Goal: Task Accomplishment & Management: Complete application form

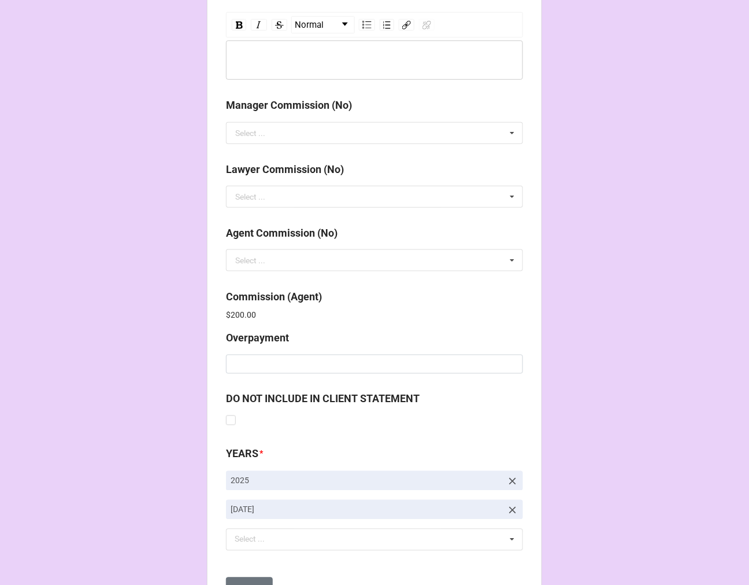
scroll to position [1380, 0]
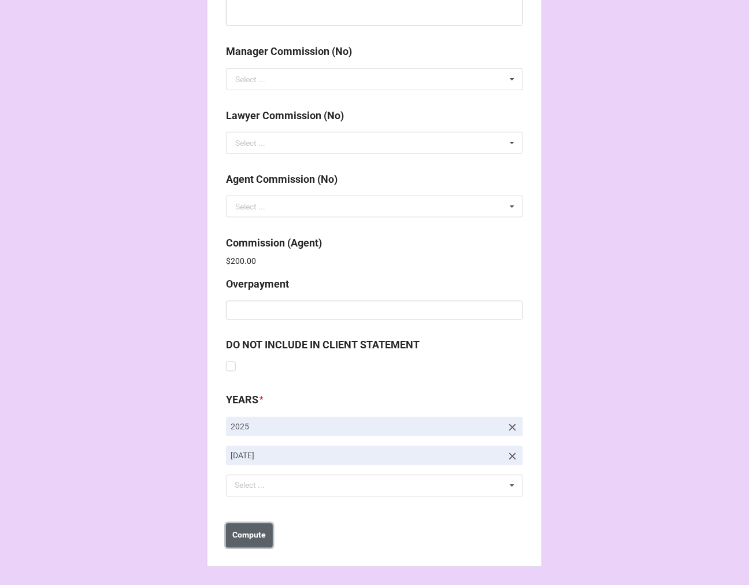
click at [245, 538] on b "Compute" at bounding box center [250, 535] width 34 height 12
click at [245, 538] on b "Save" at bounding box center [247, 535] width 19 height 12
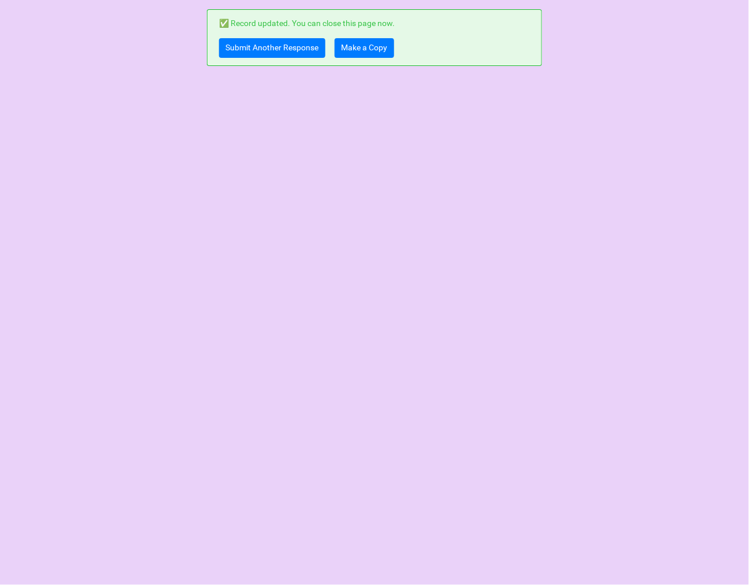
scroll to position [0, 0]
click at [361, 43] on link "Make a Copy" at bounding box center [365, 48] width 60 height 20
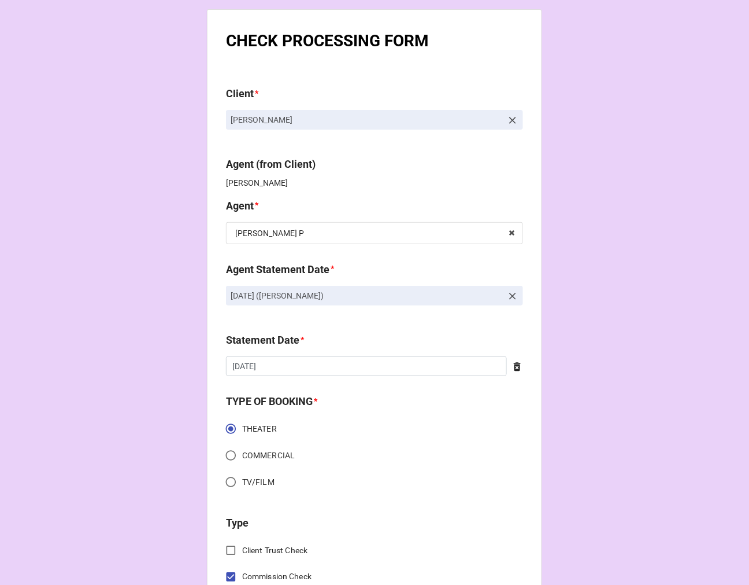
click at [507, 297] on icon at bounding box center [513, 296] width 12 height 12
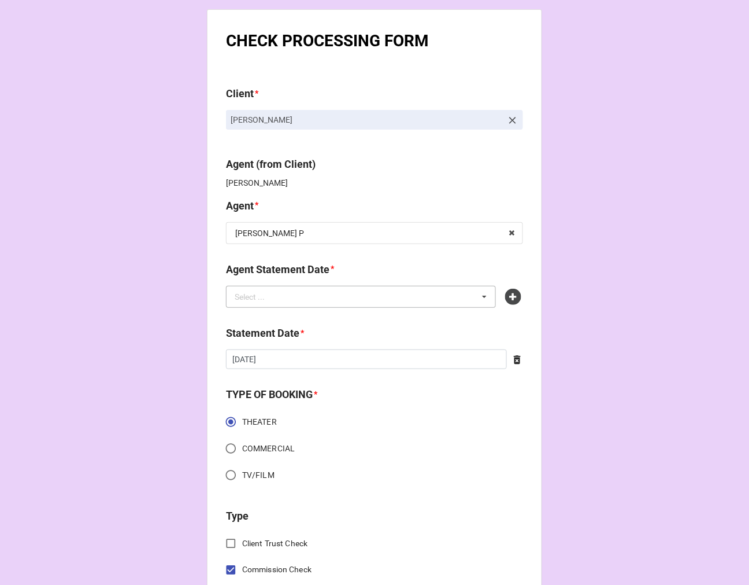
click at [434, 297] on div "Select ... No results found." at bounding box center [361, 297] width 270 height 22
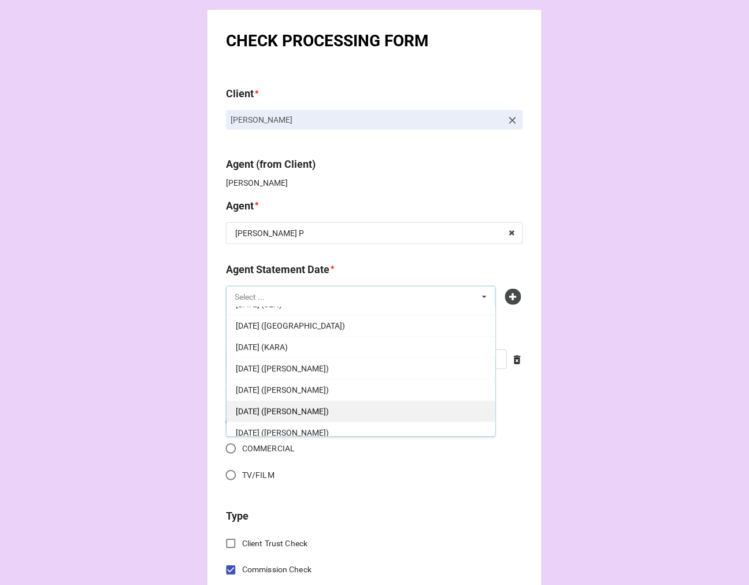
scroll to position [128, 0]
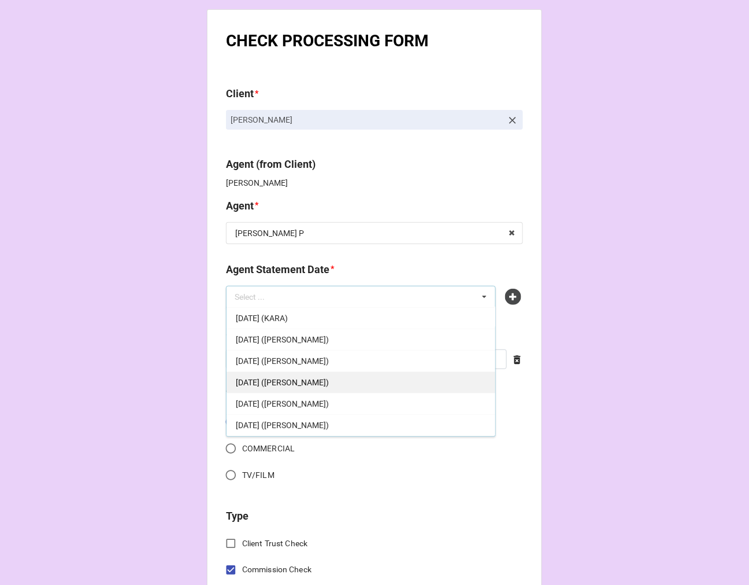
click at [329, 382] on span "[DATE] ([PERSON_NAME])" at bounding box center [282, 382] width 93 height 9
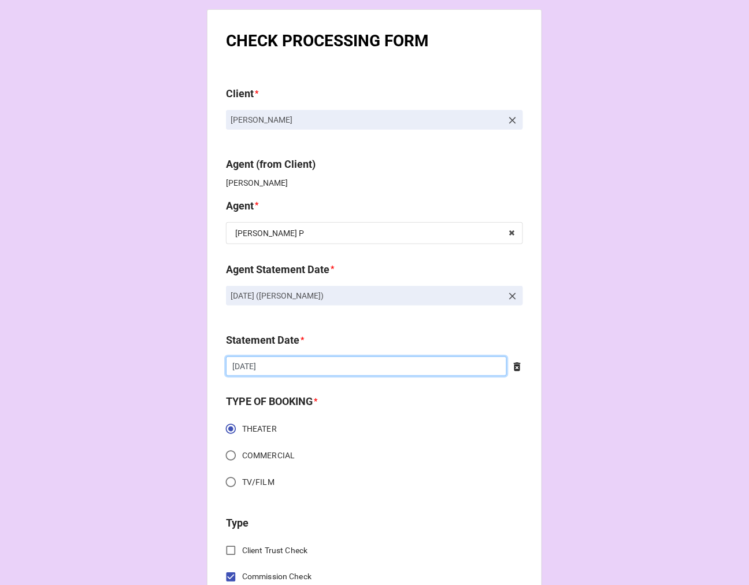
click at [304, 371] on input "[DATE]" at bounding box center [366, 366] width 281 height 20
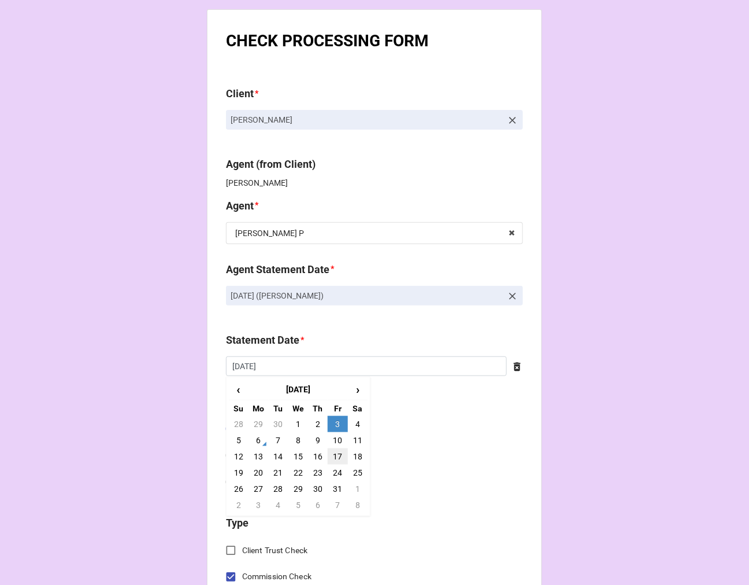
click at [334, 460] on td "17" at bounding box center [338, 456] width 20 height 16
type input "[DATE]"
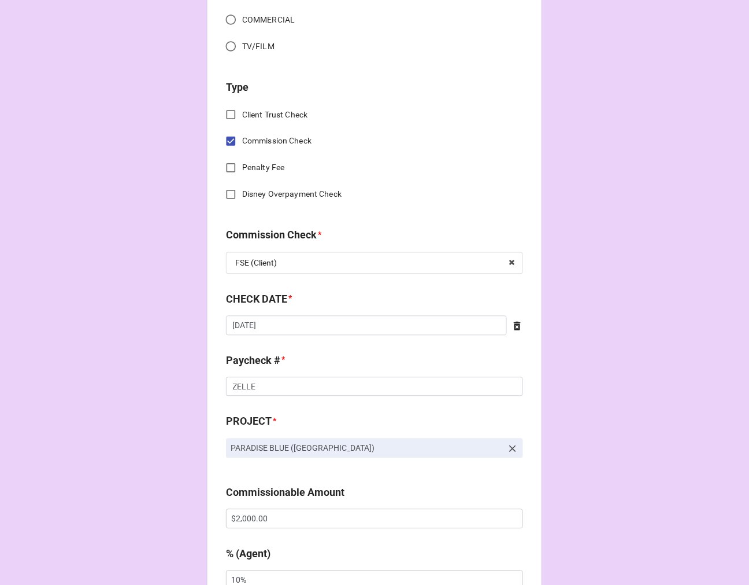
scroll to position [449, 0]
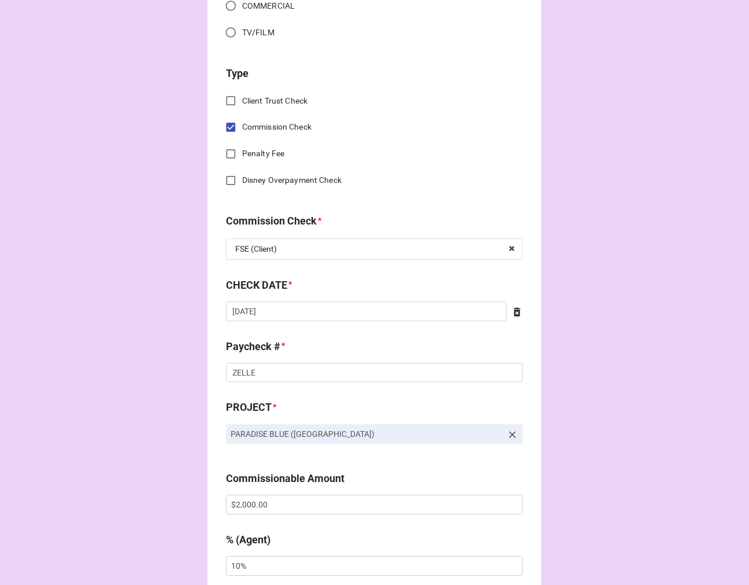
click at [518, 311] on icon at bounding box center [518, 312] width 12 height 12
click at [442, 311] on input "text" at bounding box center [374, 312] width 297 height 20
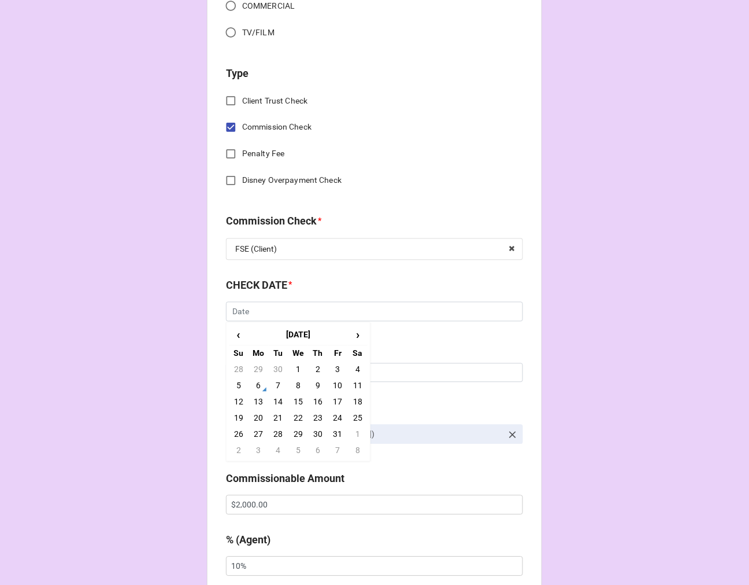
click at [238, 387] on td "5" at bounding box center [239, 386] width 20 height 16
type input "10/5/2025"
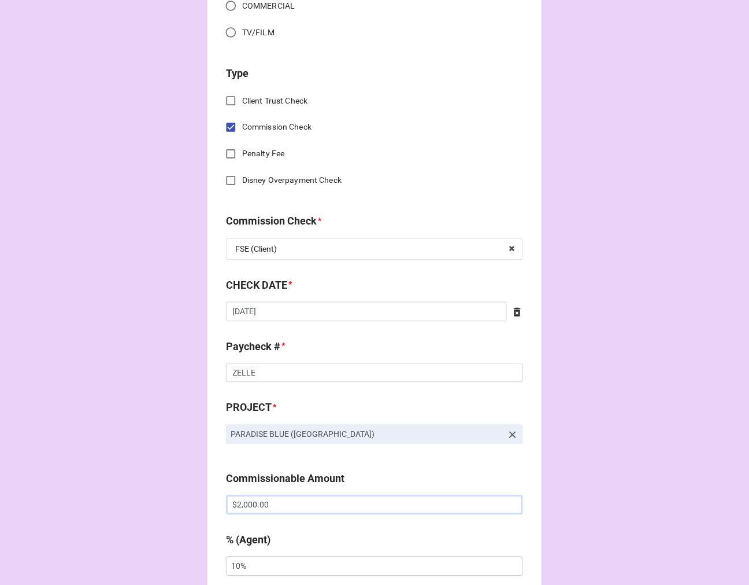
click at [239, 501] on input "$2,000.00" at bounding box center [374, 505] width 297 height 20
drag, startPoint x: 239, startPoint y: 501, endPoint x: 320, endPoint y: 492, distance: 82.1
click at [239, 502] on input "$2,000.00" at bounding box center [374, 505] width 297 height 20
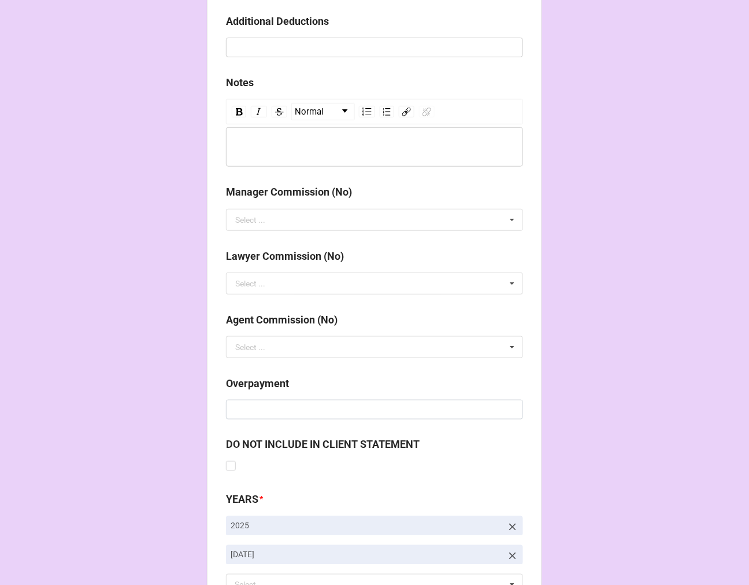
scroll to position [1339, 0]
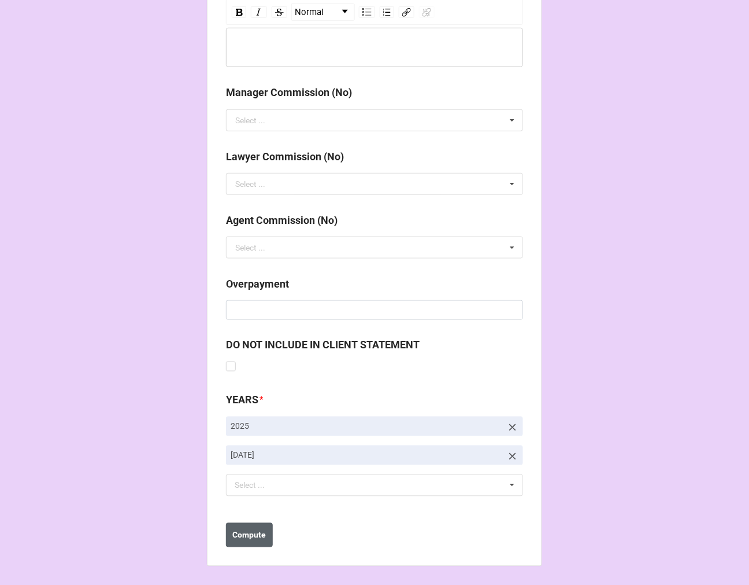
type input "$4,000.00"
click at [257, 535] on b "Compute" at bounding box center [250, 535] width 34 height 12
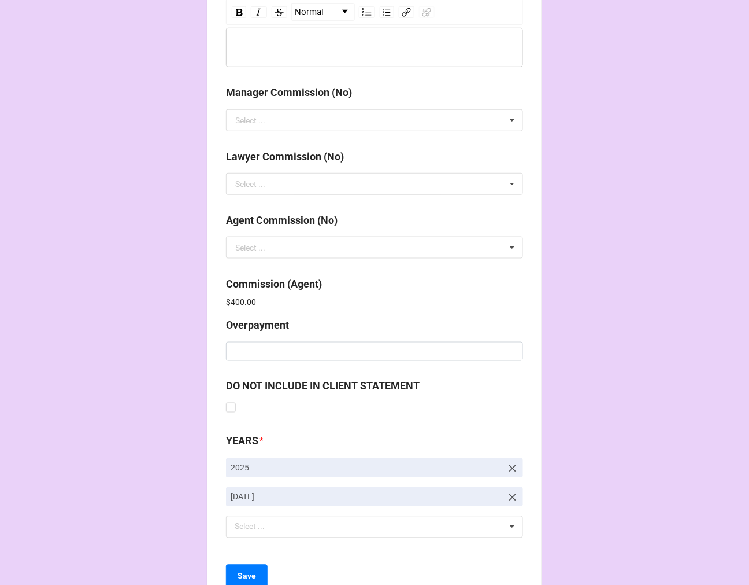
scroll to position [1380, 0]
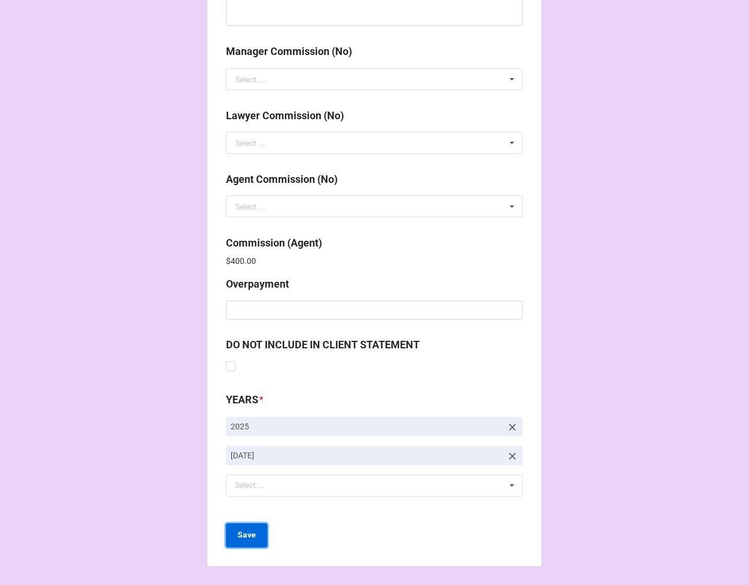
click at [247, 539] on b "Save" at bounding box center [247, 535] width 19 height 12
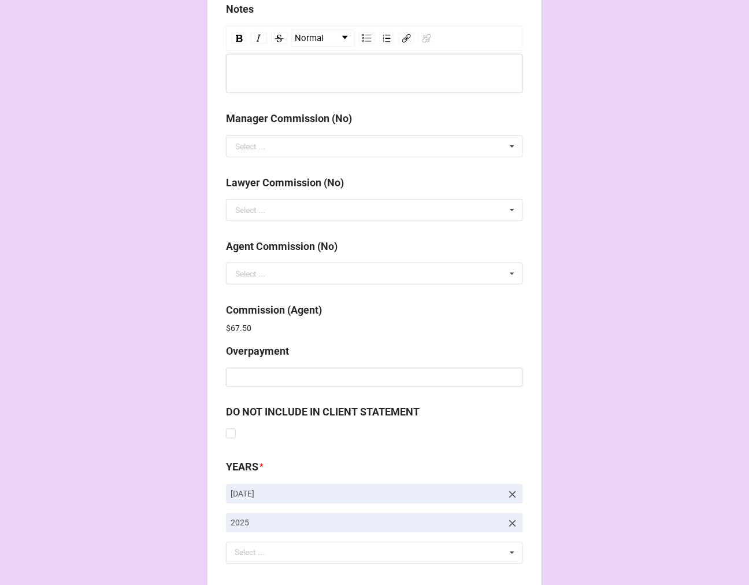
scroll to position [1380, 0]
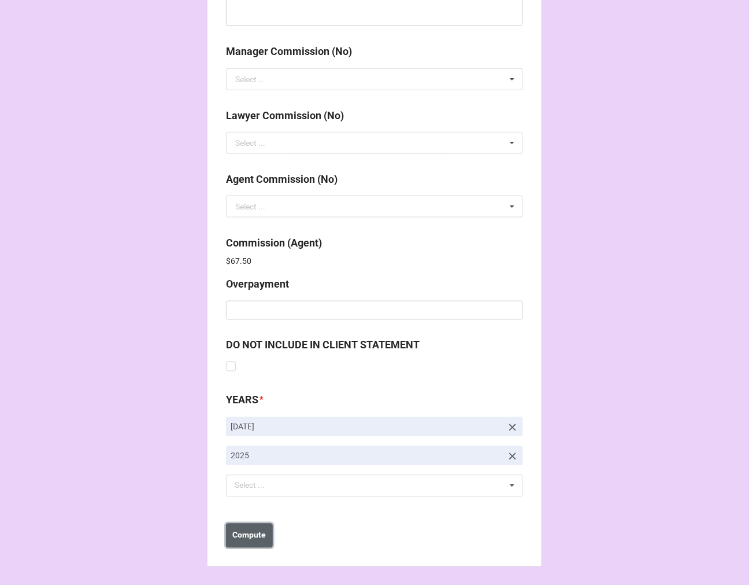
click at [233, 536] on b "Compute" at bounding box center [250, 535] width 34 height 12
click at [252, 540] on b "Save" at bounding box center [247, 535] width 19 height 12
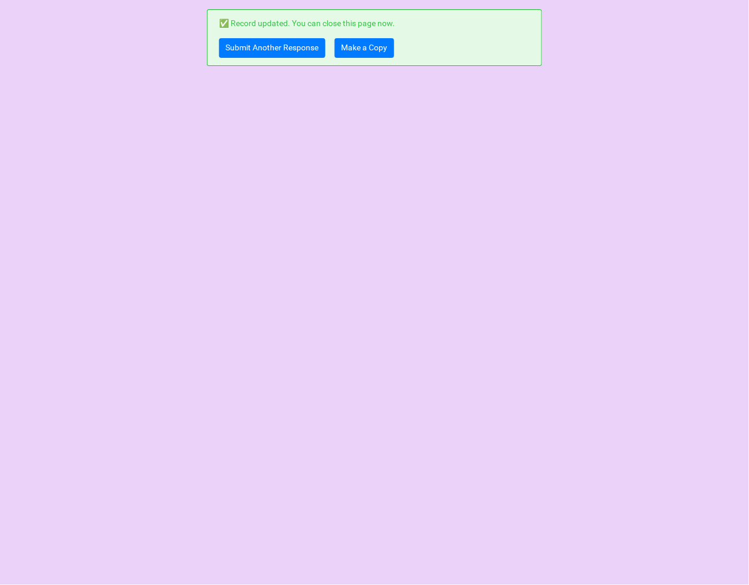
scroll to position [0, 0]
click at [374, 45] on link "Make a Copy" at bounding box center [365, 48] width 60 height 20
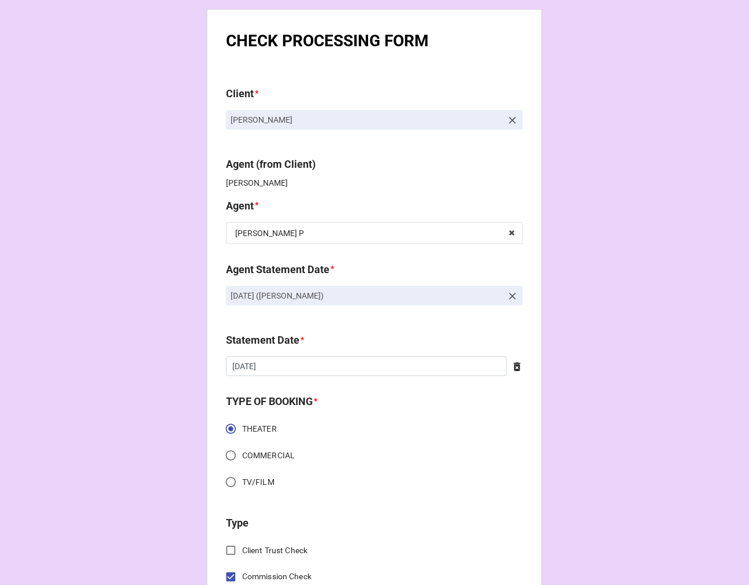
click at [511, 296] on icon at bounding box center [512, 296] width 7 height 7
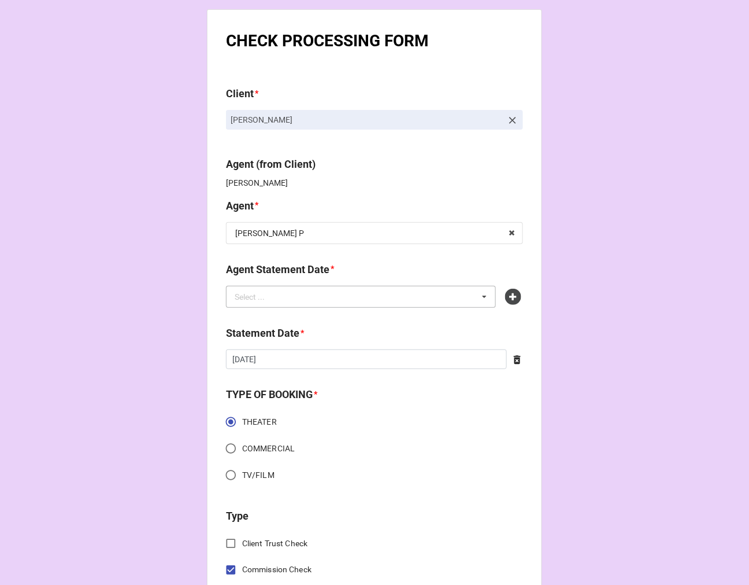
click at [435, 291] on div "Select ... No results found." at bounding box center [361, 297] width 270 height 22
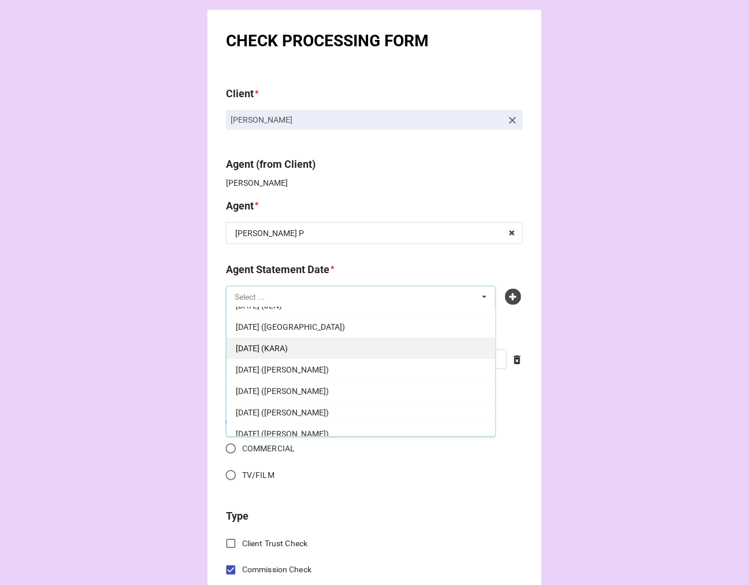
scroll to position [128, 0]
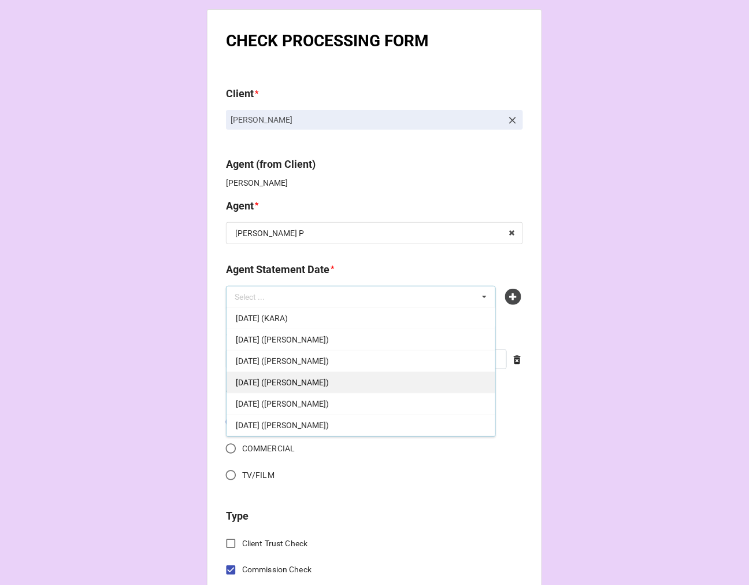
click at [354, 384] on div "[DATE] ([PERSON_NAME])" at bounding box center [361, 381] width 269 height 21
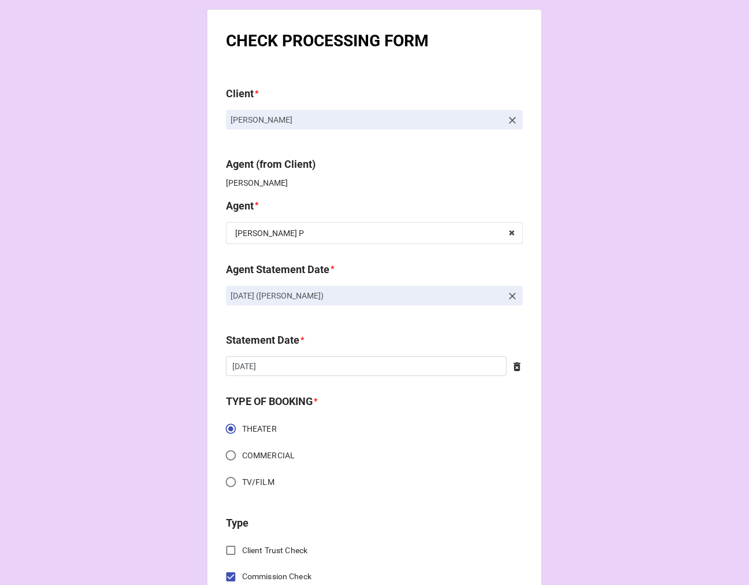
click at [514, 370] on icon at bounding box center [517, 367] width 7 height 9
click at [368, 369] on input "text" at bounding box center [374, 366] width 297 height 20
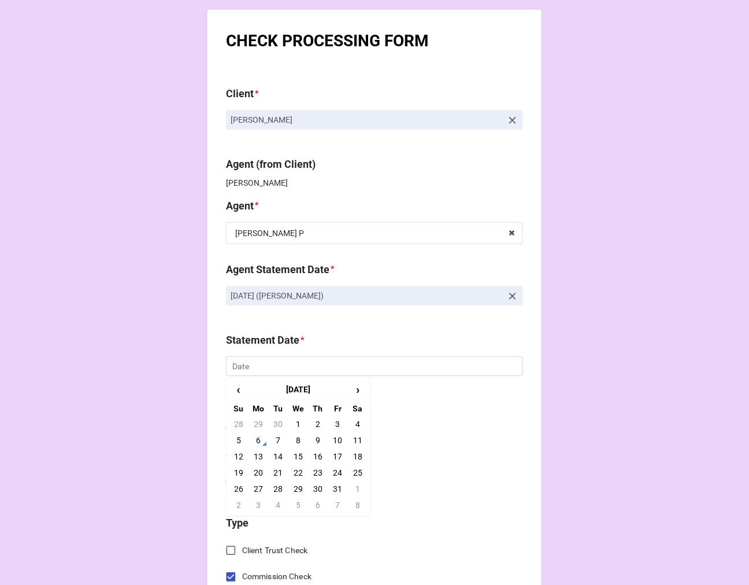
click at [336, 460] on td "17" at bounding box center [338, 456] width 20 height 16
type input "10/17/2025"
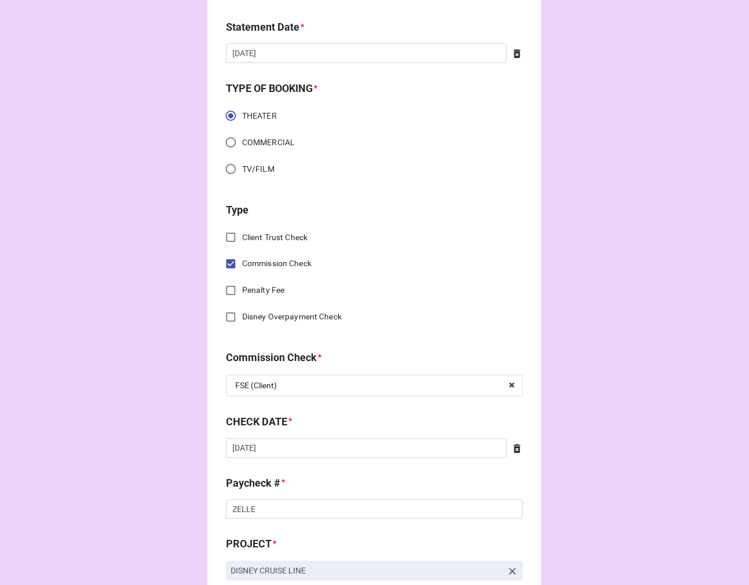
scroll to position [321, 0]
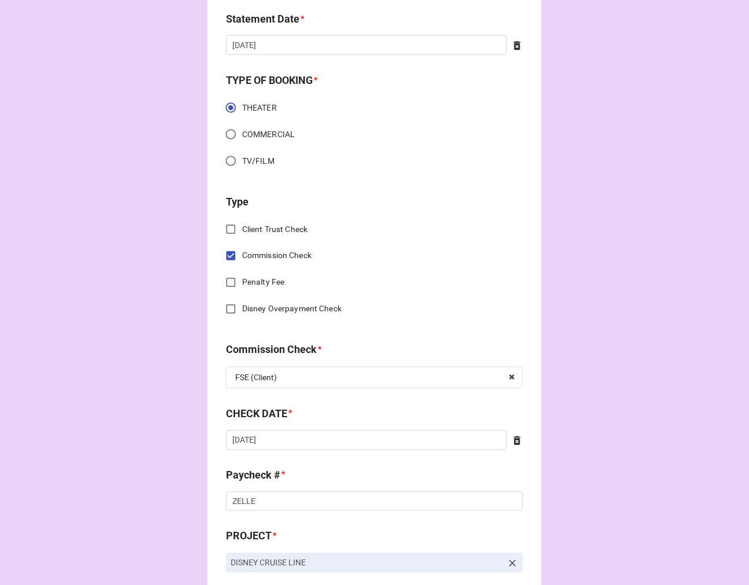
click at [513, 441] on icon at bounding box center [518, 441] width 12 height 12
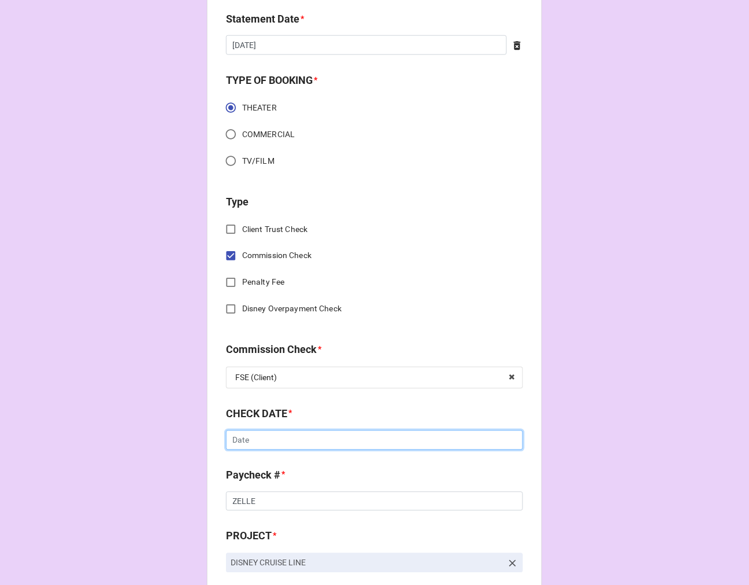
click at [291, 444] on input "text" at bounding box center [374, 440] width 297 height 20
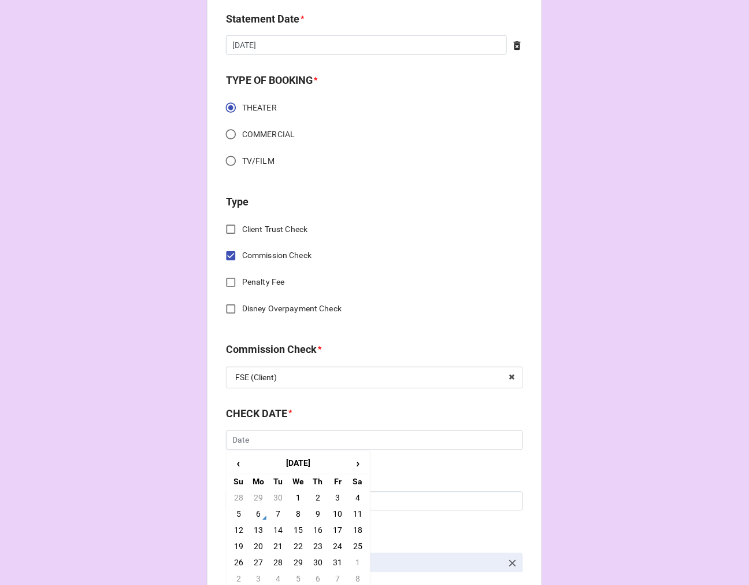
drag, startPoint x: 235, startPoint y: 512, endPoint x: 303, endPoint y: 485, distance: 73.5
click at [235, 511] on td "5" at bounding box center [239, 514] width 20 height 16
type input "10/5/2025"
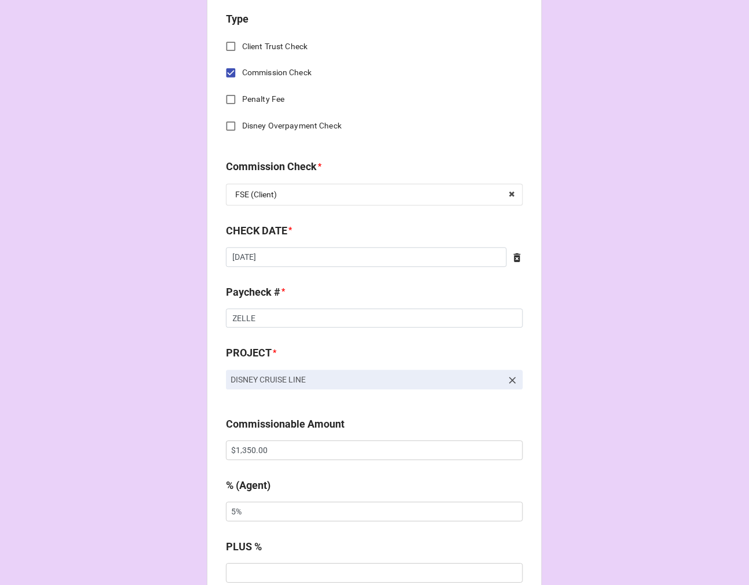
scroll to position [514, 0]
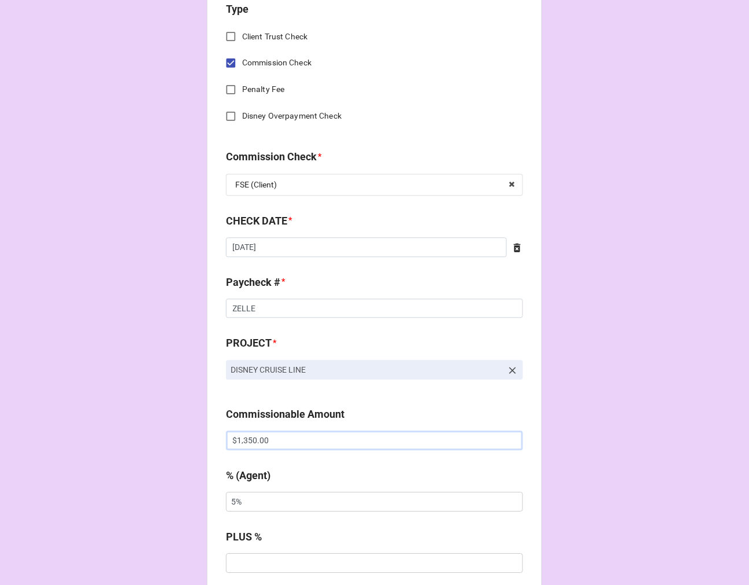
drag, startPoint x: 290, startPoint y: 439, endPoint x: 134, endPoint y: 435, distance: 156.2
click at [136, 435] on div "CHECK PROCESSING FORM Client * Jazmyne Charles Agent (from Client) Kellie Agent…" at bounding box center [374, 447] width 749 height 1923
paste input "50"
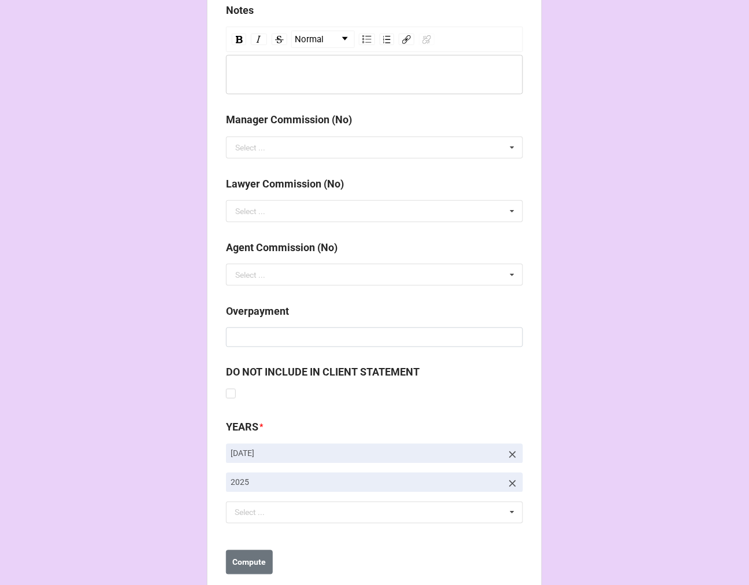
scroll to position [1339, 0]
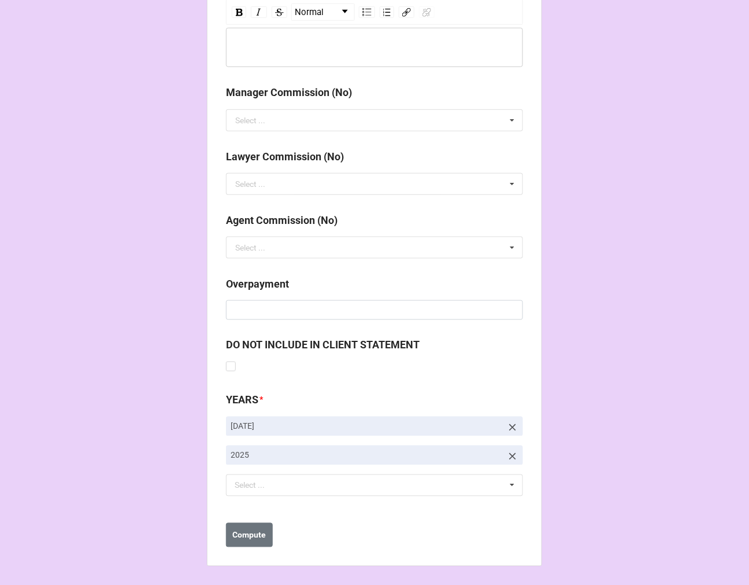
type input "$1,500.00"
click at [511, 425] on icon at bounding box center [513, 428] width 12 height 12
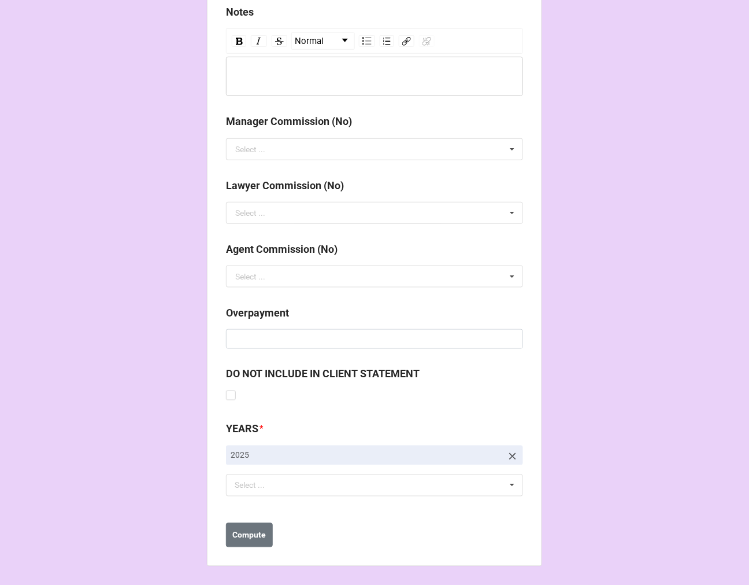
scroll to position [1310, 0]
click at [311, 487] on div "Select ... No results found." at bounding box center [374, 485] width 297 height 22
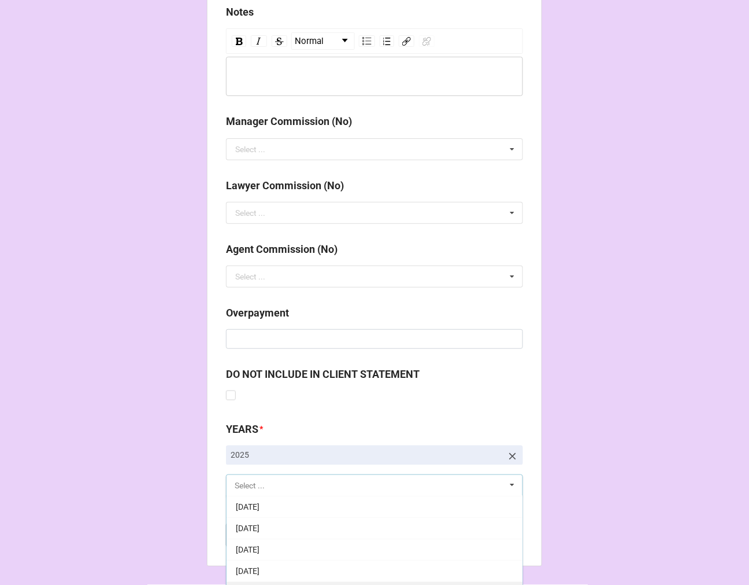
scroll to position [193, 0]
click at [309, 508] on div "[DATE]" at bounding box center [375, 506] width 296 height 21
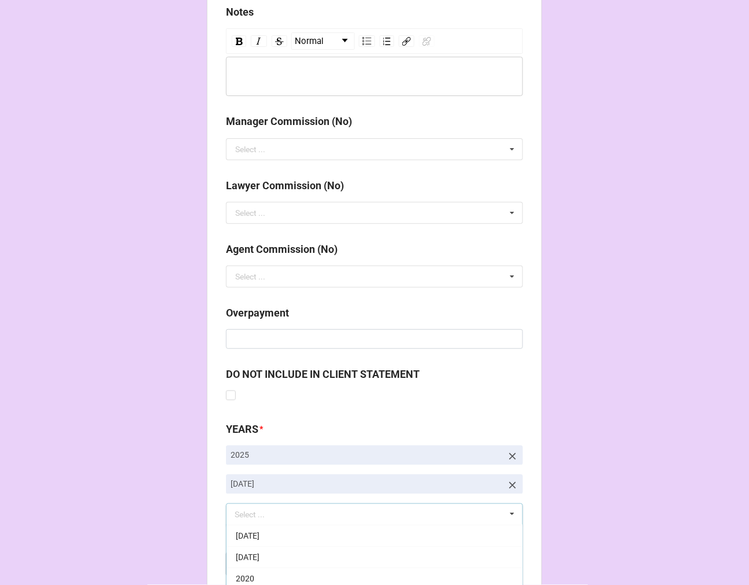
click at [255, 558] on b "Compute" at bounding box center [250, 564] width 34 height 12
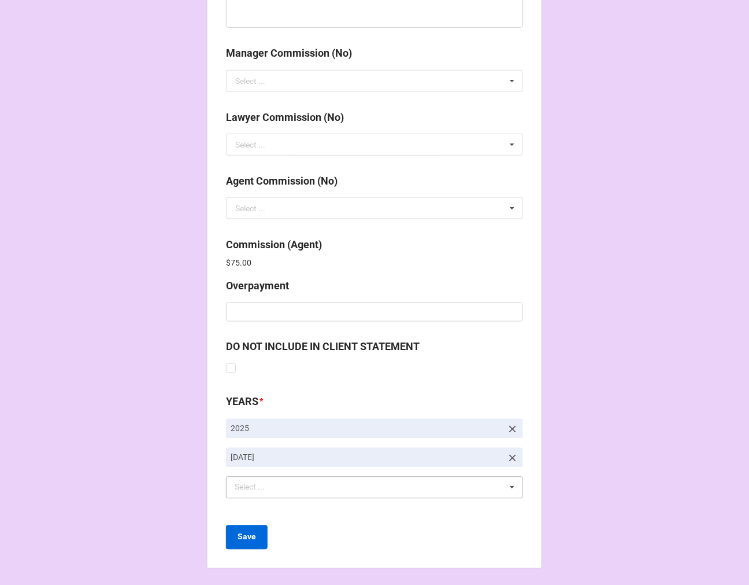
scroll to position [1380, 0]
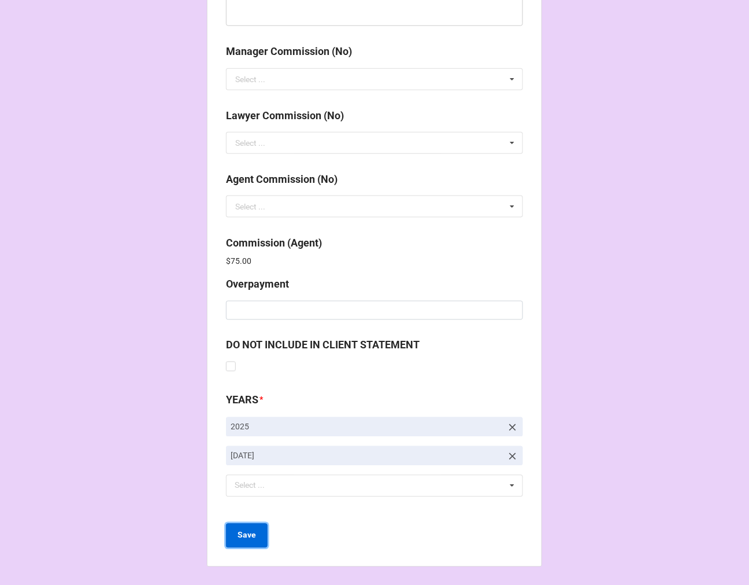
click at [246, 537] on b "Save" at bounding box center [247, 535] width 19 height 12
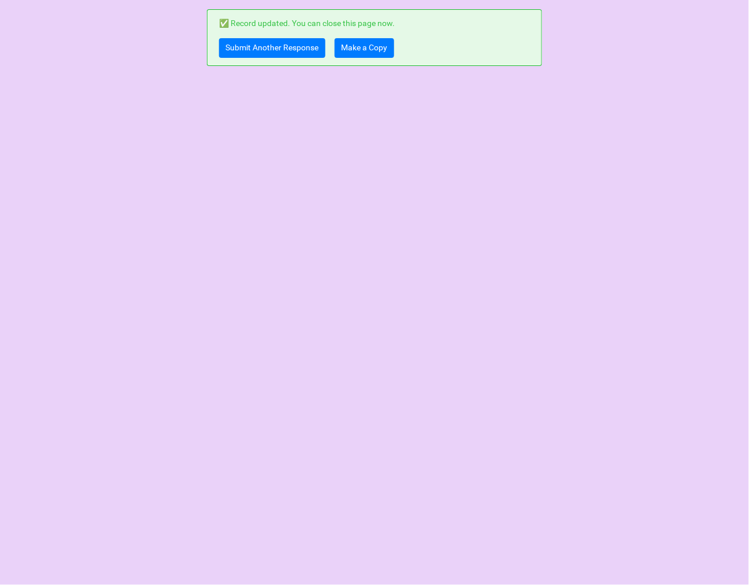
scroll to position [0, 0]
click at [285, 53] on link "Submit Another Response" at bounding box center [272, 48] width 106 height 20
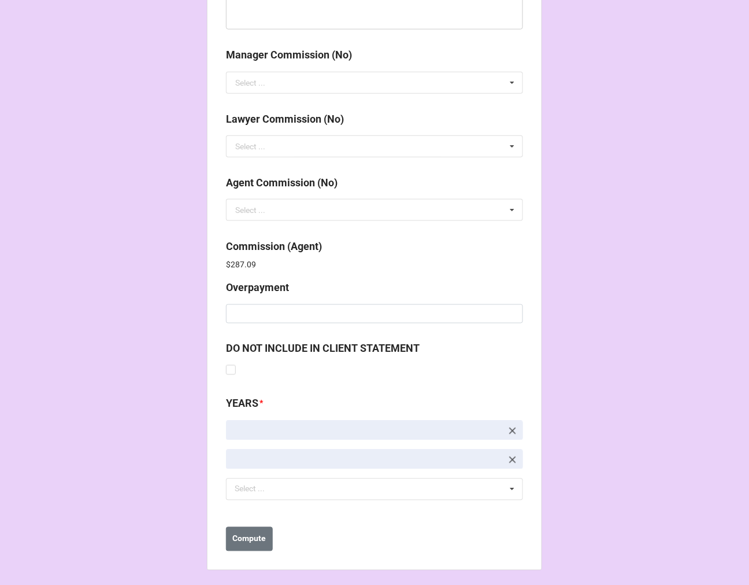
scroll to position [1380, 0]
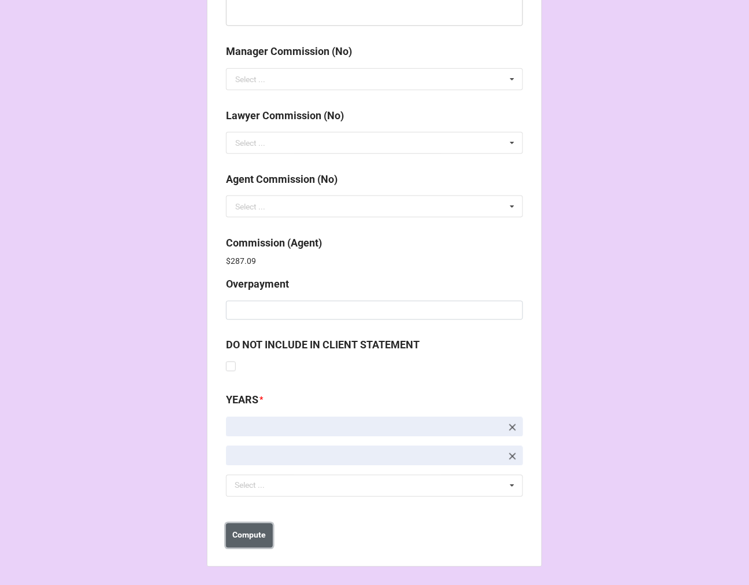
click at [249, 540] on b "Compute" at bounding box center [250, 535] width 34 height 12
click at [249, 540] on b "Save" at bounding box center [247, 535] width 19 height 12
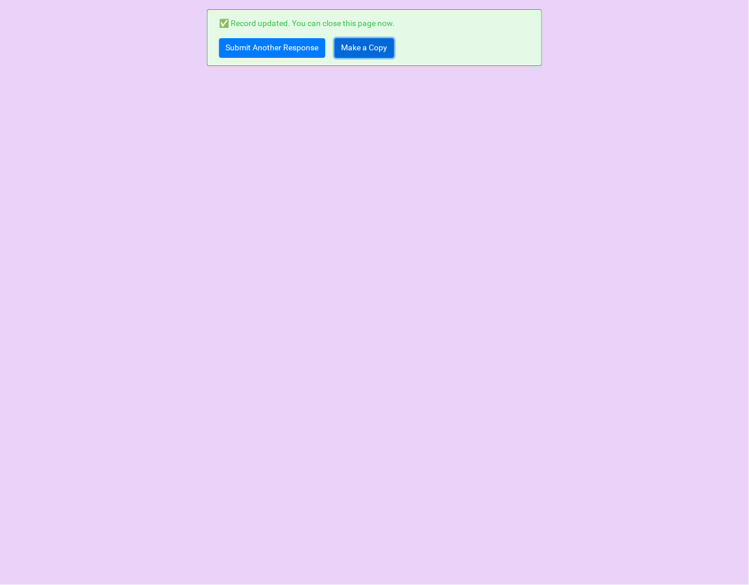
click at [372, 49] on link "Make a Copy" at bounding box center [365, 48] width 60 height 20
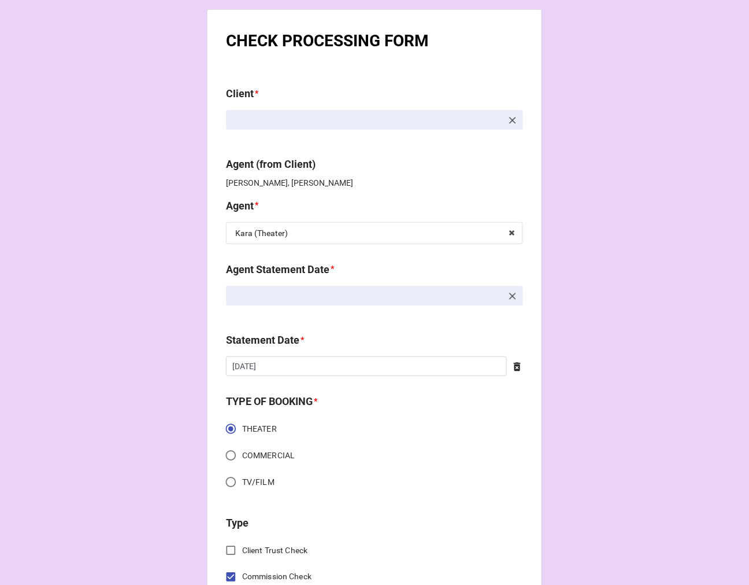
click at [509, 296] on icon at bounding box center [512, 296] width 7 height 7
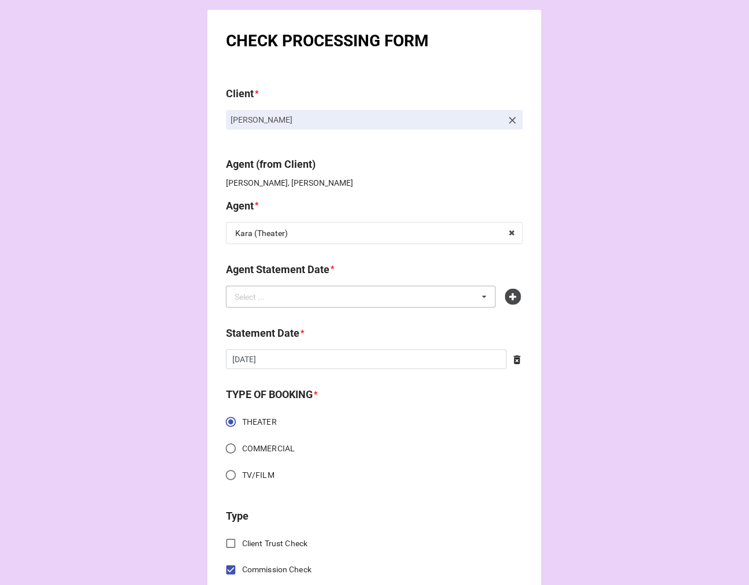
click at [455, 296] on div "Select ... No results found." at bounding box center [361, 297] width 270 height 22
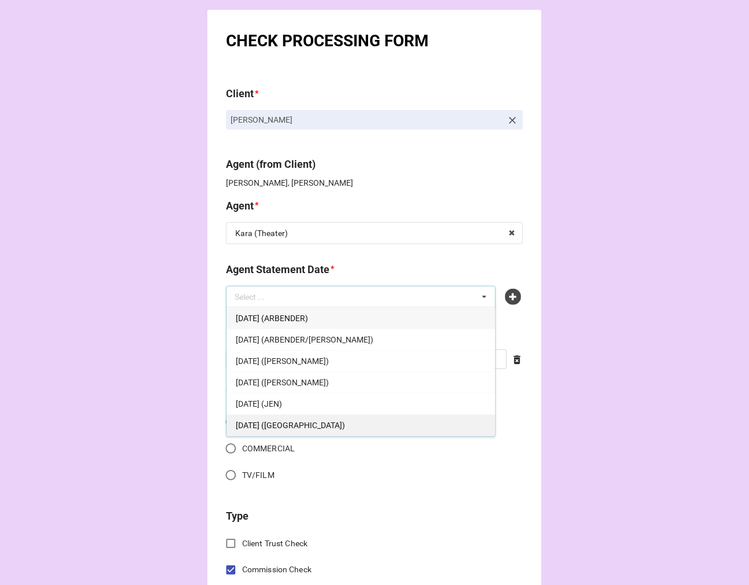
click at [337, 423] on span "[DATE] ([GEOGRAPHIC_DATA])" at bounding box center [290, 424] width 109 height 9
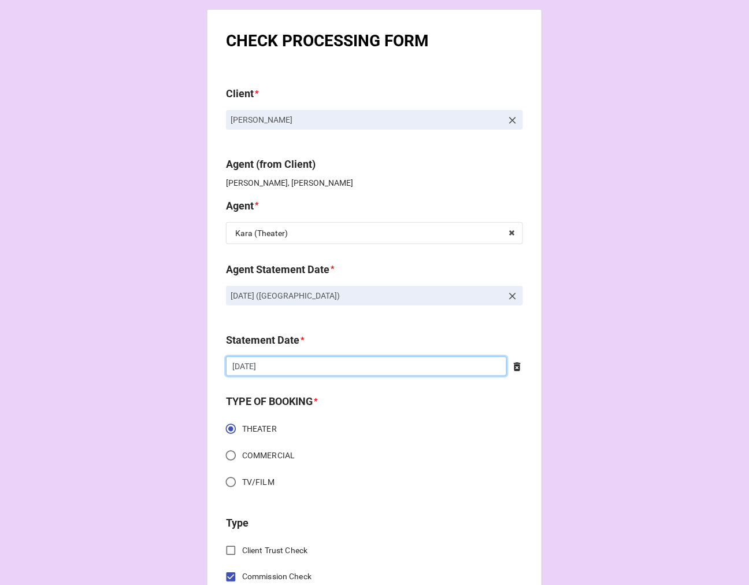
click at [298, 363] on input "[DATE]" at bounding box center [366, 366] width 281 height 20
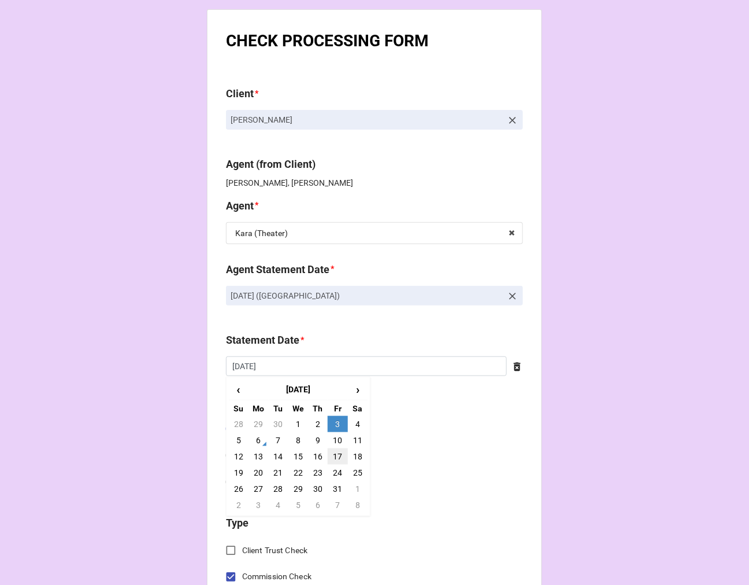
click at [328, 454] on td "17" at bounding box center [338, 456] width 20 height 16
type input "[DATE]"
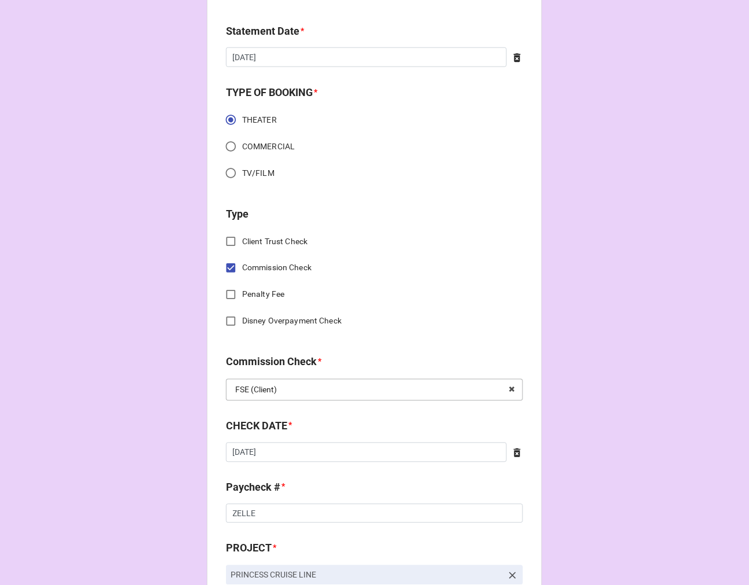
scroll to position [321, 0]
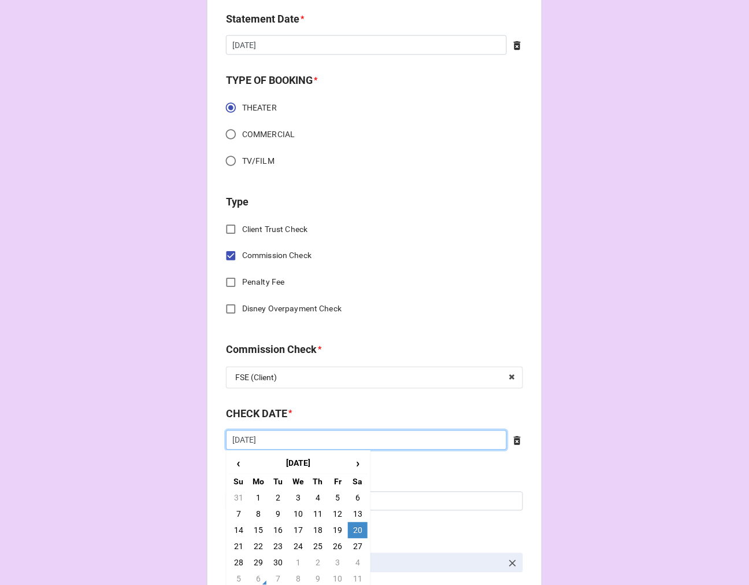
click at [304, 438] on input "[DATE]" at bounding box center [366, 440] width 281 height 20
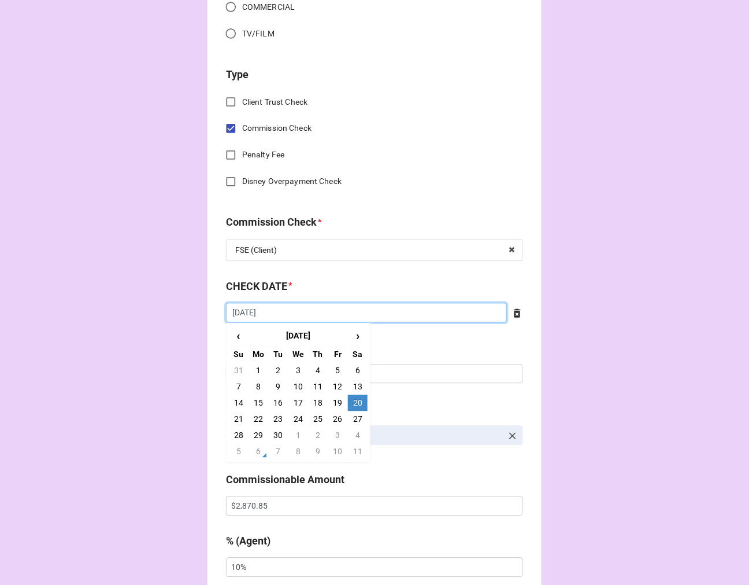
scroll to position [449, 0]
click at [258, 449] on td "6" at bounding box center [259, 450] width 20 height 16
type input "[DATE]"
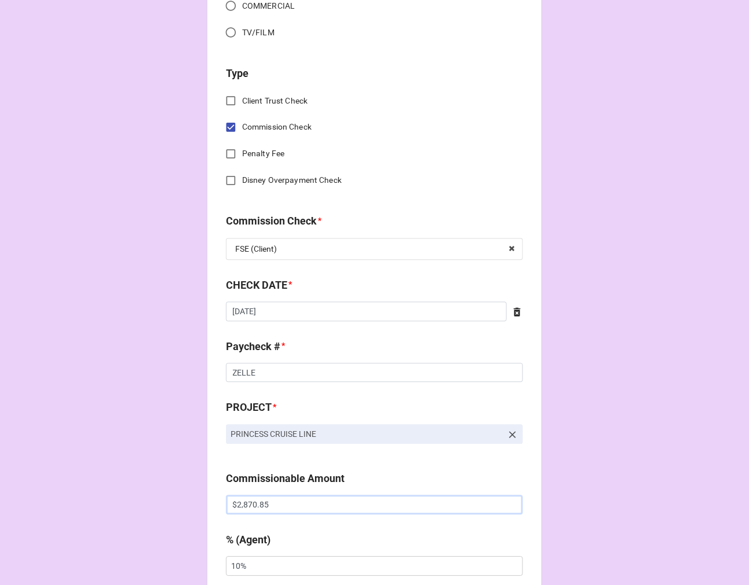
click at [245, 496] on input "$2,870.85" at bounding box center [374, 505] width 297 height 20
paste input "text"
click at [261, 506] on input "$2,870.85" at bounding box center [374, 505] width 297 height 20
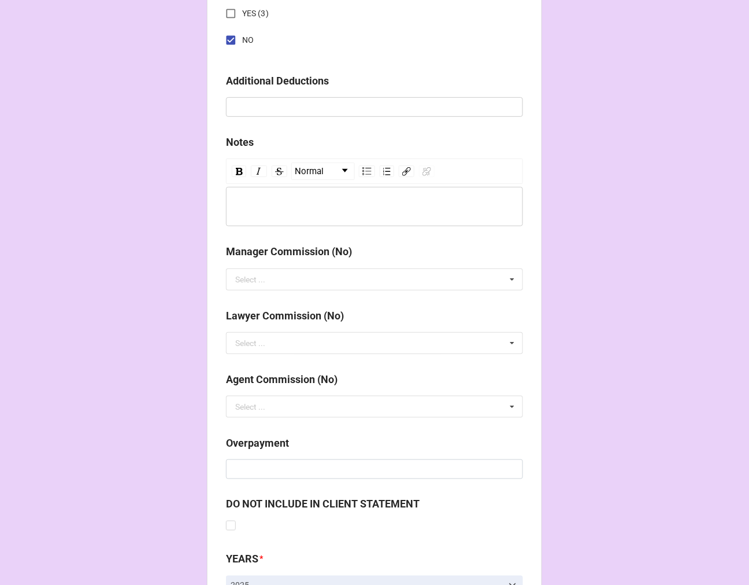
scroll to position [1339, 0]
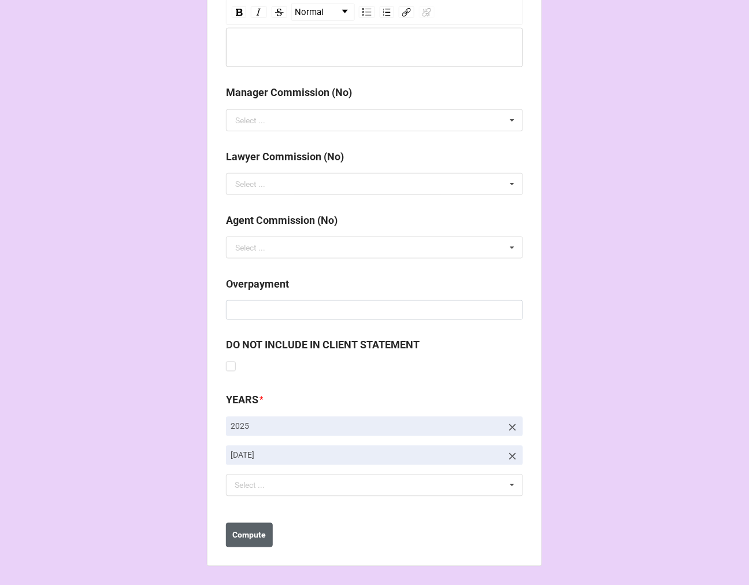
type input "$2,870.80"
click at [243, 534] on b "Compute" at bounding box center [250, 535] width 34 height 12
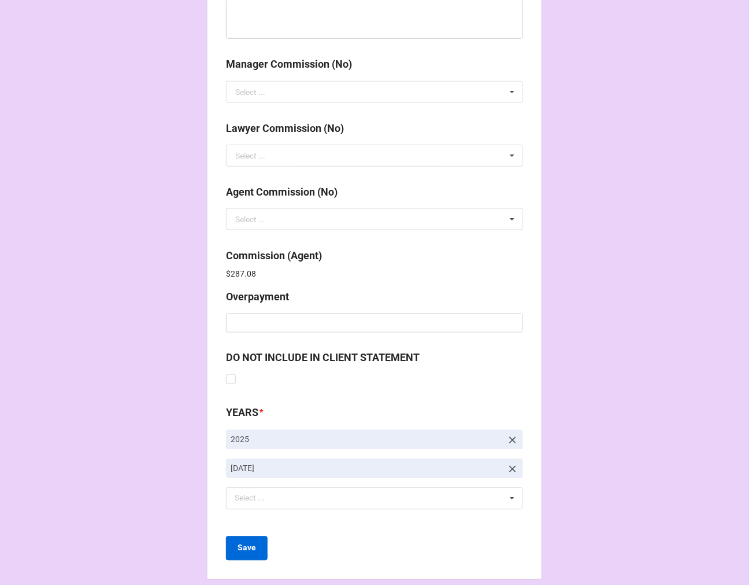
scroll to position [1380, 0]
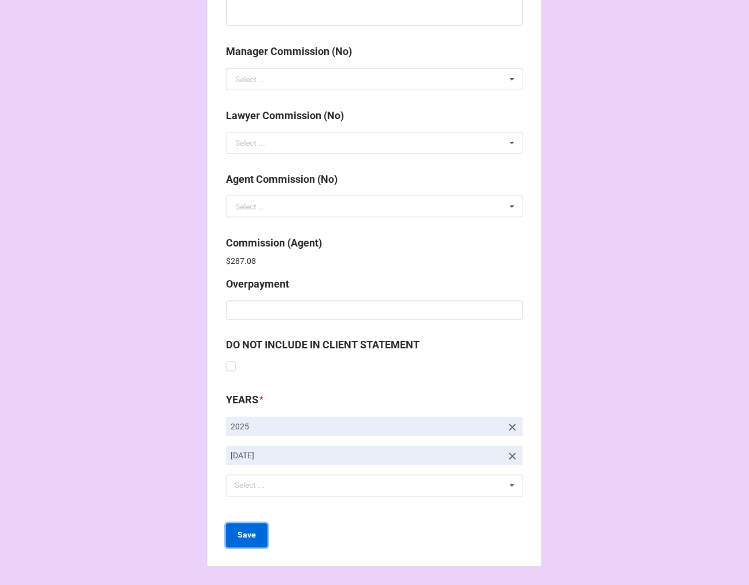
click at [244, 529] on button "Save" at bounding box center [247, 535] width 42 height 24
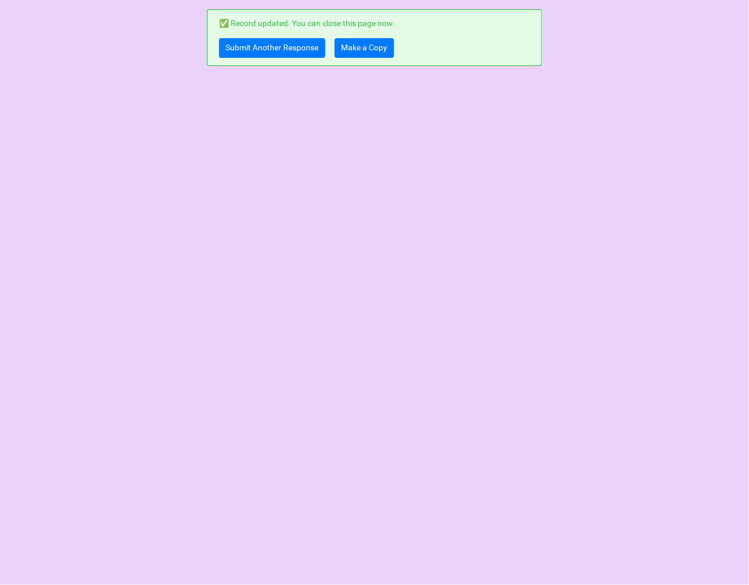
scroll to position [0, 0]
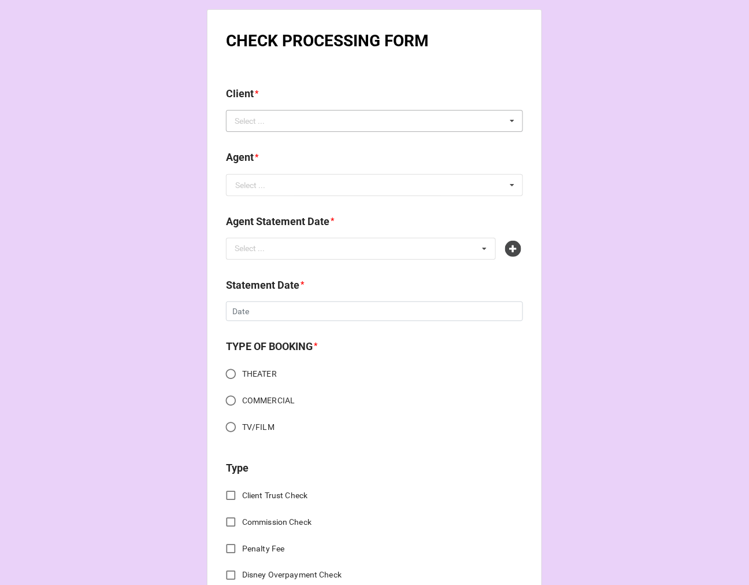
click at [317, 117] on div "Select ... No results found." at bounding box center [374, 121] width 297 height 22
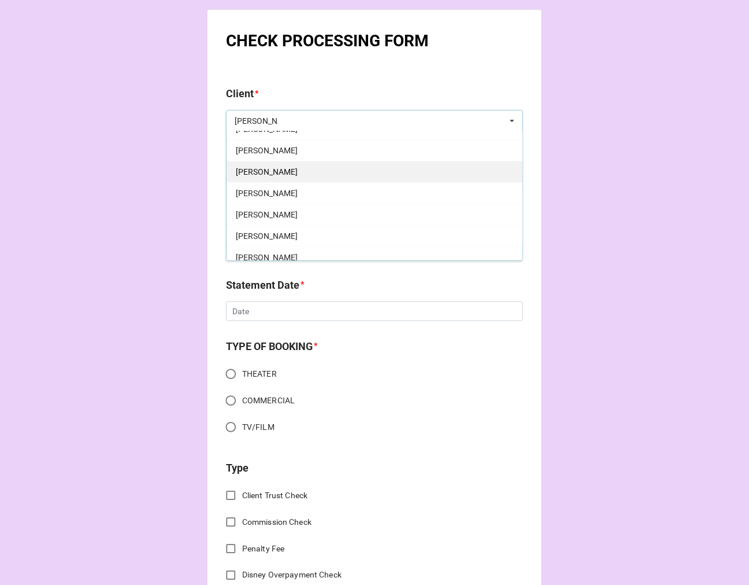
scroll to position [64, 0]
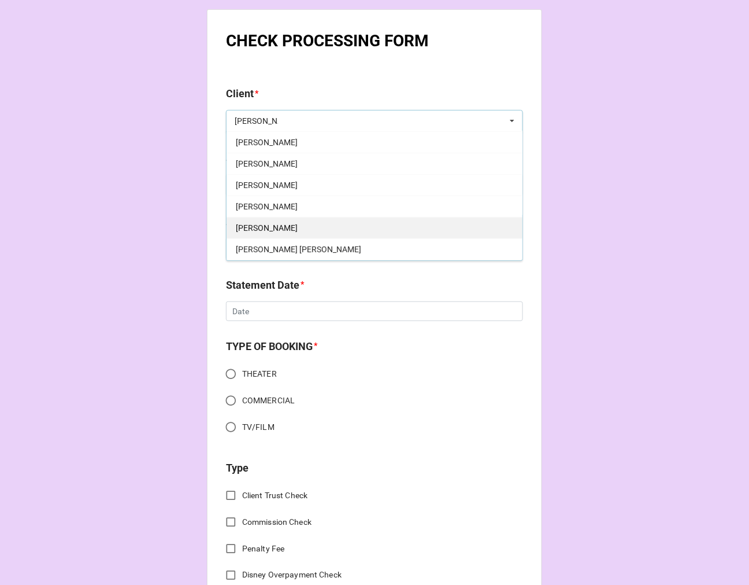
type input "[PERSON_NAME]"
click at [298, 229] on span "[PERSON_NAME]" at bounding box center [267, 227] width 62 height 9
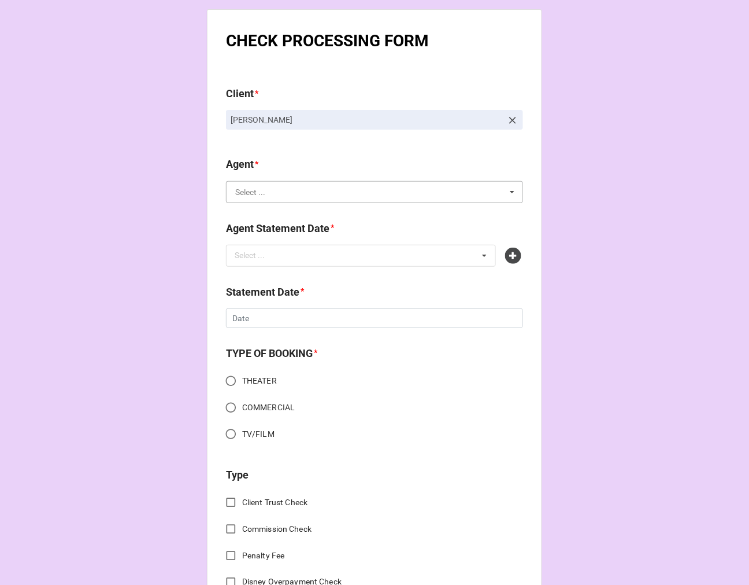
click at [275, 193] on input "text" at bounding box center [375, 192] width 296 height 21
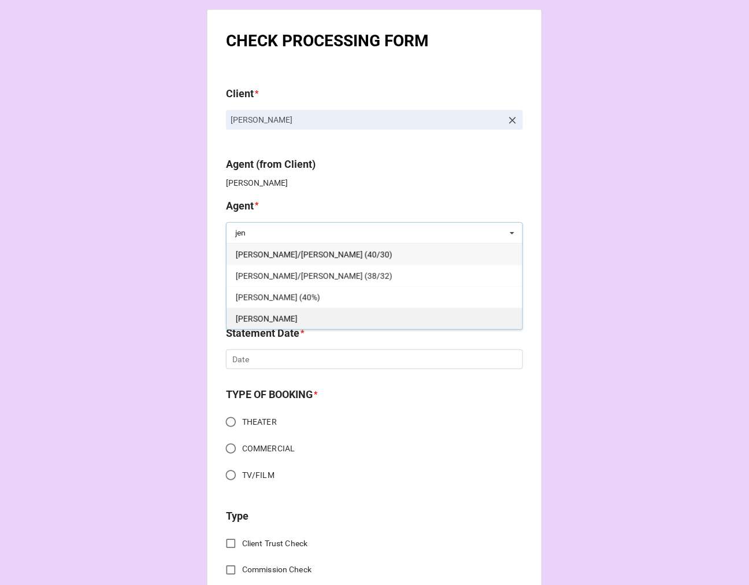
type input "jen"
click at [249, 318] on div "[PERSON_NAME]" at bounding box center [375, 318] width 296 height 21
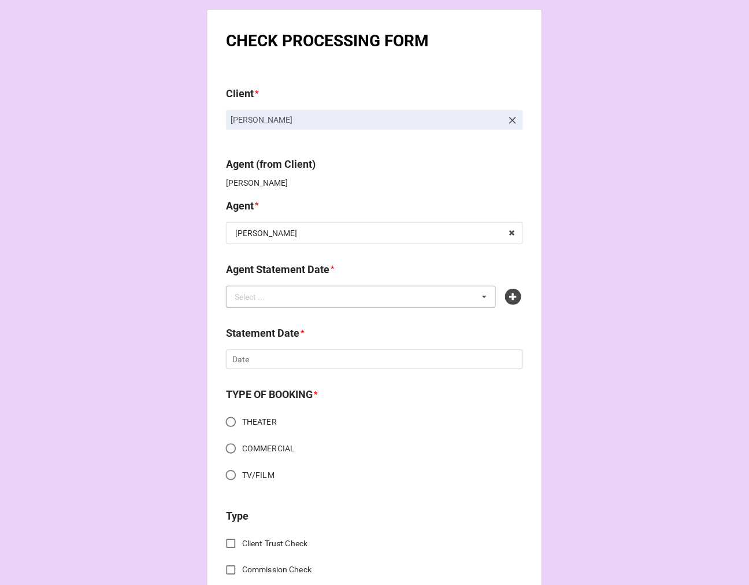
click at [287, 293] on div "Select ... No results found." at bounding box center [361, 297] width 270 height 22
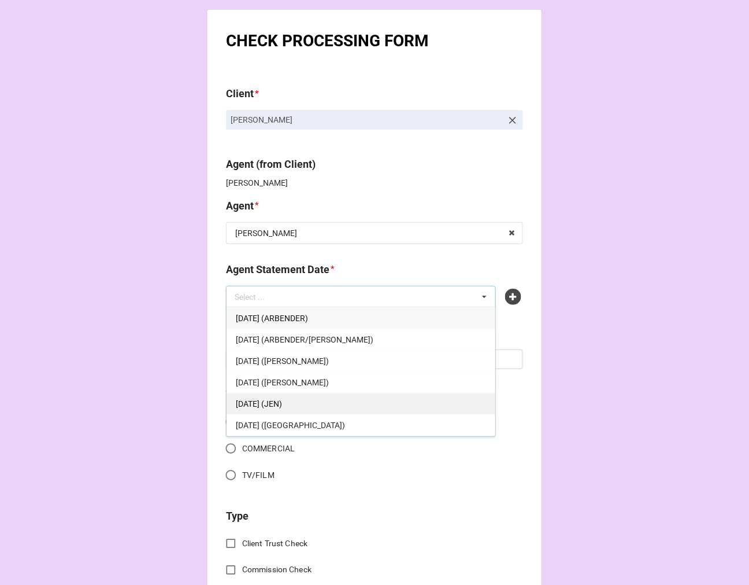
click at [322, 404] on div "OCTOBER 17, 2025 (JEN)" at bounding box center [361, 403] width 269 height 21
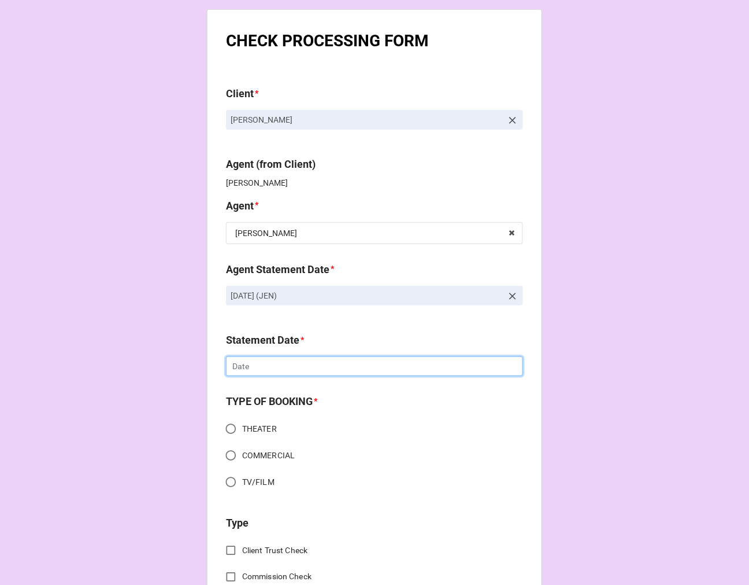
click at [265, 366] on input "text" at bounding box center [374, 366] width 297 height 20
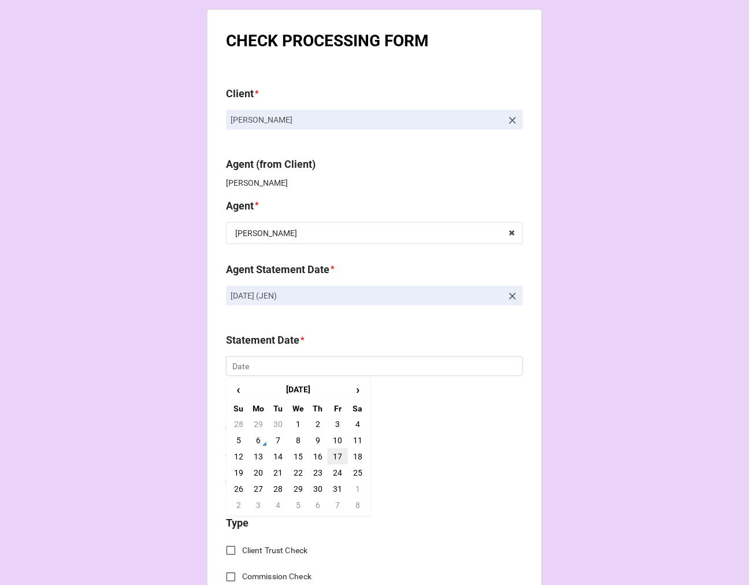
click at [337, 452] on td "17" at bounding box center [338, 456] width 20 height 16
type input "10/17/2025"
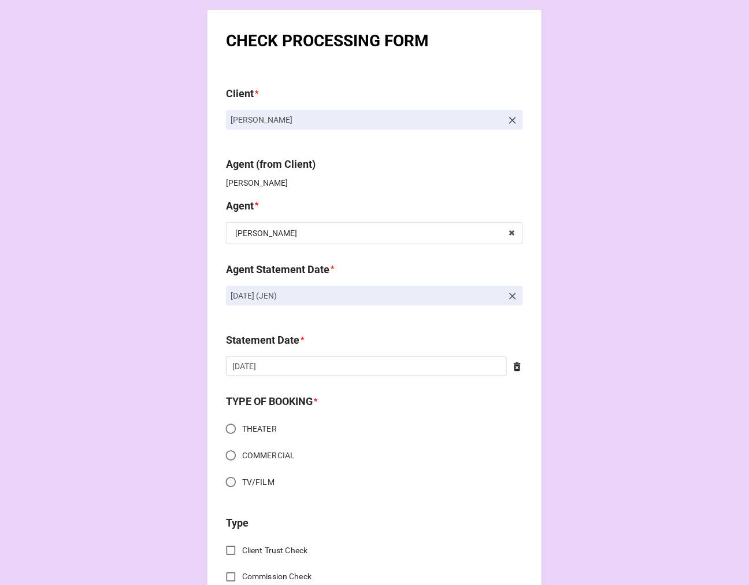
drag, startPoint x: 227, startPoint y: 426, endPoint x: 234, endPoint y: 425, distance: 7.0
click at [227, 426] on input "THEATER" at bounding box center [231, 429] width 23 height 23
radio input "true"
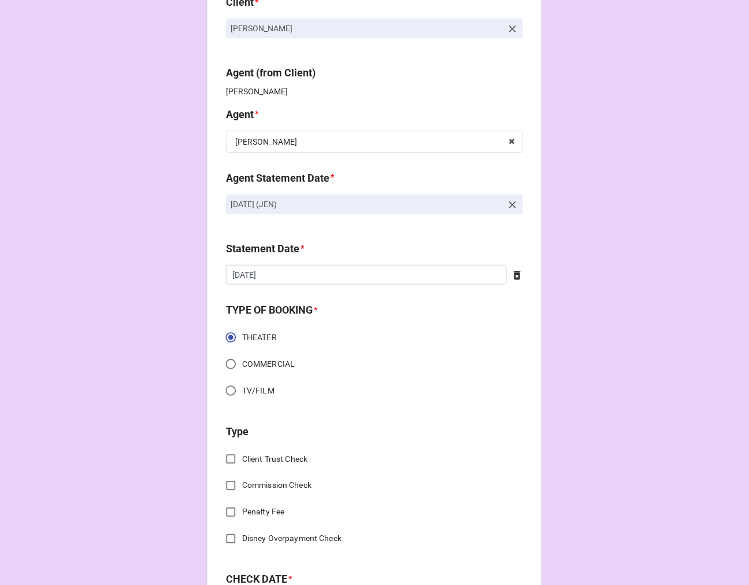
scroll to position [193, 0]
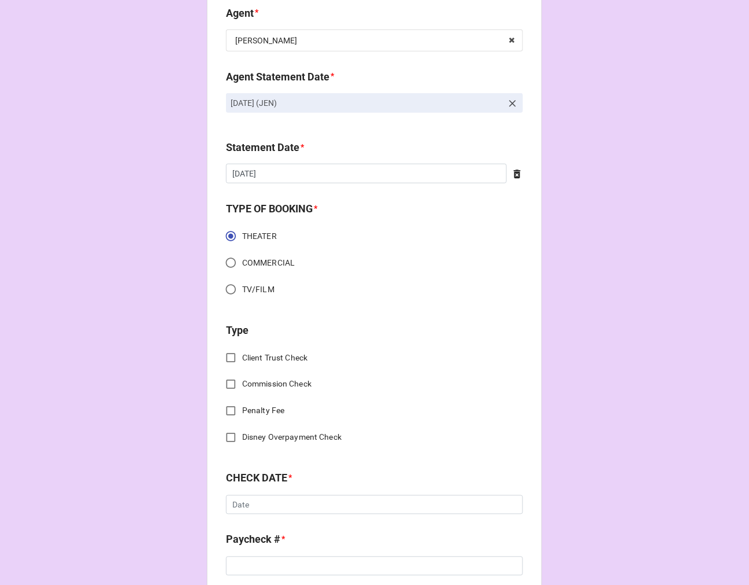
click at [227, 383] on input "Commission Check" at bounding box center [231, 384] width 23 height 23
checkbox input "true"
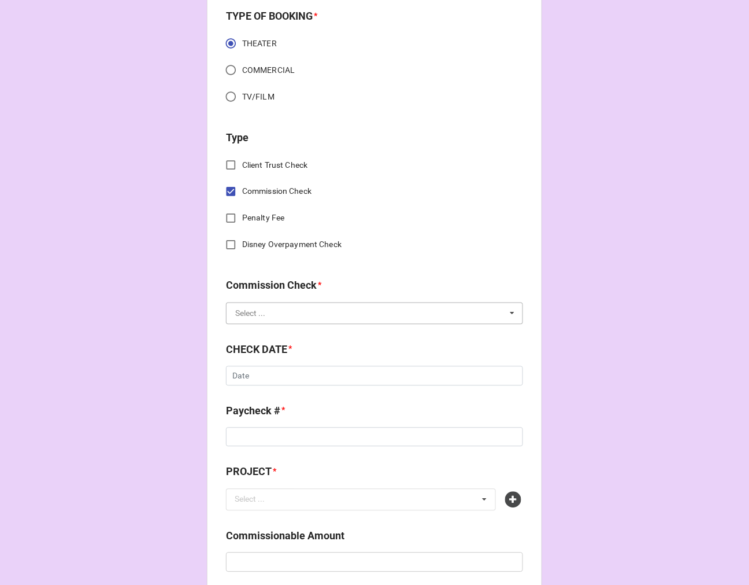
click at [262, 312] on input "text" at bounding box center [375, 313] width 296 height 21
click at [258, 334] on span "FSE (Client)" at bounding box center [257, 334] width 42 height 9
click at [250, 379] on input "text" at bounding box center [374, 376] width 297 height 20
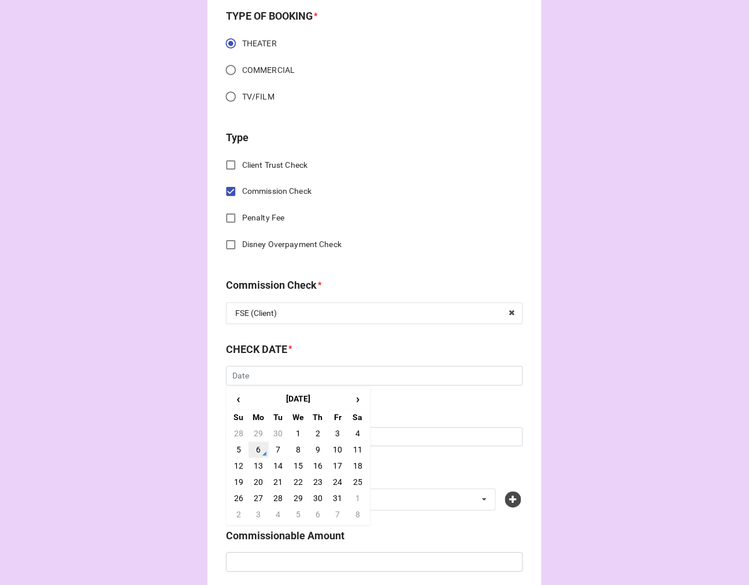
click at [254, 448] on td "6" at bounding box center [259, 450] width 20 height 16
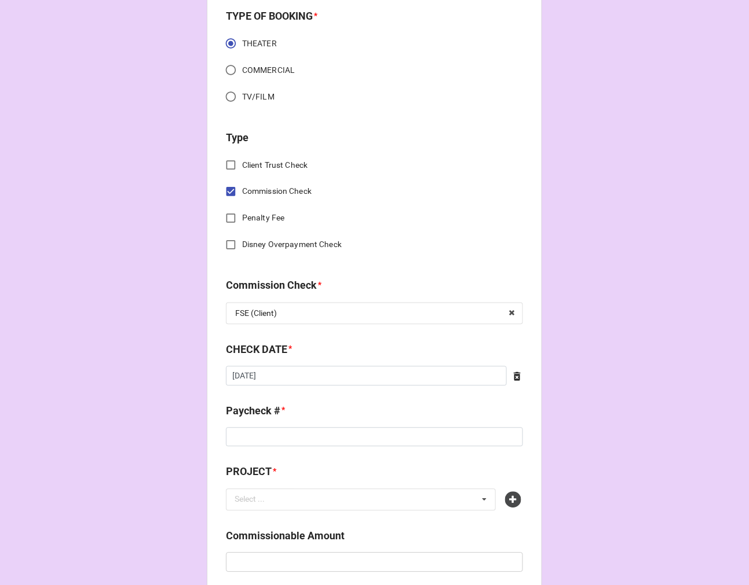
type input "[DATE]"
click at [252, 437] on input at bounding box center [374, 437] width 297 height 20
type input "ZELLE"
click at [292, 497] on div "Select ... No results found." at bounding box center [361, 500] width 270 height 22
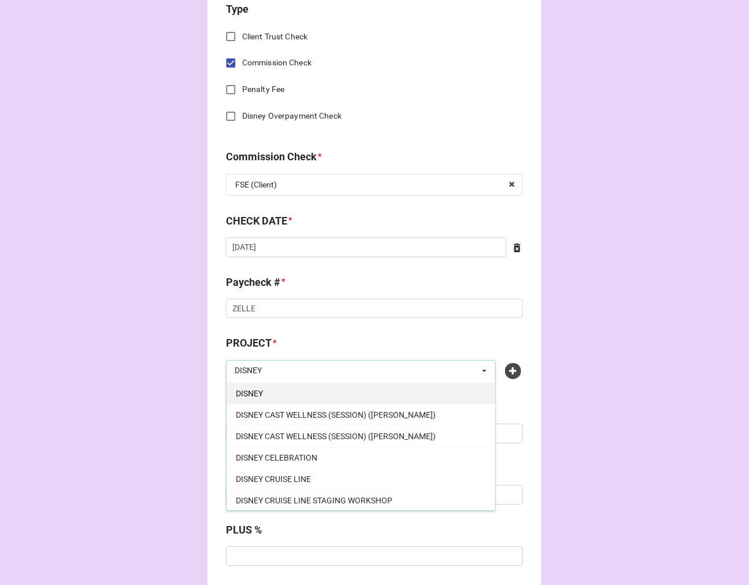
scroll to position [64, 0]
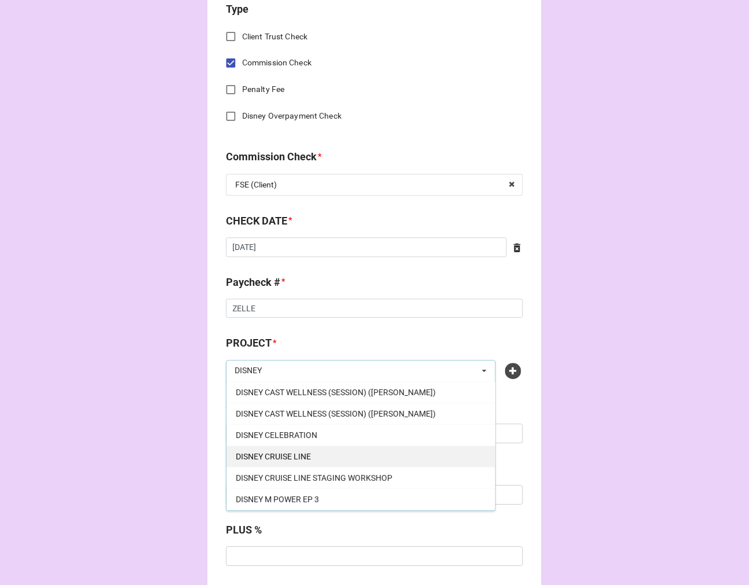
type input "DISNEY"
click at [298, 453] on span "DISNEY CRUISE LINE" at bounding box center [273, 456] width 75 height 9
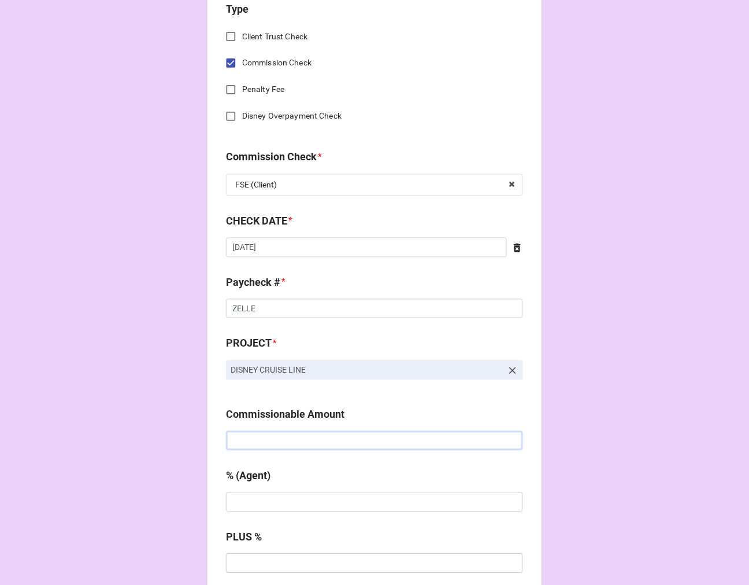
click at [276, 442] on input "text" at bounding box center [374, 441] width 297 height 20
paste input "$1,566.66"
type input "$1,566.66"
click at [267, 500] on input "text" at bounding box center [374, 502] width 297 height 20
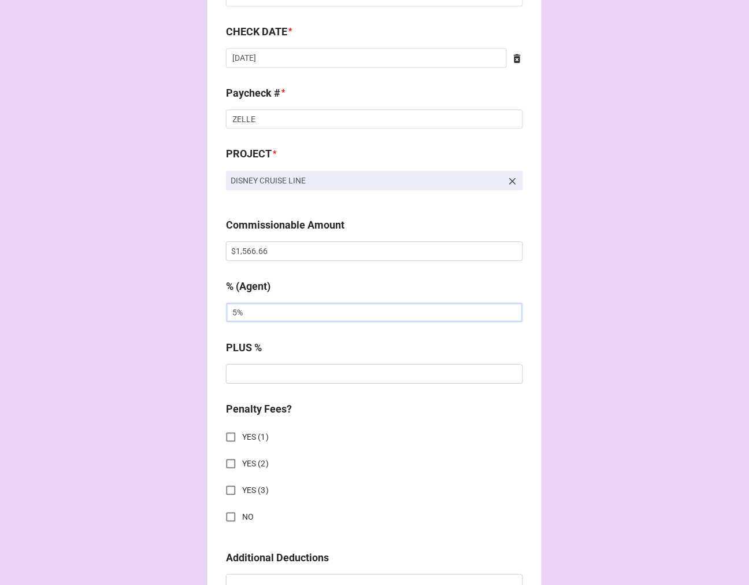
scroll to position [707, 0]
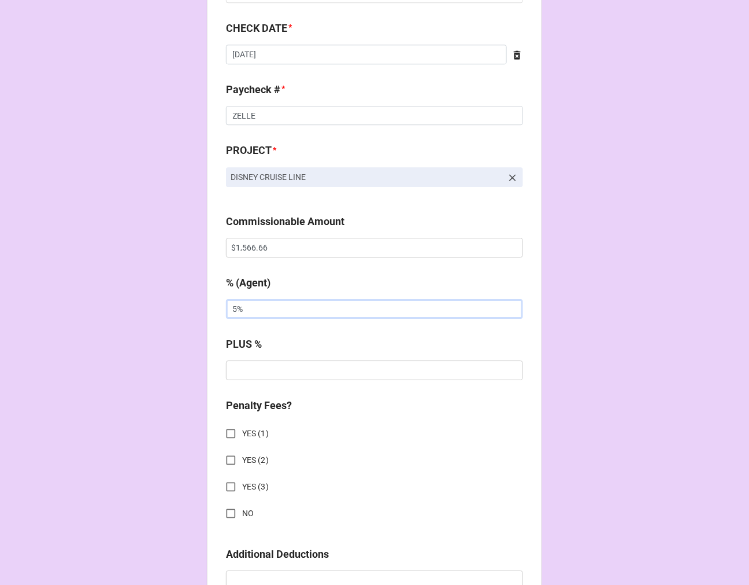
type input "5%"
click at [228, 513] on input "NO" at bounding box center [231, 513] width 23 height 23
checkbox input "true"
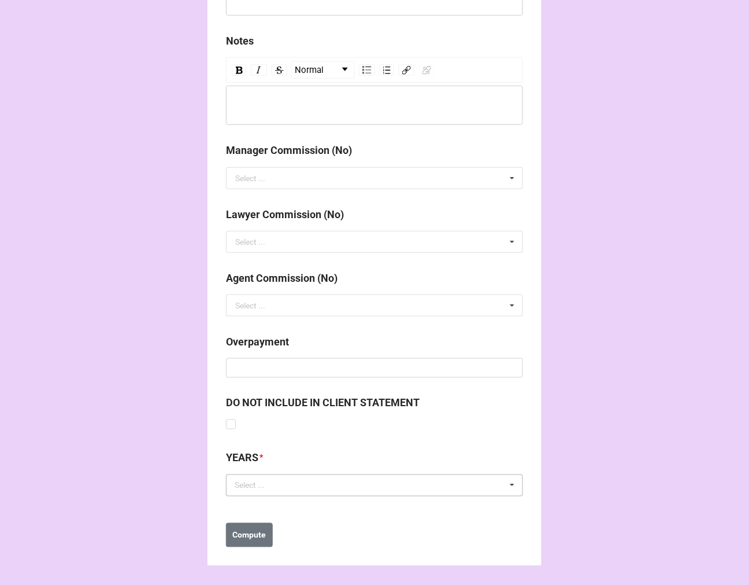
click at [254, 483] on div "Select ..." at bounding box center [257, 485] width 50 height 13
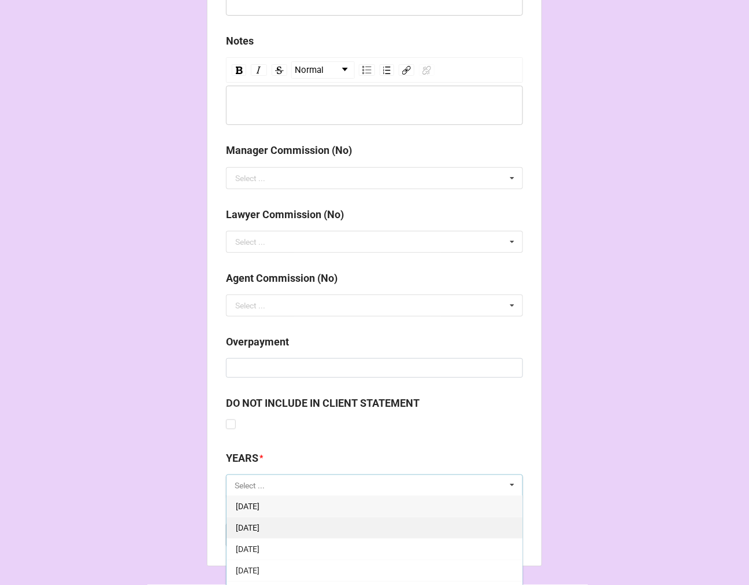
scroll to position [193, 0]
click at [260, 510] on span "[DATE]" at bounding box center [248, 506] width 24 height 9
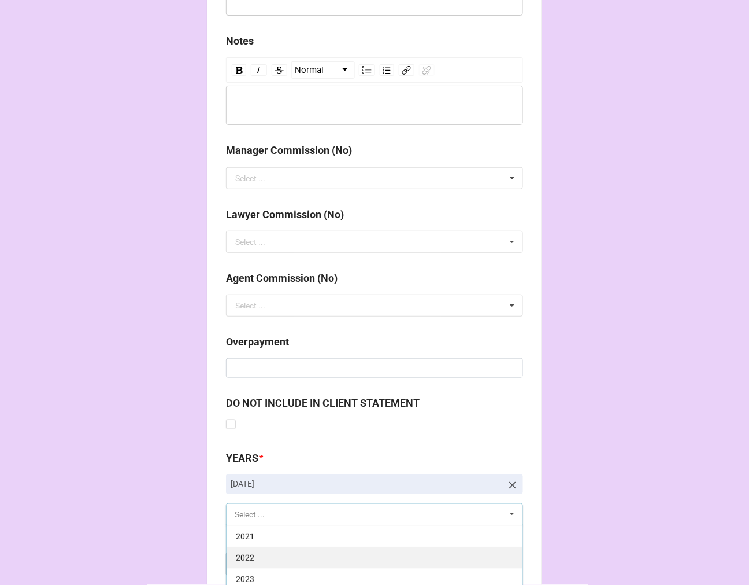
scroll to position [1350, 0]
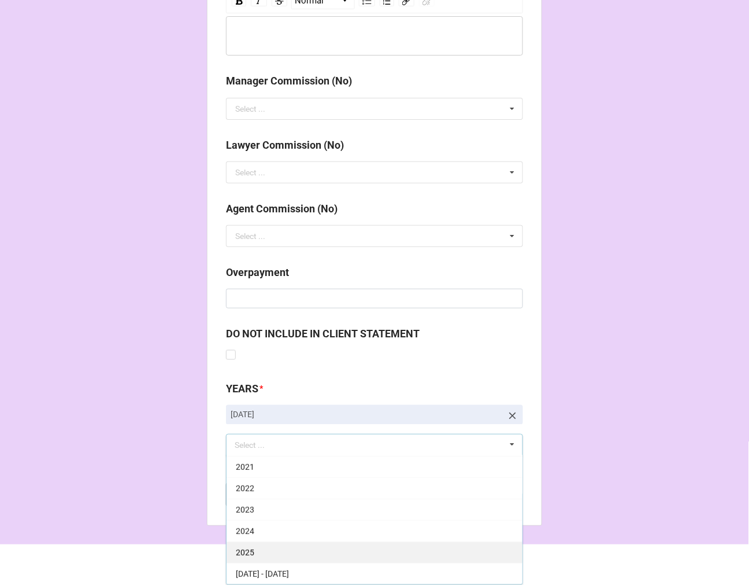
click at [249, 552] on span "2025" at bounding box center [245, 552] width 19 height 9
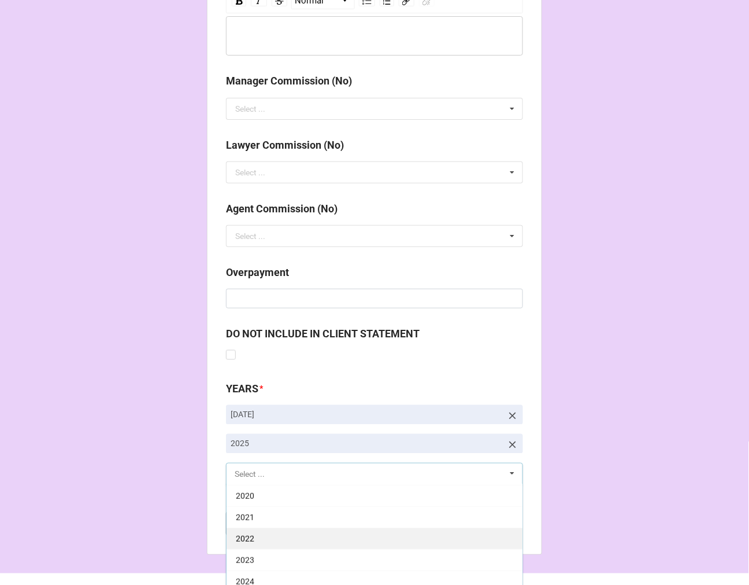
scroll to position [235, 0]
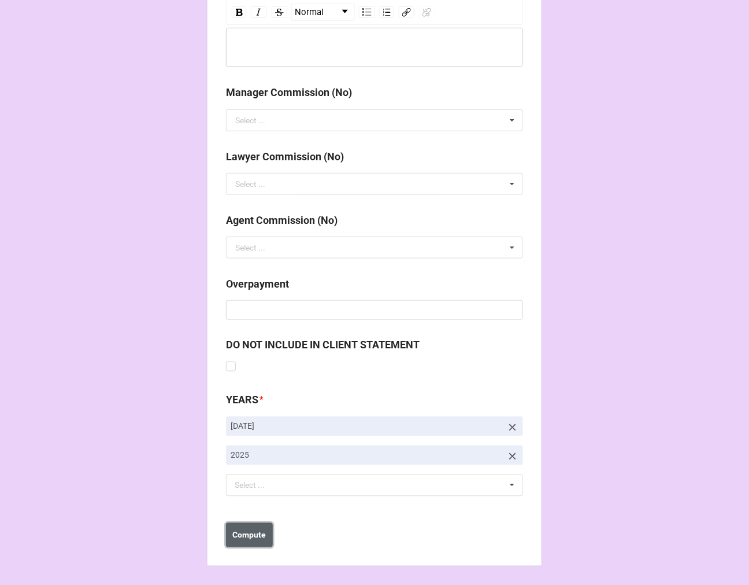
click at [250, 531] on b "Compute" at bounding box center [250, 535] width 34 height 12
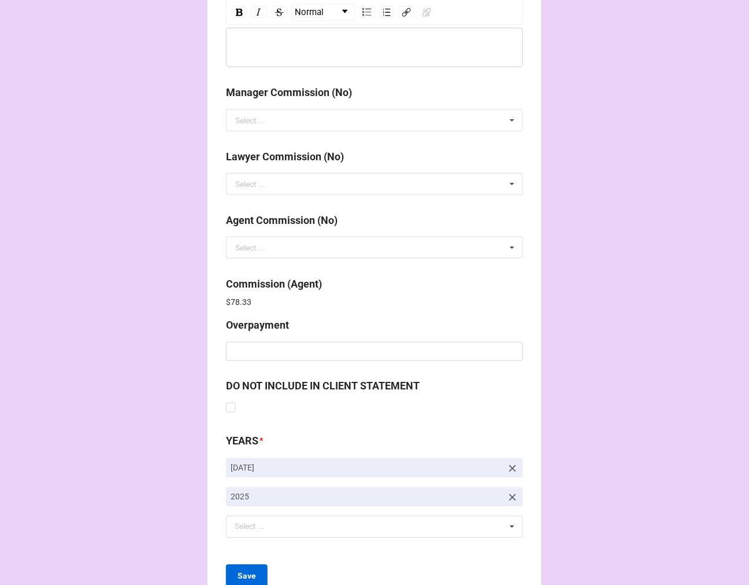
scroll to position [1380, 0]
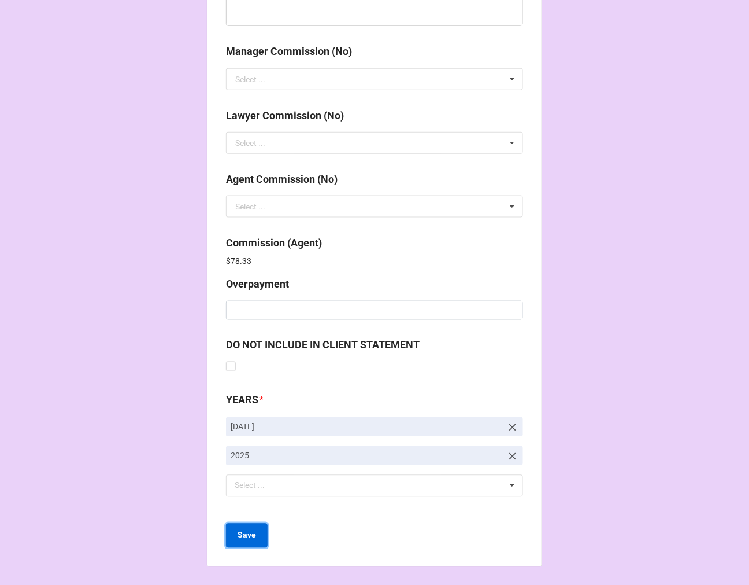
click at [249, 531] on b "Save" at bounding box center [247, 535] width 19 height 12
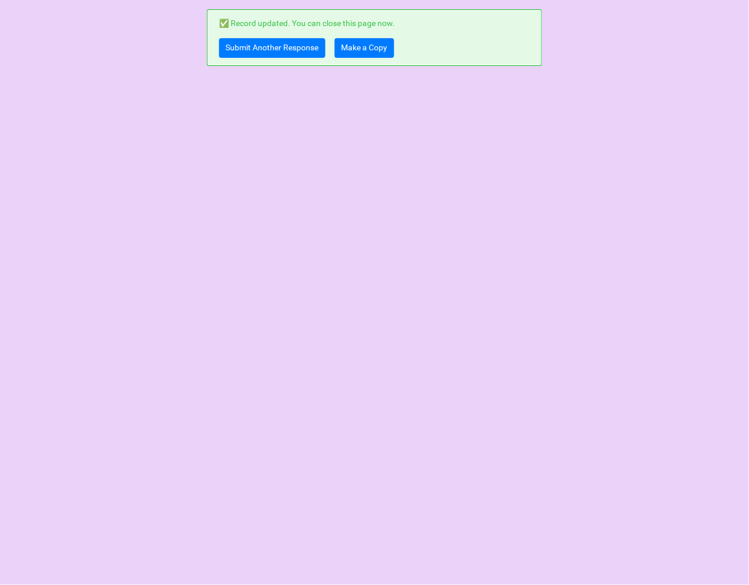
scroll to position [0, 0]
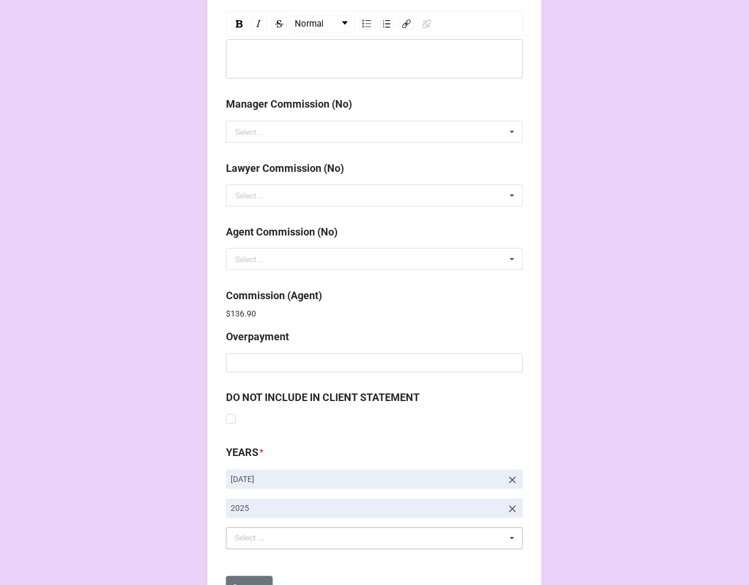
scroll to position [1380, 0]
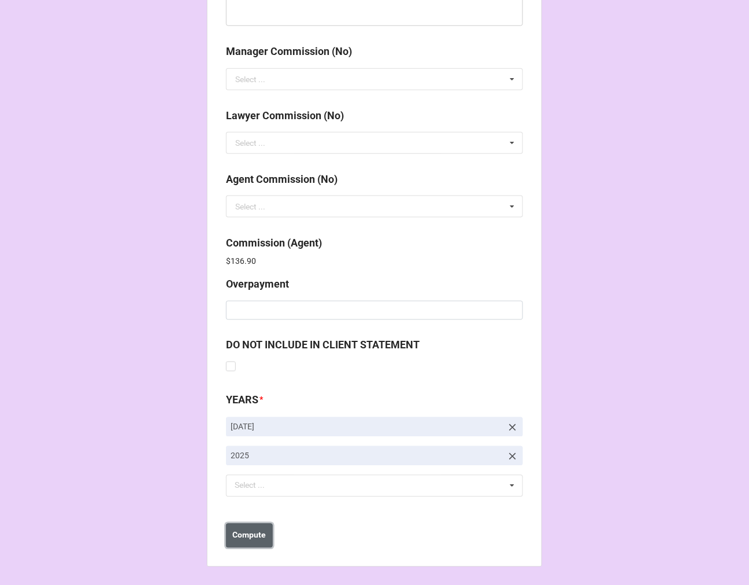
click at [258, 530] on b "Compute" at bounding box center [250, 535] width 34 height 12
click at [239, 538] on b "Save" at bounding box center [247, 535] width 19 height 12
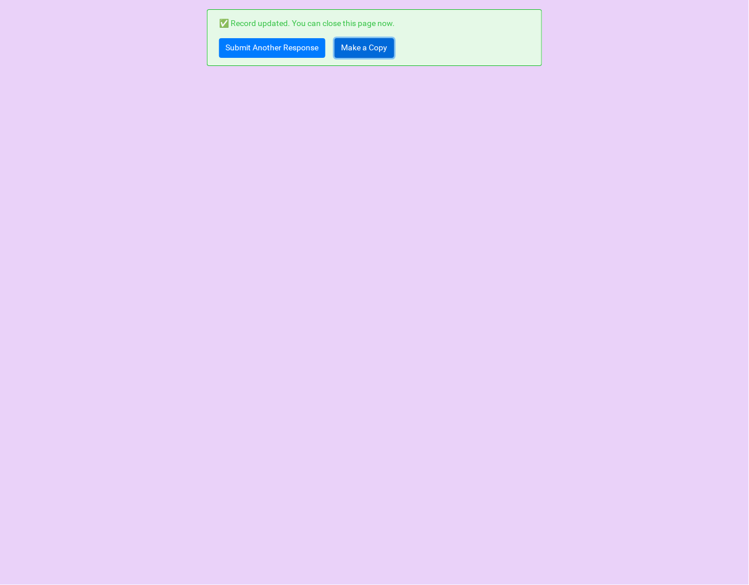
click at [376, 43] on link "Make a Copy" at bounding box center [365, 48] width 60 height 20
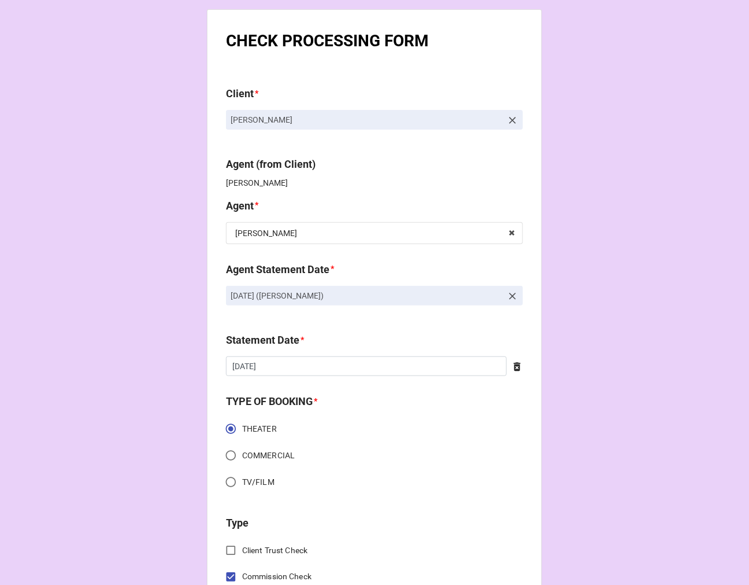
click at [507, 297] on icon at bounding box center [513, 296] width 12 height 12
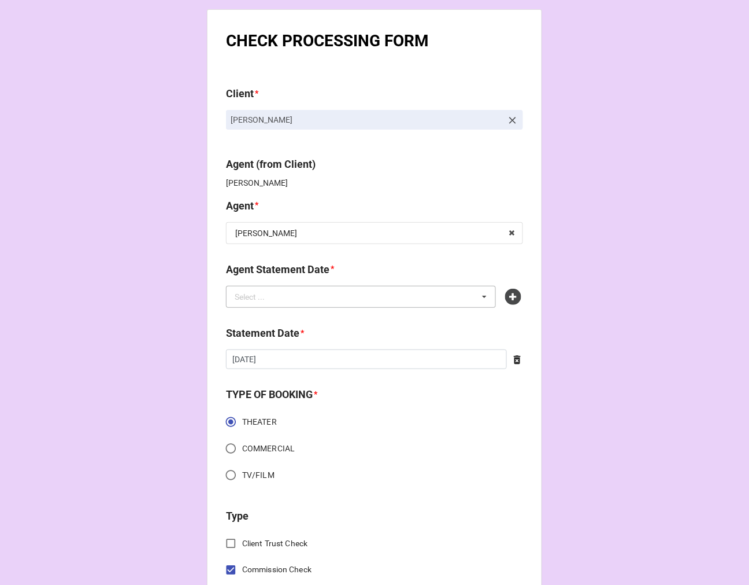
click at [407, 297] on div "Select ... No results found." at bounding box center [361, 297] width 270 height 22
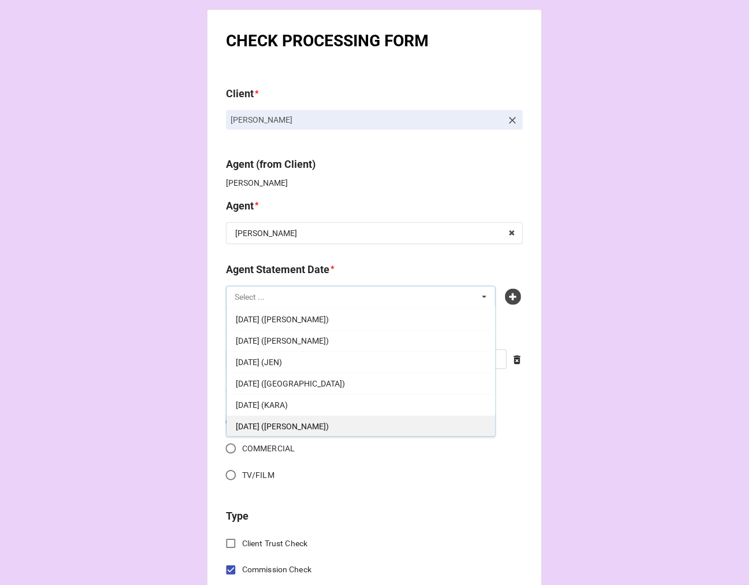
scroll to position [64, 0]
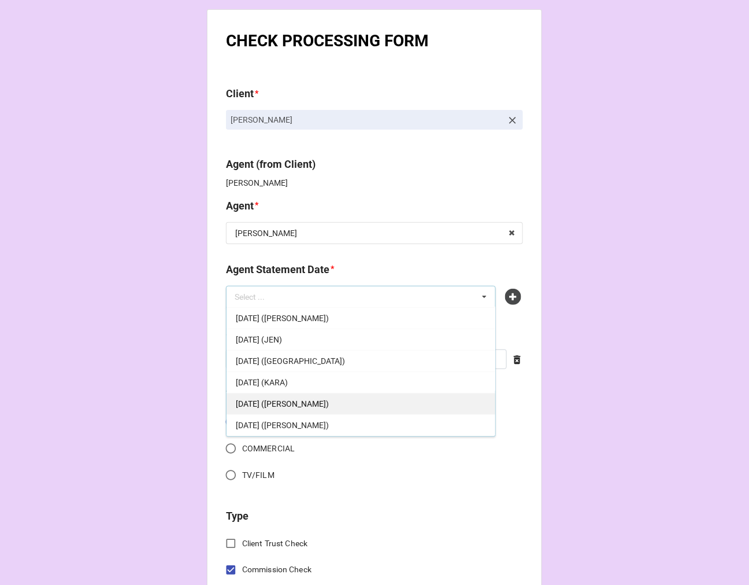
click at [336, 400] on div "[DATE] ([PERSON_NAME])" at bounding box center [361, 403] width 269 height 21
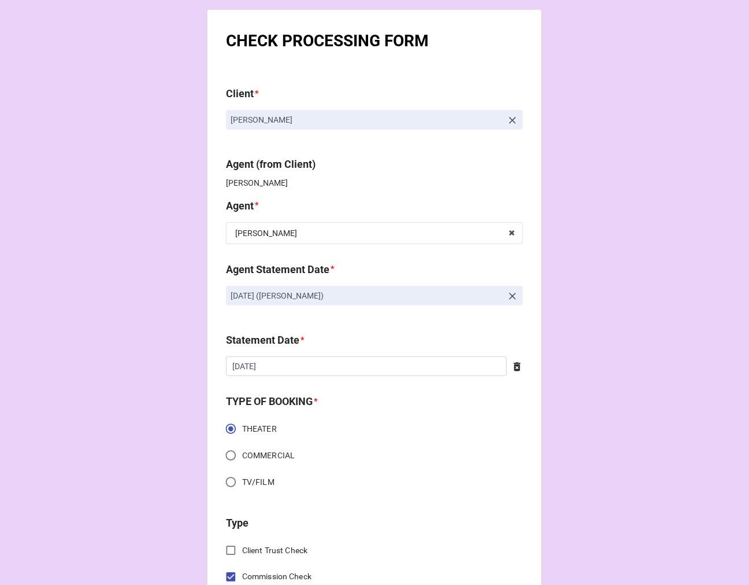
click at [516, 367] on icon at bounding box center [517, 367] width 7 height 9
click at [390, 365] on input "text" at bounding box center [374, 366] width 297 height 20
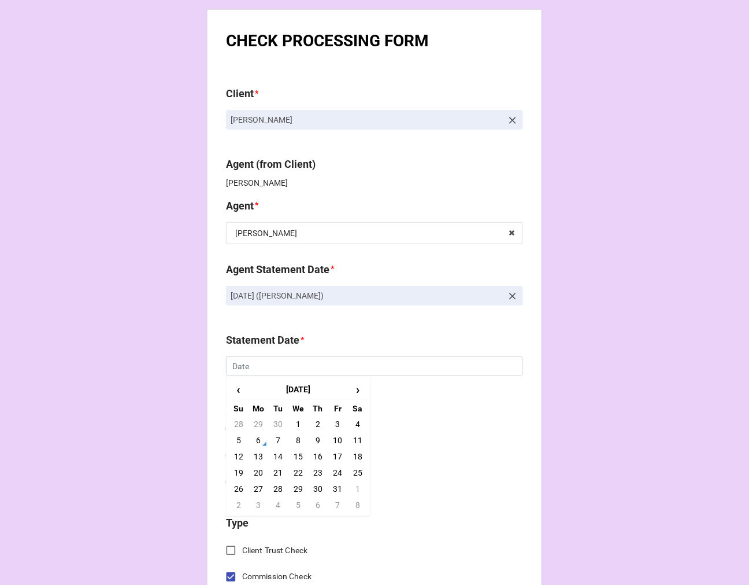
click at [333, 457] on td "17" at bounding box center [338, 456] width 20 height 16
type input "[DATE]"
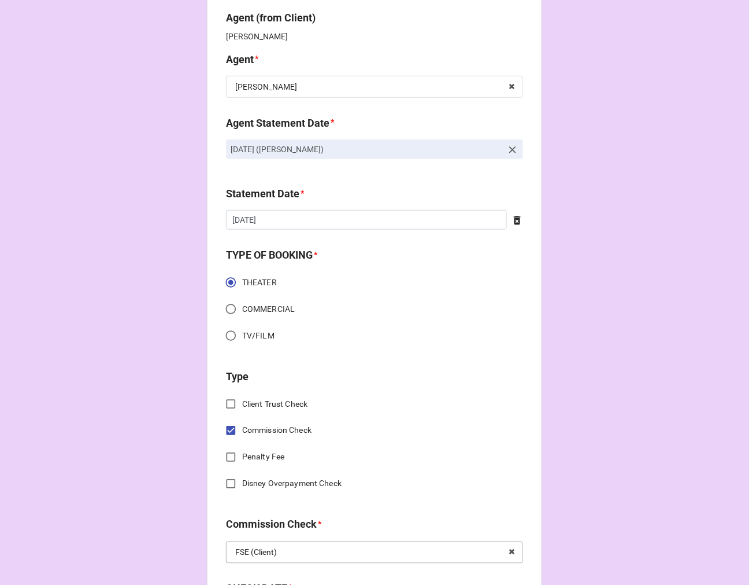
scroll to position [385, 0]
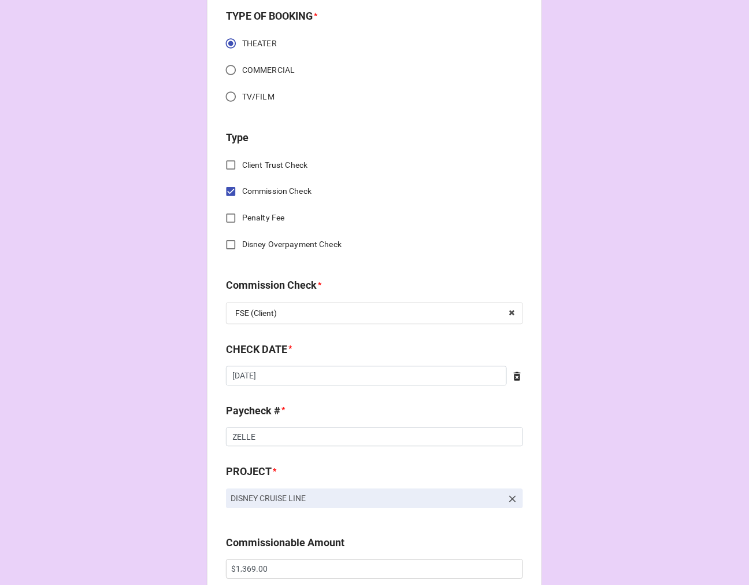
drag, startPoint x: 523, startPoint y: 376, endPoint x: 504, endPoint y: 379, distance: 19.4
click at [522, 376] on div "CHECK PROCESSING FORM Client * Samantha O'Donnell Agent (from Client) Karen Age…" at bounding box center [374, 572] width 335 height 1896
click at [362, 376] on input "6/14/2025" at bounding box center [366, 376] width 281 height 20
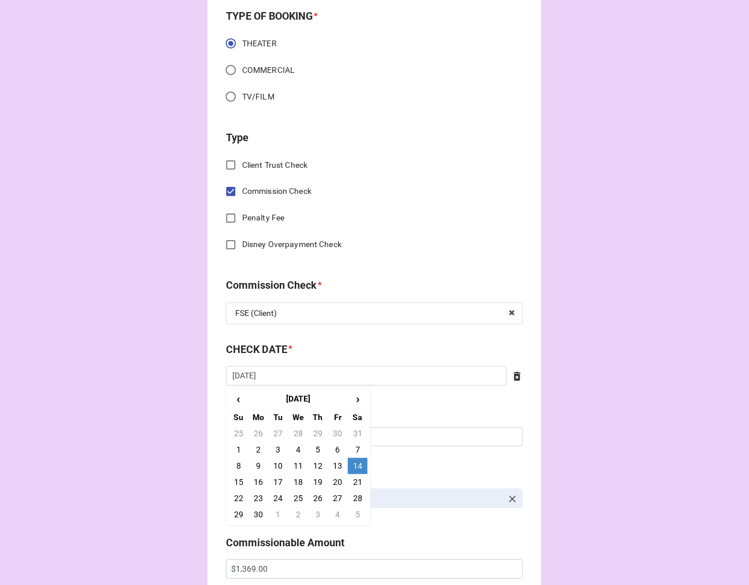
click at [514, 376] on icon at bounding box center [517, 376] width 7 height 9
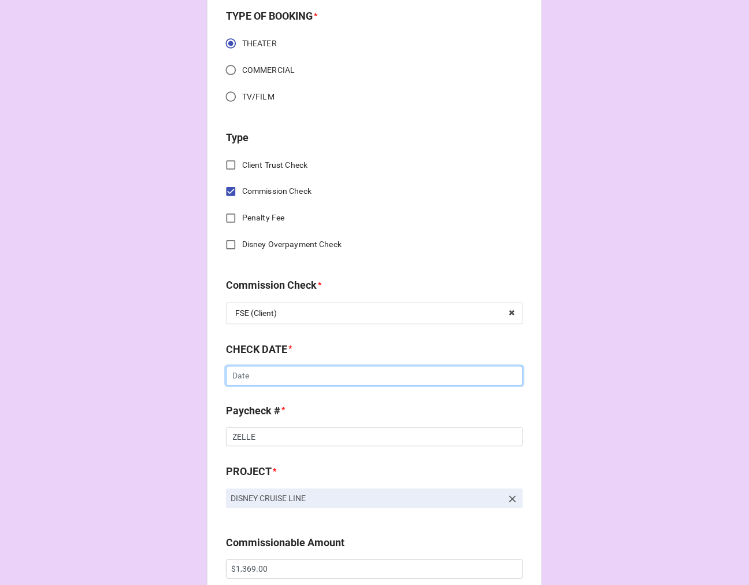
click at [339, 376] on input "text" at bounding box center [374, 376] width 297 height 20
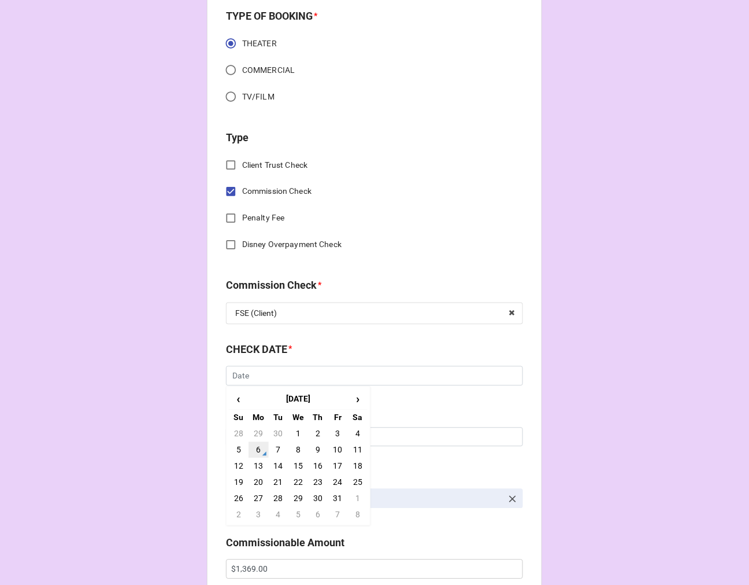
click at [257, 448] on td "6" at bounding box center [259, 450] width 20 height 16
type input "[DATE]"
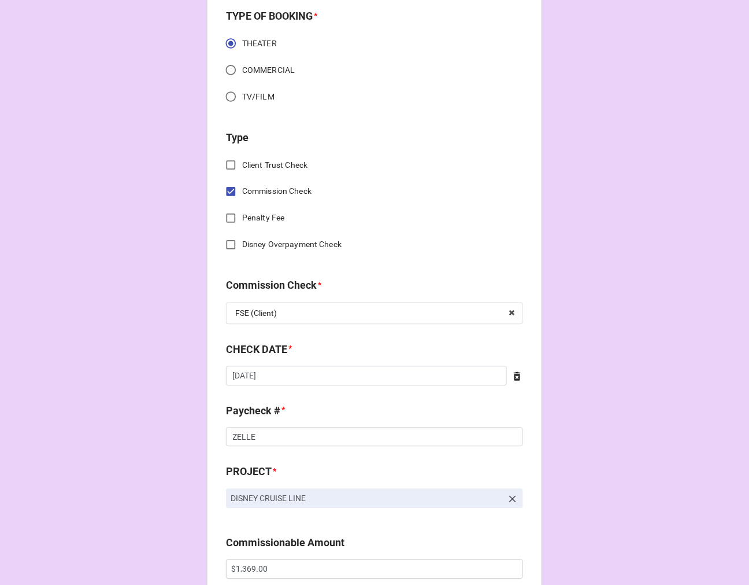
scroll to position [514, 0]
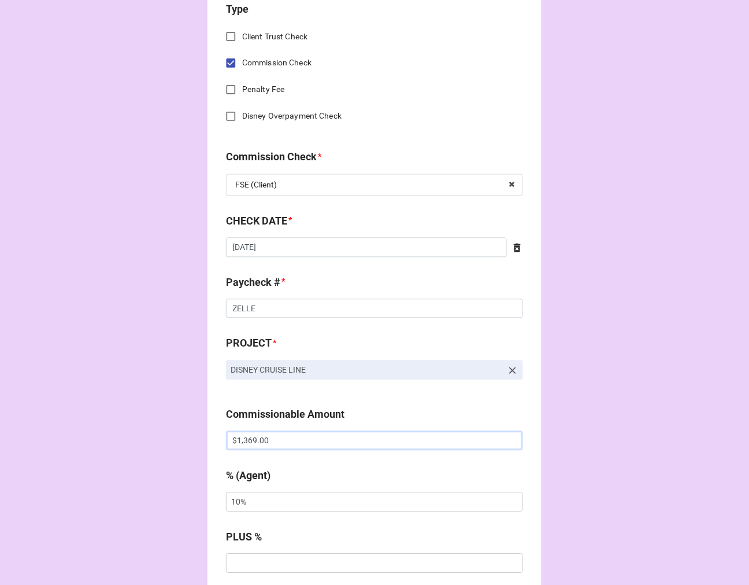
drag, startPoint x: 292, startPoint y: 442, endPoint x: 130, endPoint y: 434, distance: 162.7
click at [141, 436] on div "CHECK PROCESSING FORM Client * Samantha O'Donnell Agent (from Client) Karen Age…" at bounding box center [374, 447] width 749 height 1923
paste input "6,028.22"
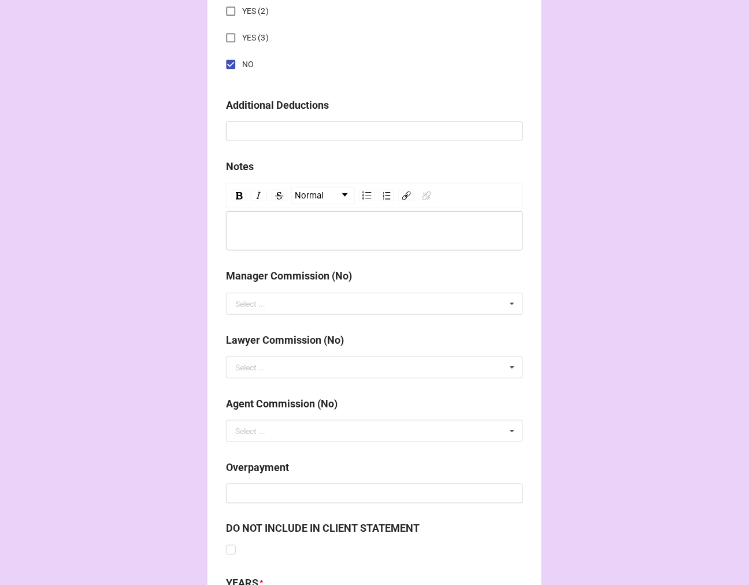
scroll to position [1339, 0]
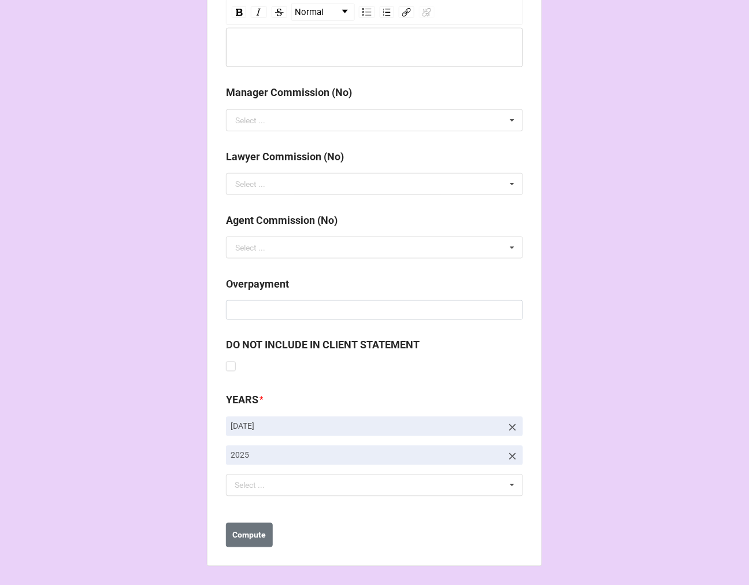
type input "$6,028.22"
drag, startPoint x: 510, startPoint y: 424, endPoint x: 490, endPoint y: 435, distance: 23.0
click at [509, 424] on icon at bounding box center [513, 428] width 12 height 12
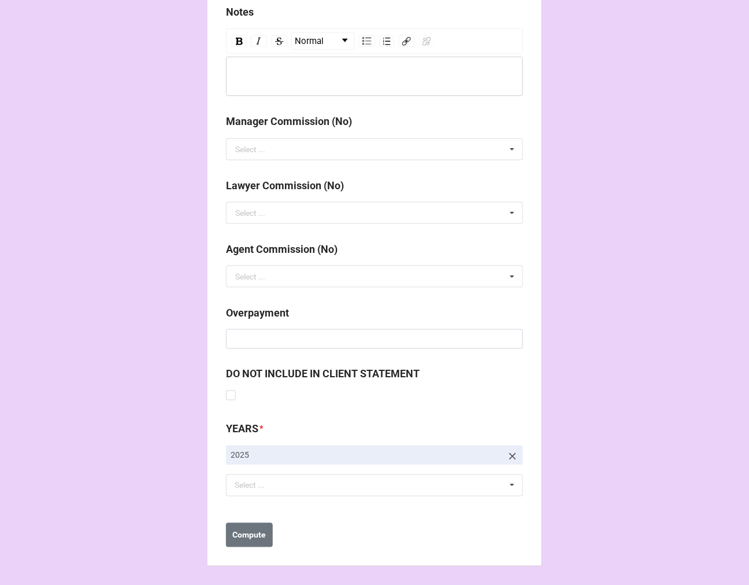
scroll to position [1310, 0]
click at [304, 489] on div "Select ... No results found." at bounding box center [374, 485] width 297 height 22
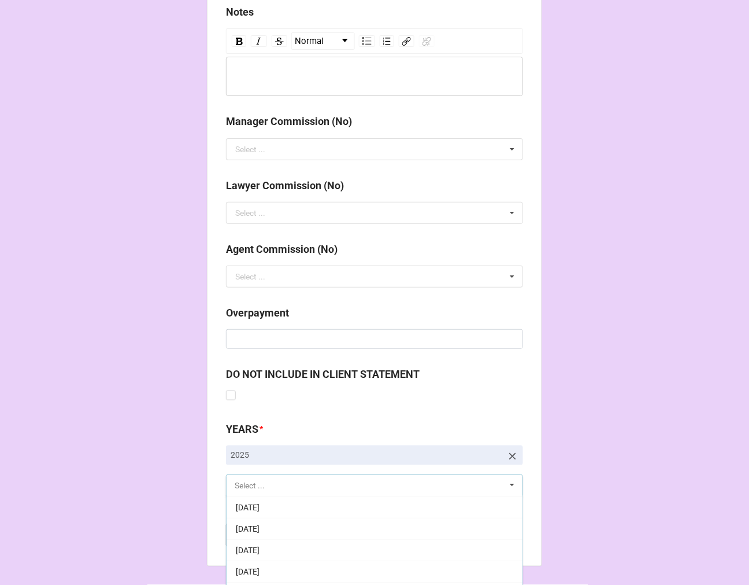
scroll to position [128, 0]
click at [260, 567] on span "[DATE]" at bounding box center [248, 570] width 24 height 9
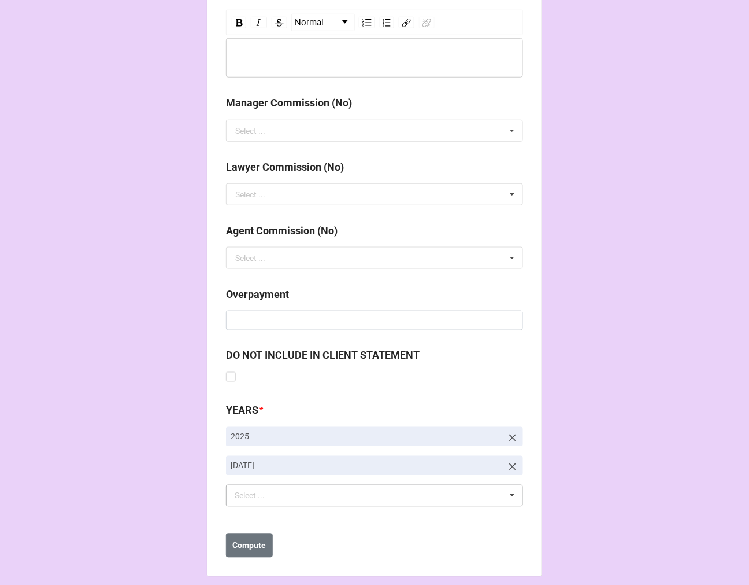
scroll to position [1339, 0]
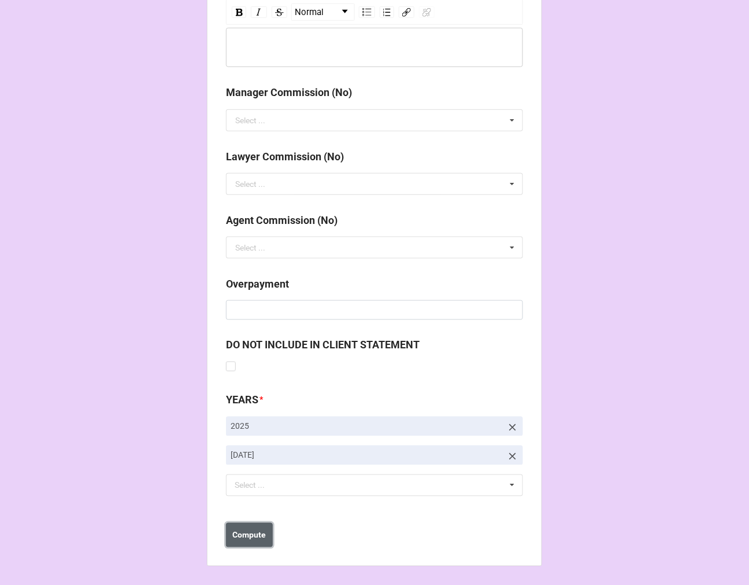
click at [252, 530] on b "Compute" at bounding box center [250, 535] width 34 height 12
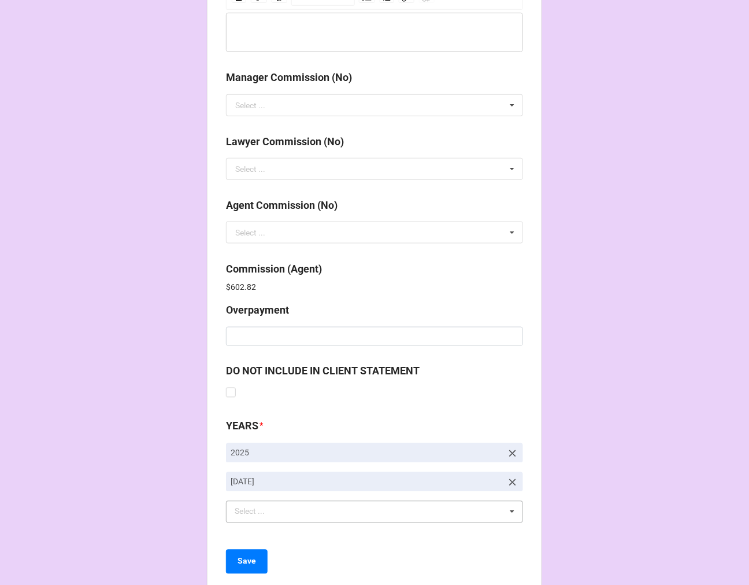
scroll to position [1380, 0]
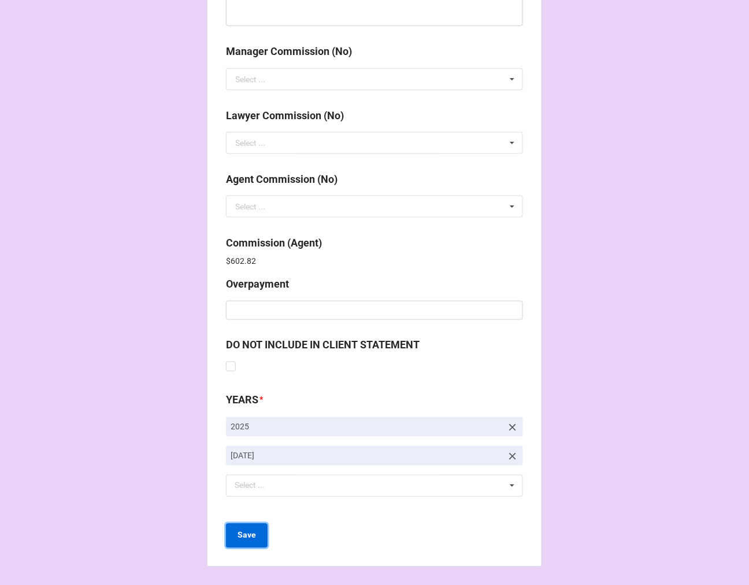
click at [247, 537] on b "Save" at bounding box center [247, 535] width 19 height 12
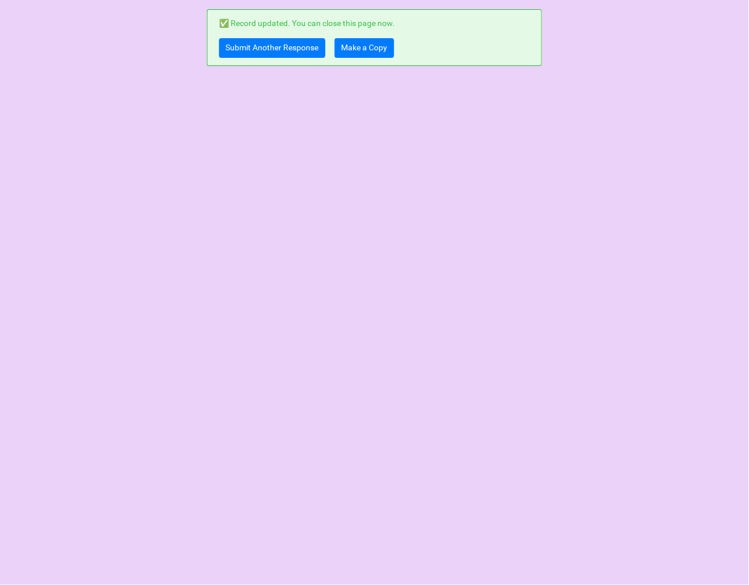
scroll to position [0, 0]
click at [248, 50] on link "Submit Another Response" at bounding box center [272, 48] width 106 height 20
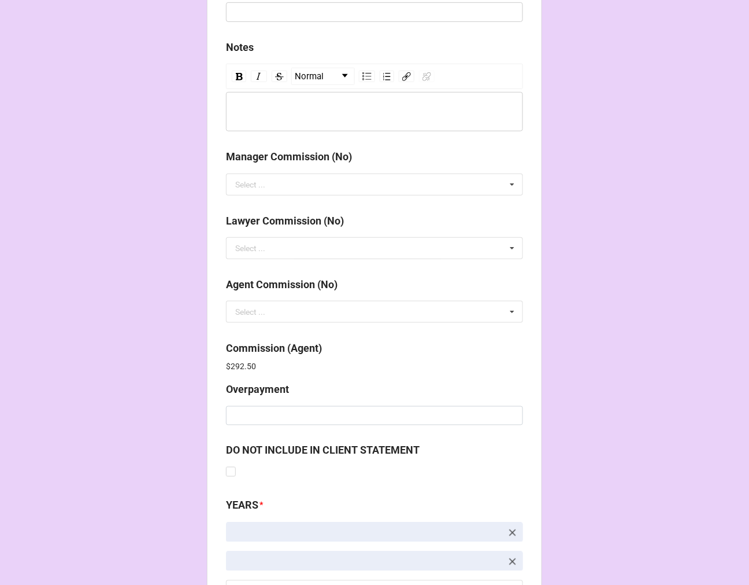
scroll to position [1380, 0]
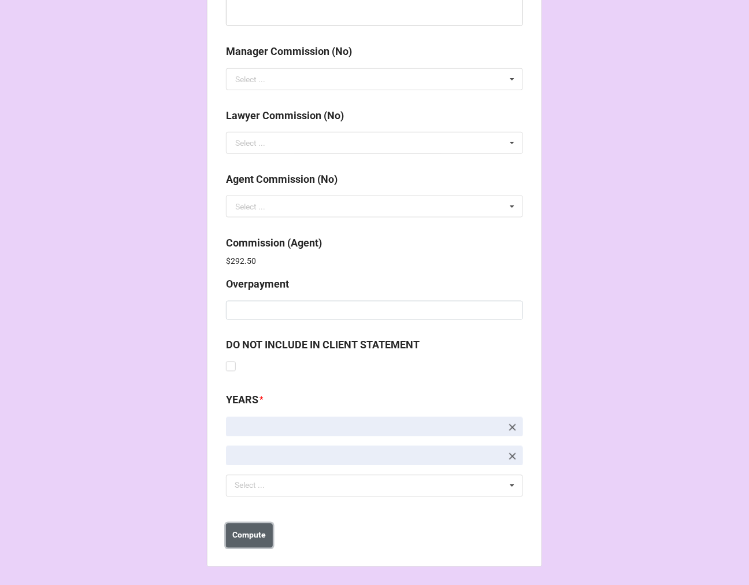
click at [254, 527] on button "Compute" at bounding box center [249, 535] width 47 height 24
click at [241, 536] on b "Save" at bounding box center [247, 535] width 19 height 12
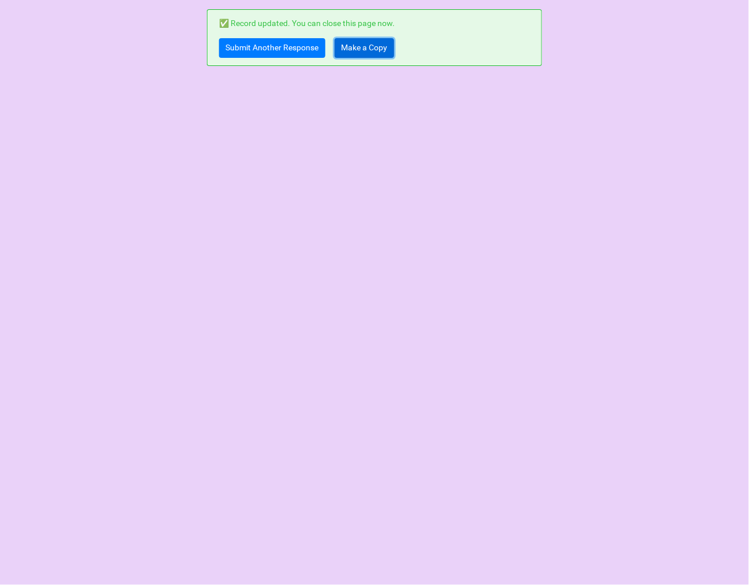
click at [369, 50] on link "Make a Copy" at bounding box center [365, 48] width 60 height 20
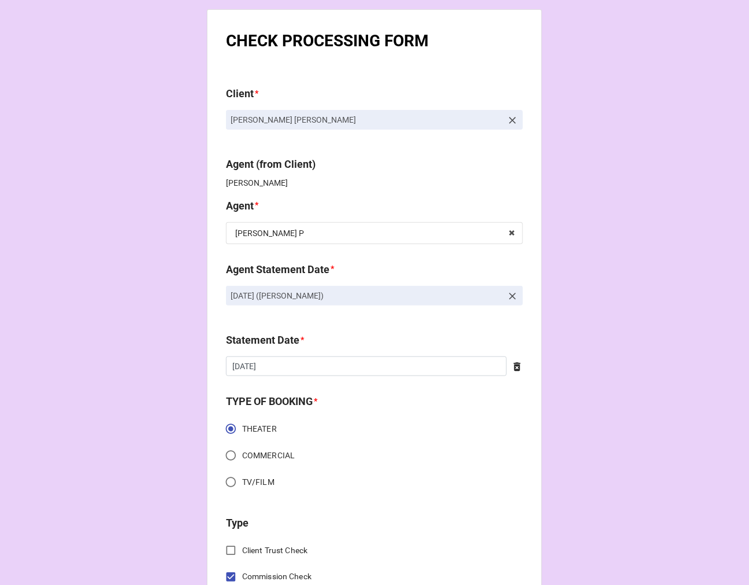
click at [512, 296] on icon at bounding box center [513, 296] width 12 height 12
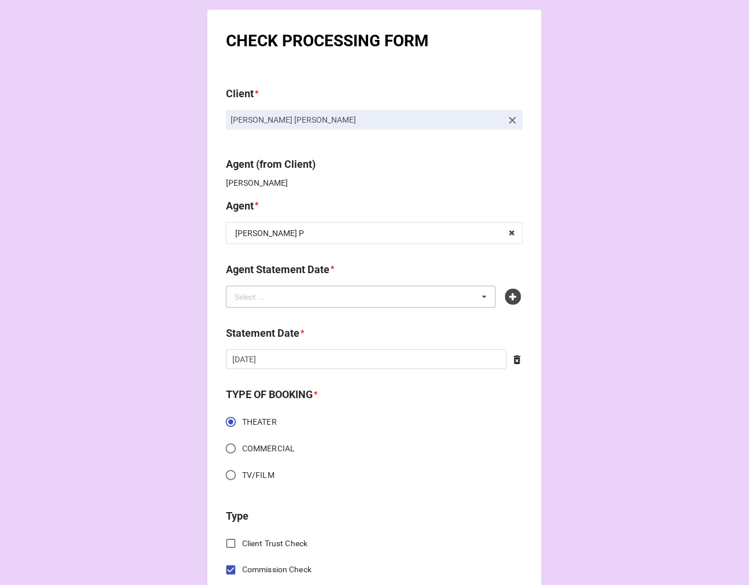
click at [405, 297] on div "Select ... No results found." at bounding box center [361, 297] width 270 height 22
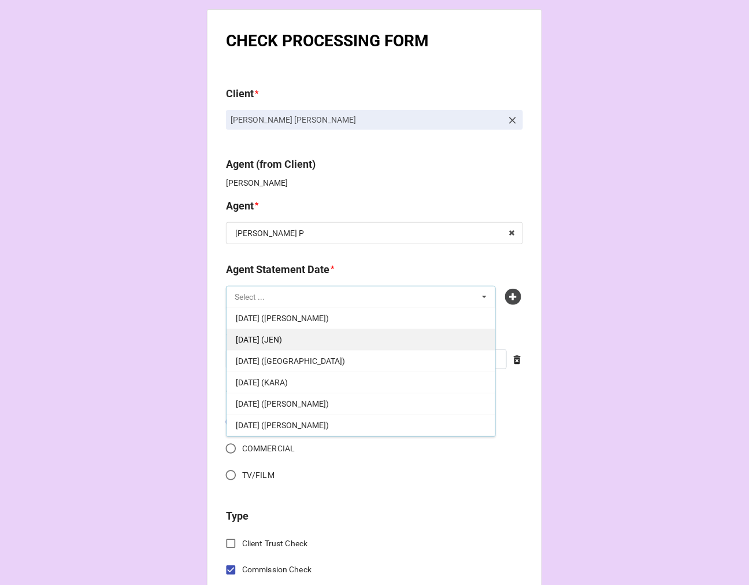
scroll to position [193, 0]
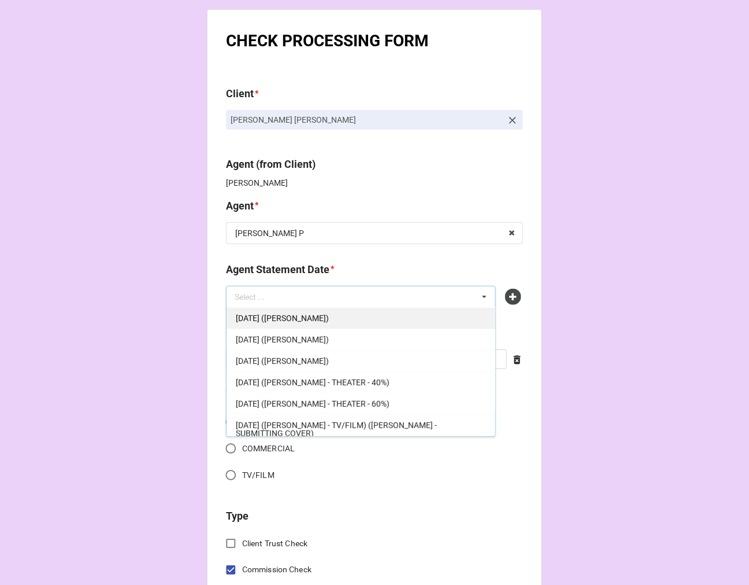
click at [342, 321] on div "[DATE] ([PERSON_NAME])" at bounding box center [361, 317] width 269 height 21
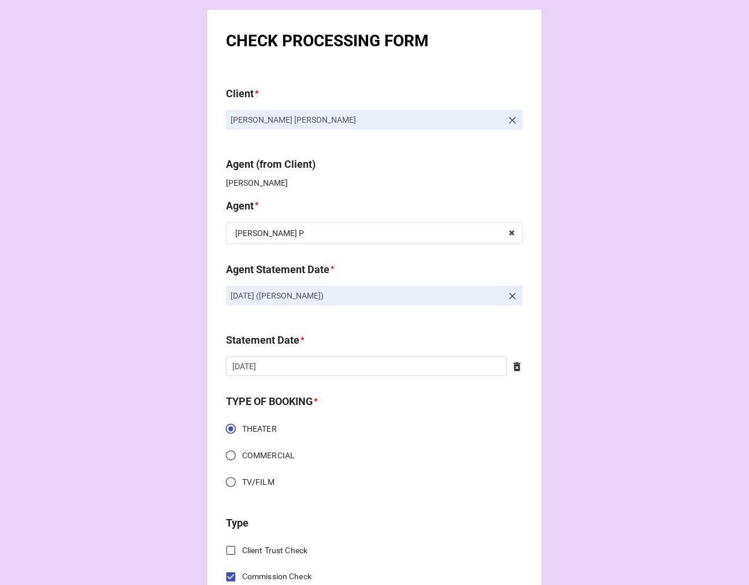
click at [290, 378] on div "Statement Date * 10/3/2025 ‹ October 2025 › Su Mo Tu We Th Fr Sa 28 29 30 1 2 3…" at bounding box center [374, 358] width 297 height 52
click at [291, 372] on input "10/3/2025" at bounding box center [366, 366] width 281 height 20
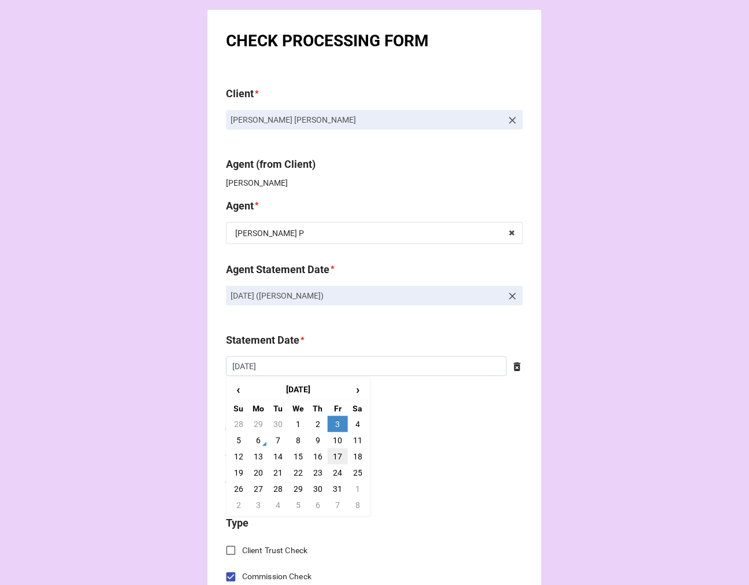
click at [338, 459] on td "17" at bounding box center [338, 456] width 20 height 16
type input "[DATE]"
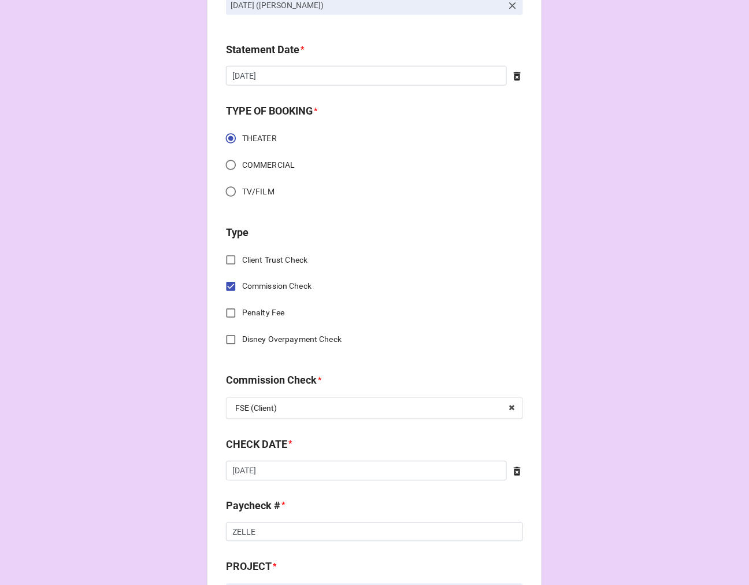
scroll to position [321, 0]
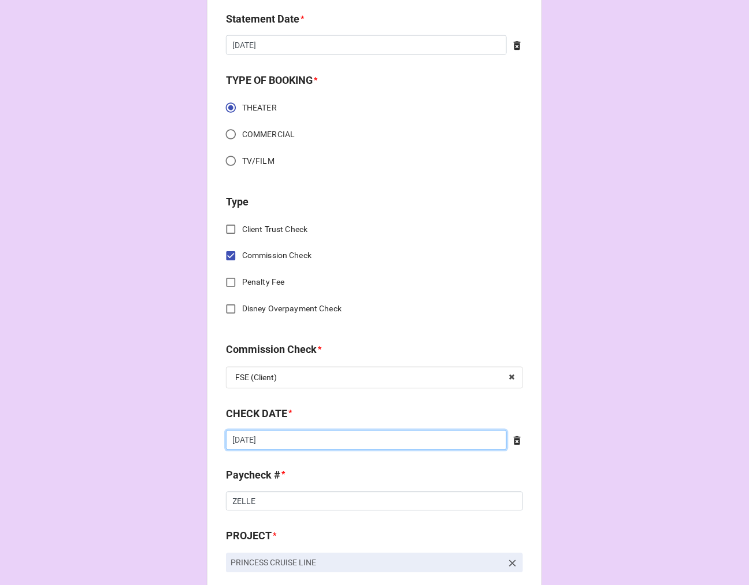
click at [306, 441] on input "9/24/2025" at bounding box center [366, 440] width 281 height 20
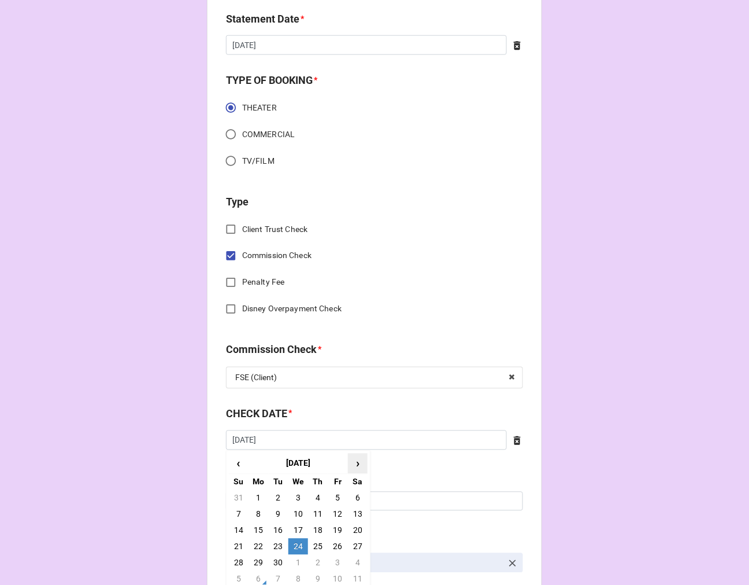
click at [350, 464] on span "›" at bounding box center [358, 463] width 19 height 19
click at [258, 515] on td "6" at bounding box center [259, 514] width 20 height 16
type input "[DATE]"
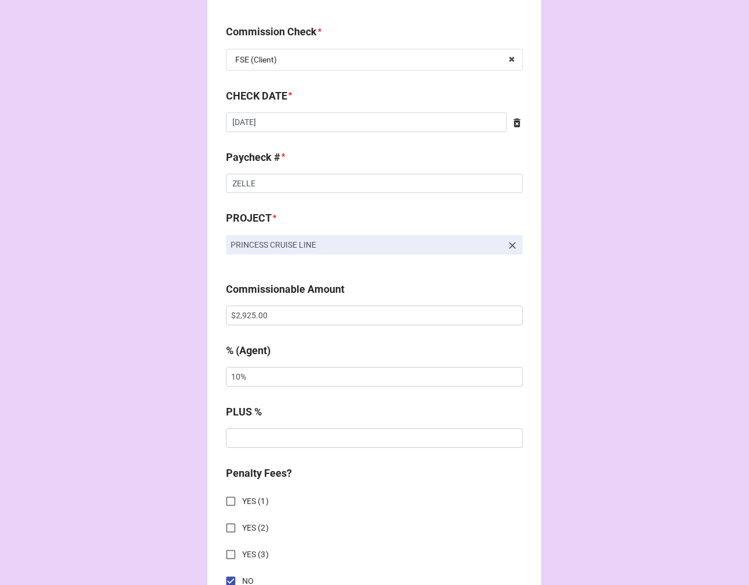
scroll to position [642, 0]
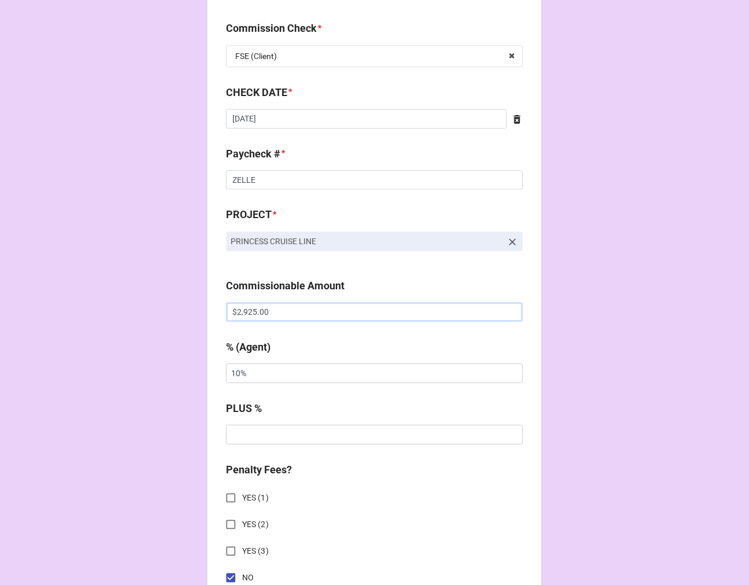
drag, startPoint x: 189, startPoint y: 311, endPoint x: 83, endPoint y: 310, distance: 106.4
click at [84, 310] on div "CHECK PROCESSING FORM Client * Yarissa Tiara Millan Agent (from Client) Kellie …" at bounding box center [374, 319] width 749 height 1923
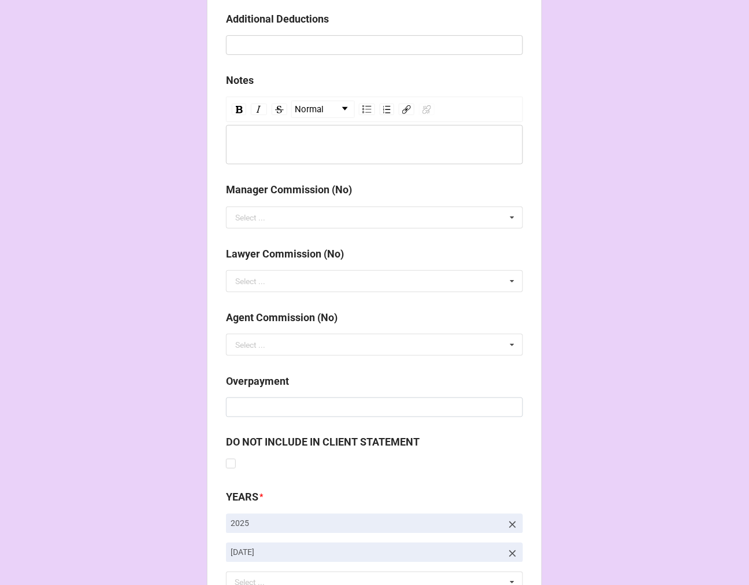
scroll to position [1339, 0]
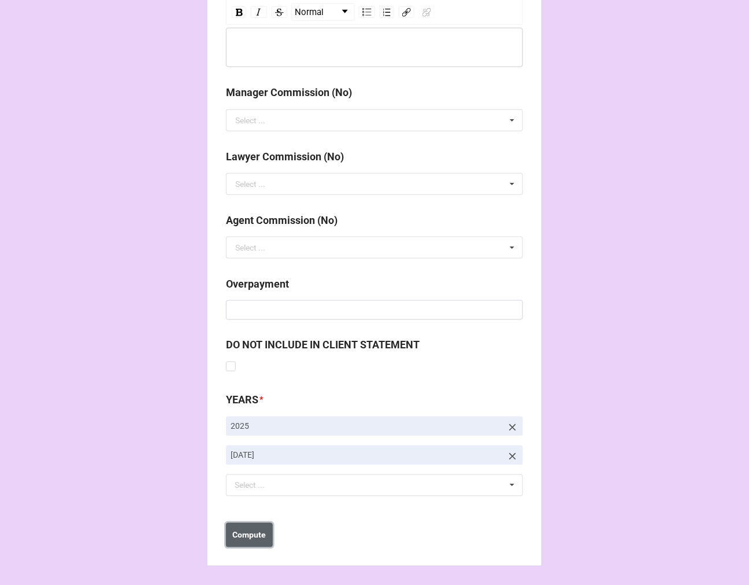
click at [256, 529] on b "Compute" at bounding box center [250, 535] width 34 height 12
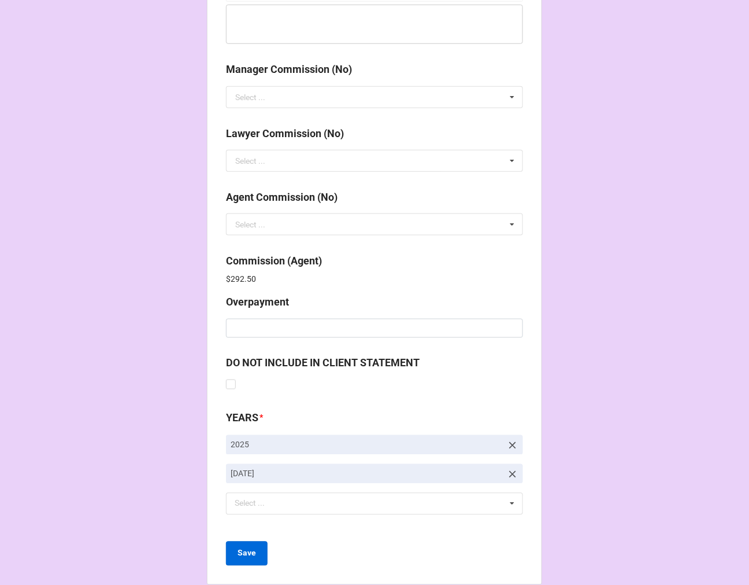
scroll to position [1380, 0]
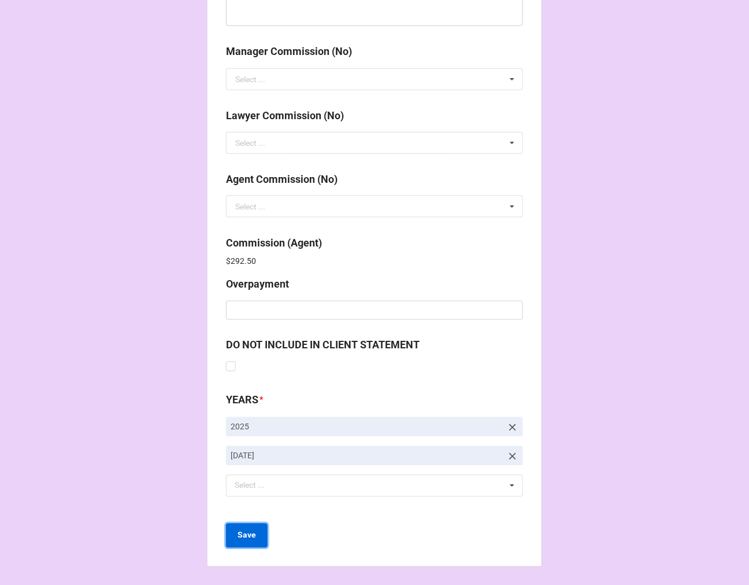
click at [255, 530] on button "Save" at bounding box center [247, 535] width 42 height 24
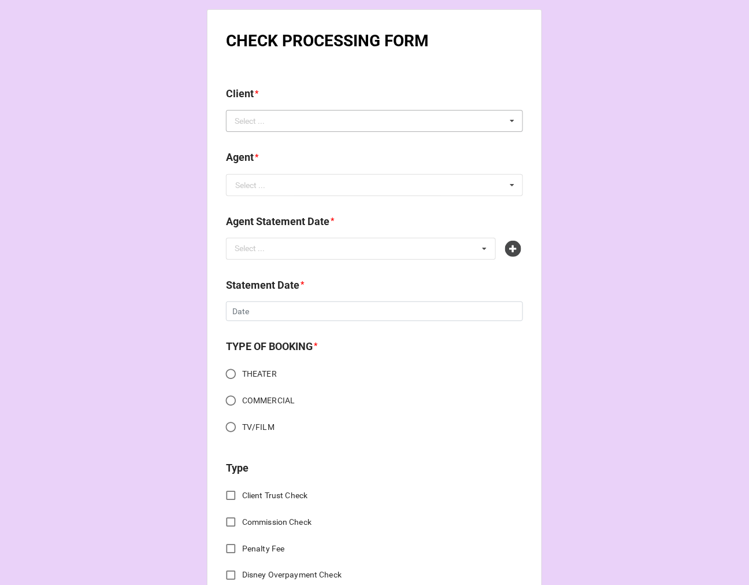
click at [293, 120] on div "Select ... No results found." at bounding box center [374, 121] width 297 height 22
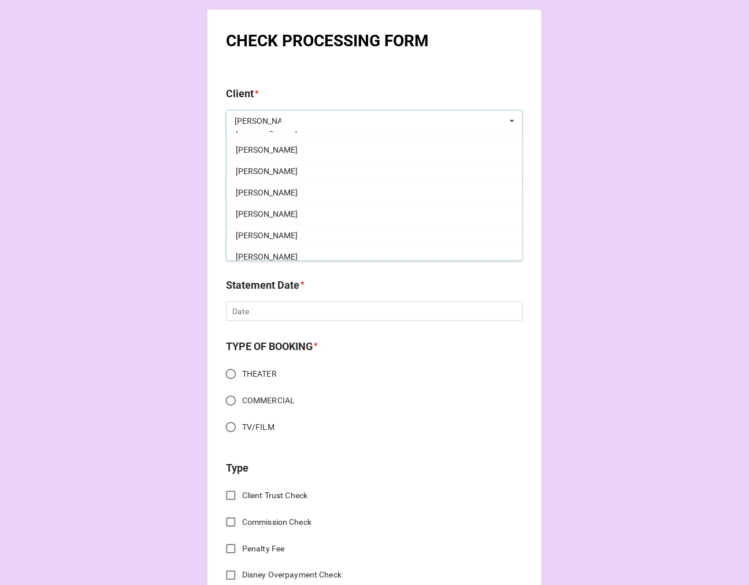
scroll to position [193, 0]
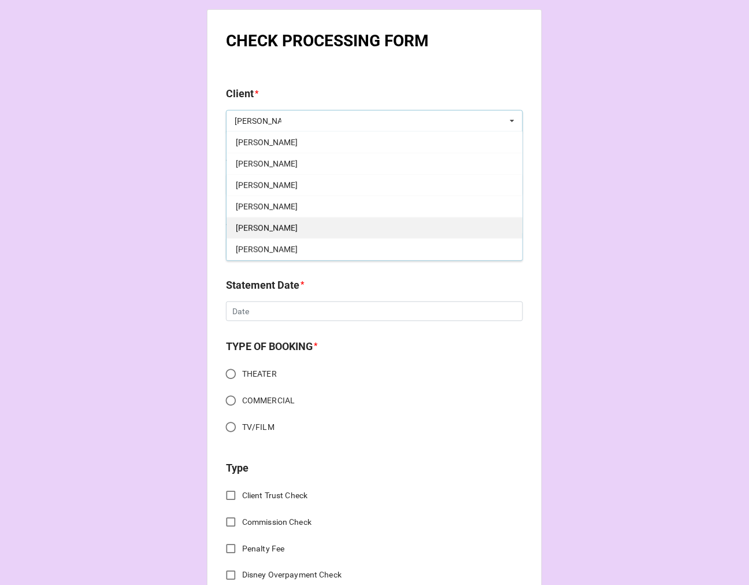
type input "[PERSON_NAME]"
drag, startPoint x: 282, startPoint y: 228, endPoint x: 275, endPoint y: 224, distance: 7.5
click at [281, 227] on span "[PERSON_NAME]" at bounding box center [267, 227] width 62 height 9
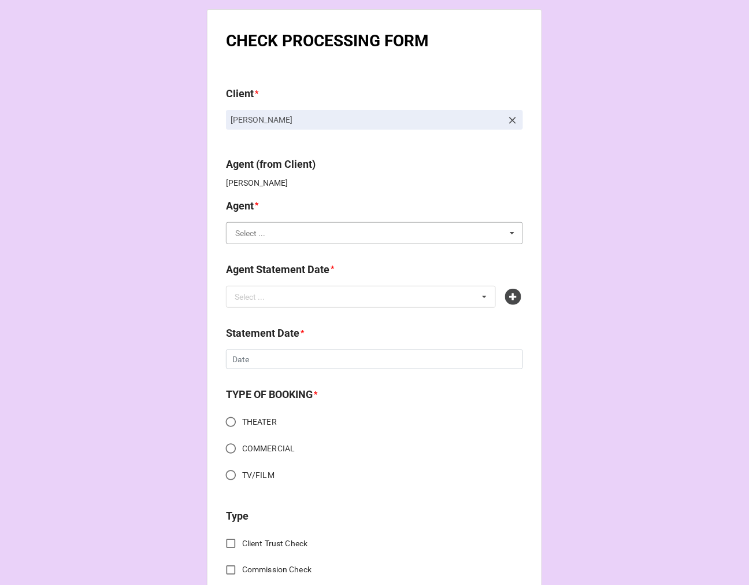
click at [269, 233] on input "text" at bounding box center [375, 233] width 296 height 21
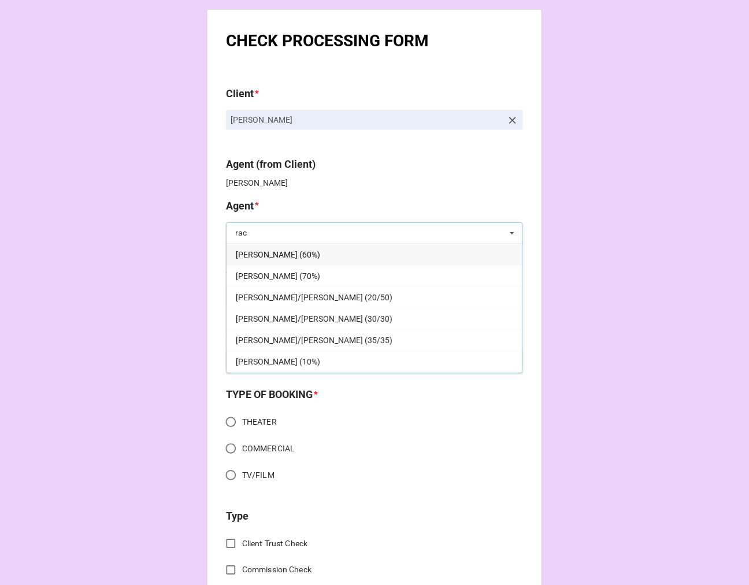
type input "rac"
click at [266, 256] on span "[PERSON_NAME] (60%)" at bounding box center [278, 254] width 84 height 9
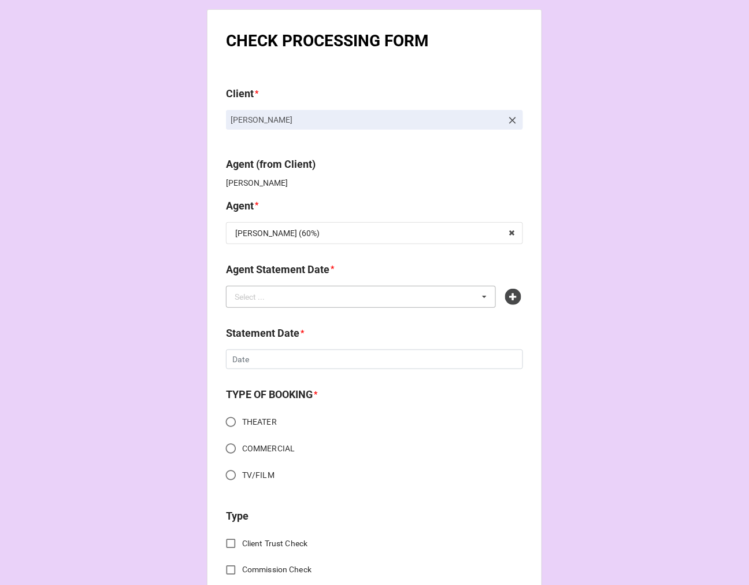
click at [256, 291] on div "Select ..." at bounding box center [257, 296] width 50 height 13
type input "rac"
drag, startPoint x: 319, startPoint y: 317, endPoint x: 311, endPoint y: 331, distance: 16.6
click at [317, 317] on span "[DATE] ([PERSON_NAME])" at bounding box center [282, 317] width 93 height 9
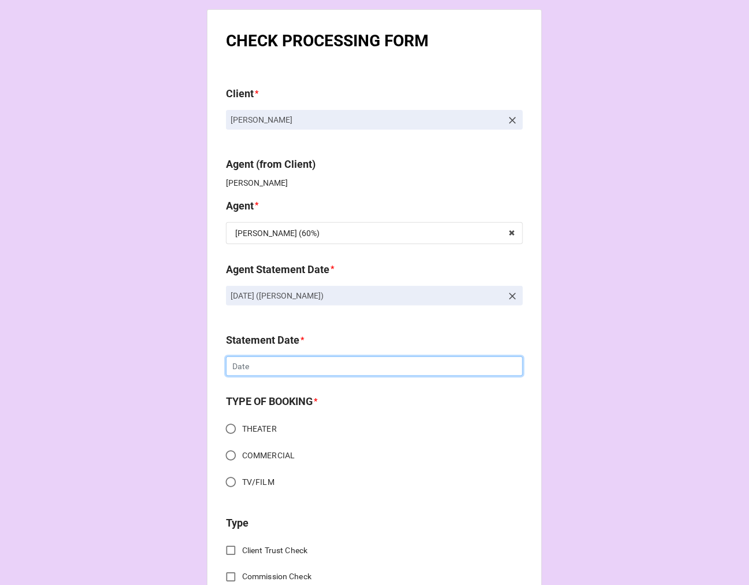
click at [265, 364] on input "text" at bounding box center [374, 366] width 297 height 20
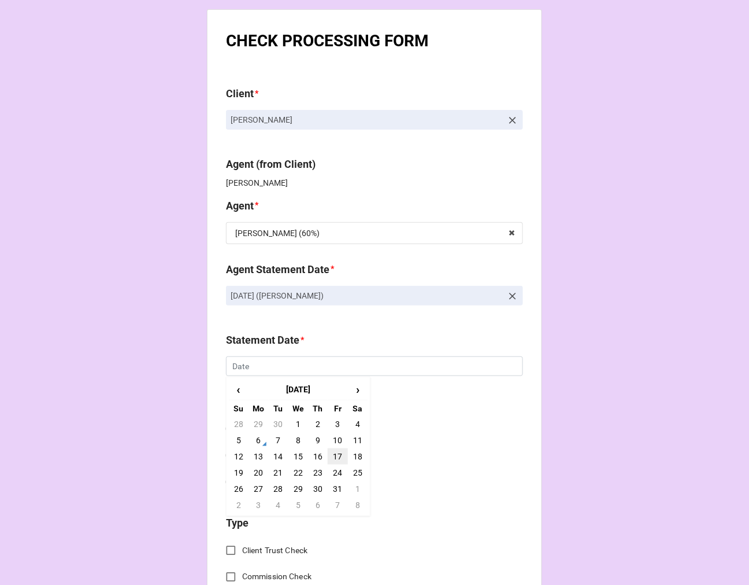
click at [333, 456] on td "17" at bounding box center [338, 456] width 20 height 16
type input "[DATE]"
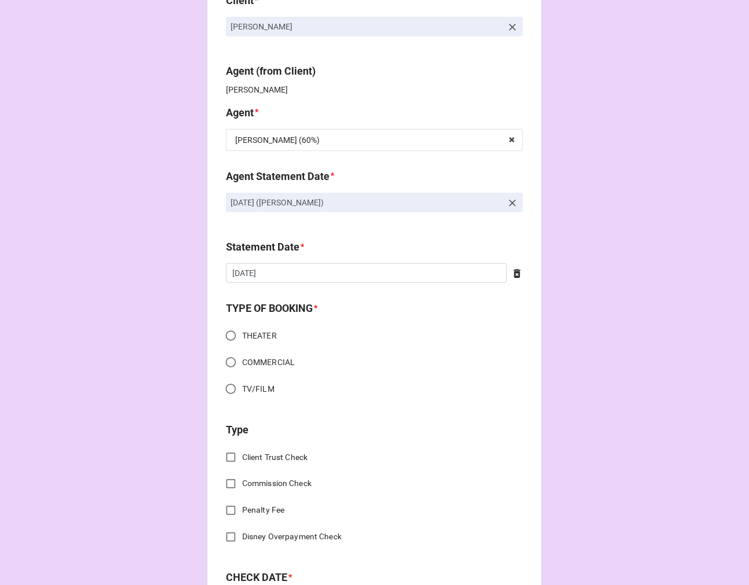
scroll to position [128, 0]
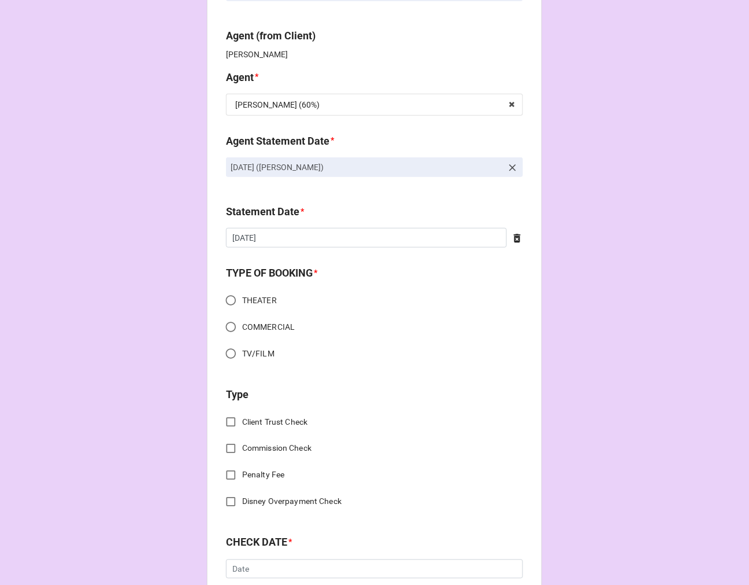
click at [228, 353] on input "TV/FILM" at bounding box center [231, 353] width 23 height 23
radio input "true"
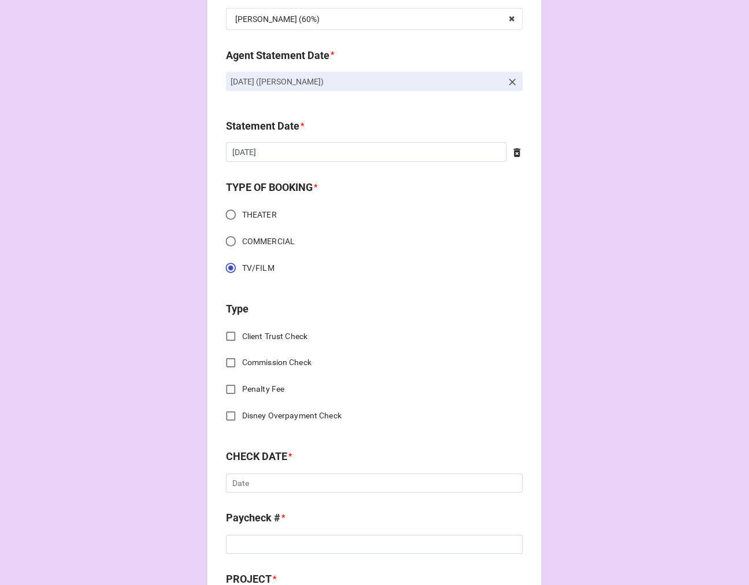
scroll to position [321, 0]
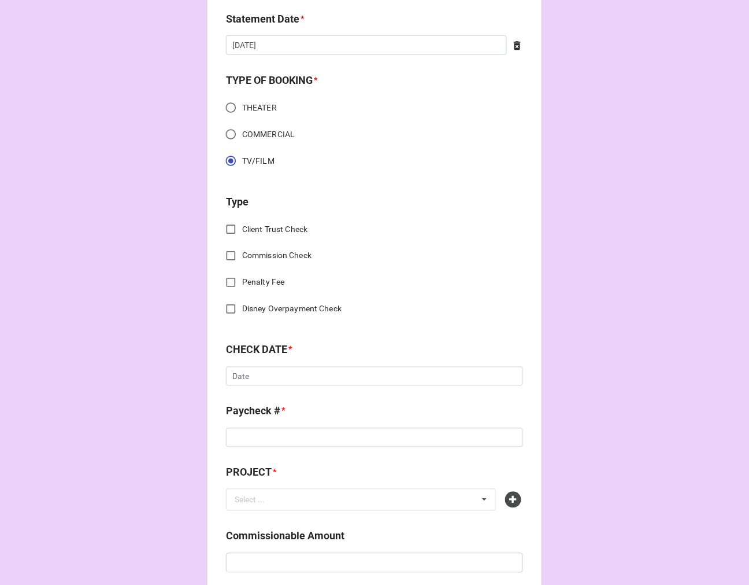
click at [228, 253] on input "Commission Check" at bounding box center [231, 256] width 23 height 23
checkbox input "true"
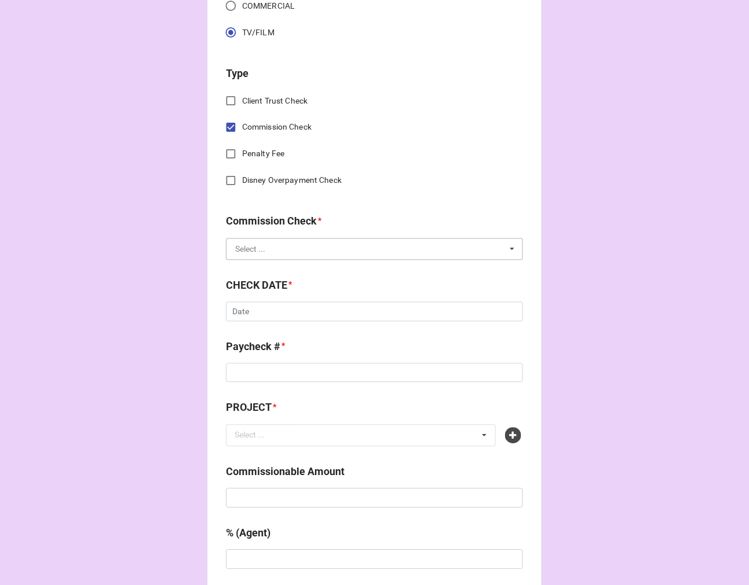
click at [290, 252] on input "text" at bounding box center [375, 249] width 296 height 21
click at [287, 267] on div "FSE (Client)" at bounding box center [375, 270] width 296 height 21
click at [274, 311] on input "text" at bounding box center [374, 312] width 297 height 20
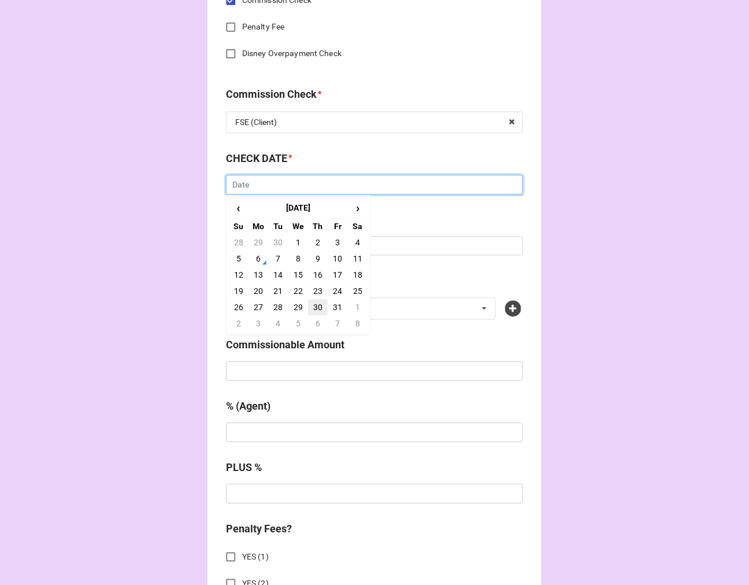
scroll to position [578, 0]
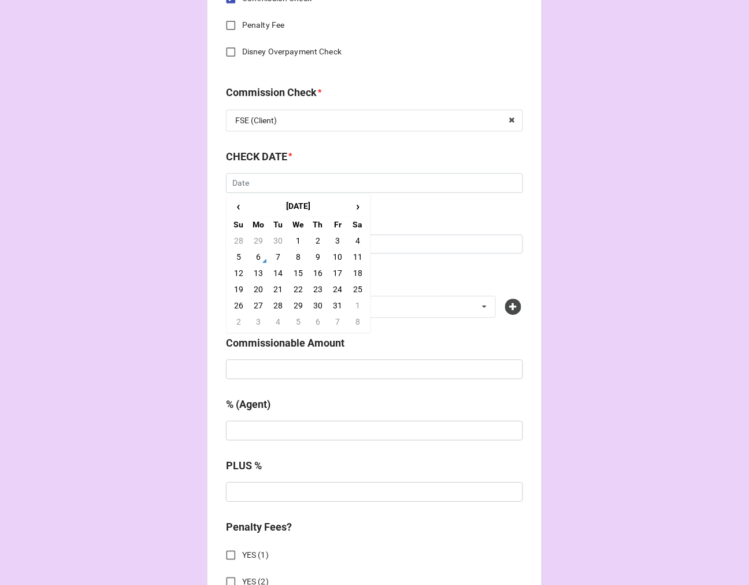
click at [257, 259] on td "6" at bounding box center [259, 257] width 20 height 16
type input "[DATE]"
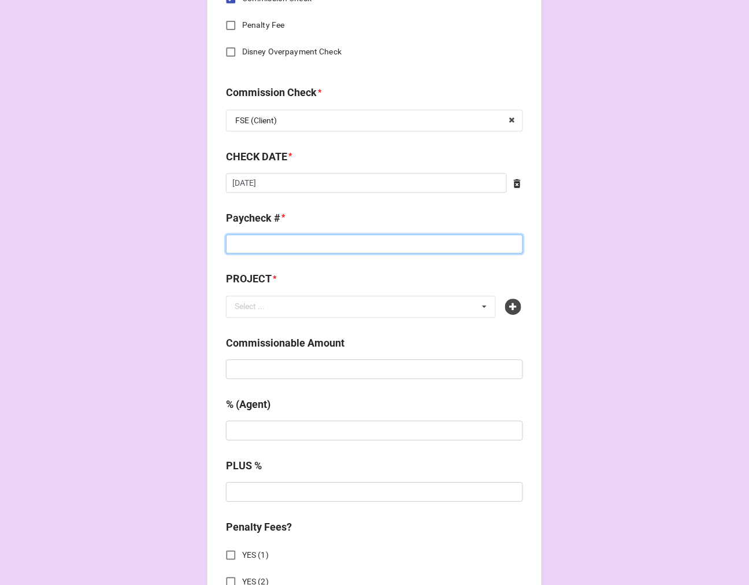
click at [263, 247] on input at bounding box center [374, 244] width 297 height 20
type input "ZELLE"
click at [512, 310] on icon at bounding box center [513, 306] width 16 height 16
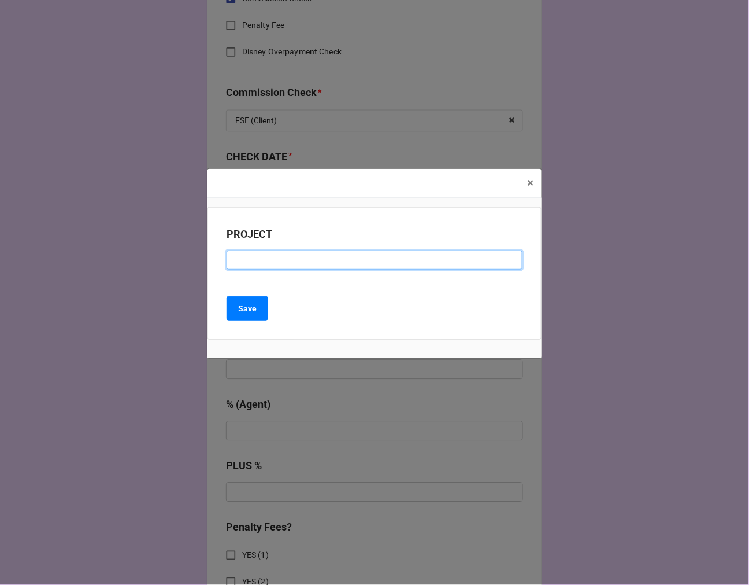
click at [264, 258] on input at bounding box center [375, 260] width 296 height 20
type input "HOLY INDECENT"
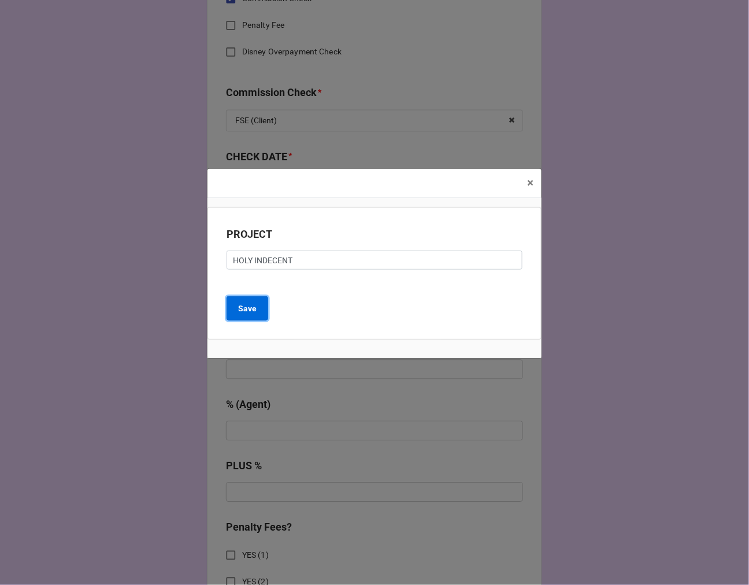
click at [236, 304] on button "Save" at bounding box center [248, 308] width 42 height 24
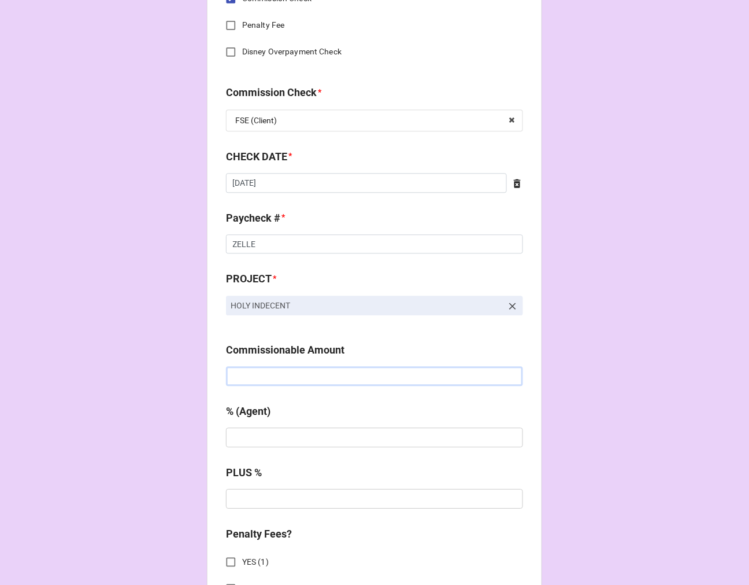
click at [259, 380] on input "text" at bounding box center [374, 376] width 297 height 20
type input "$750.00"
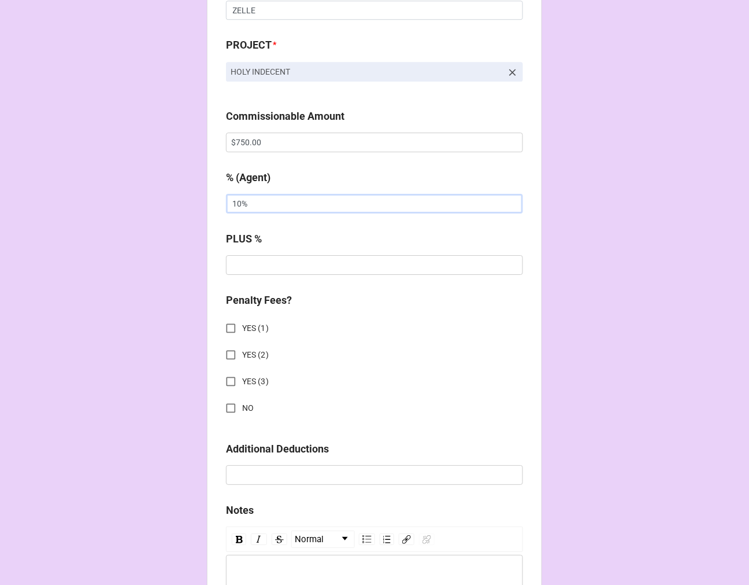
scroll to position [899, 0]
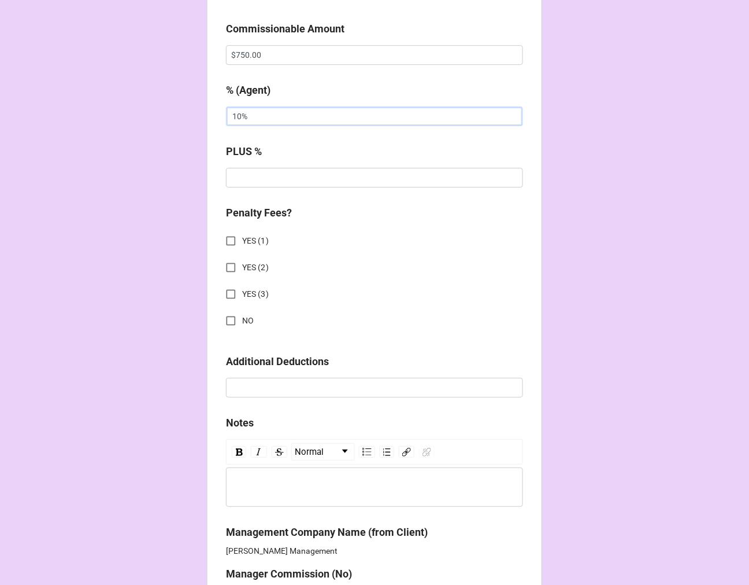
type input "10%"
click at [223, 319] on input "NO" at bounding box center [231, 320] width 23 height 23
checkbox input "true"
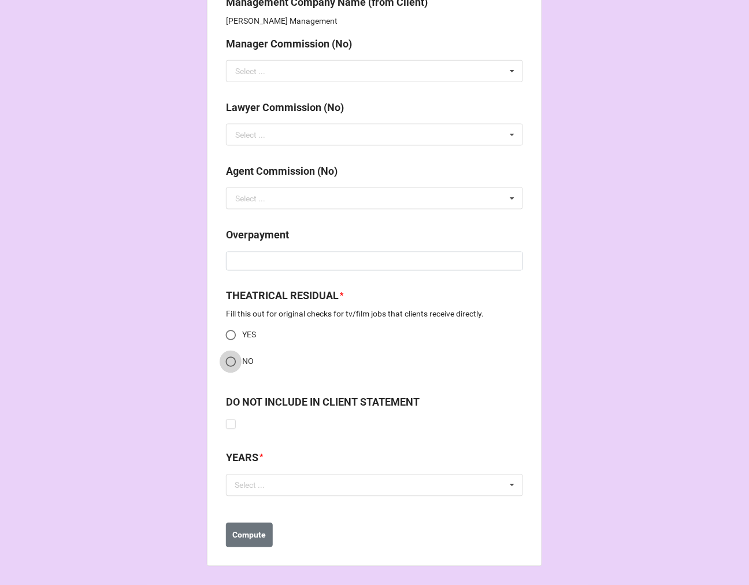
click at [224, 357] on input "NO" at bounding box center [231, 361] width 23 height 23
radio input "true"
click at [270, 484] on div "Select ..." at bounding box center [257, 484] width 50 height 13
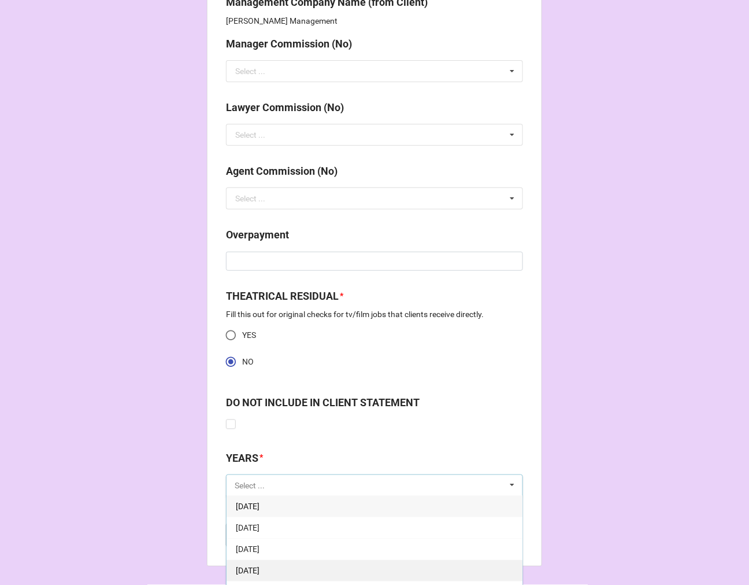
scroll to position [128, 0]
click at [260, 571] on span "[DATE]" at bounding box center [248, 570] width 24 height 9
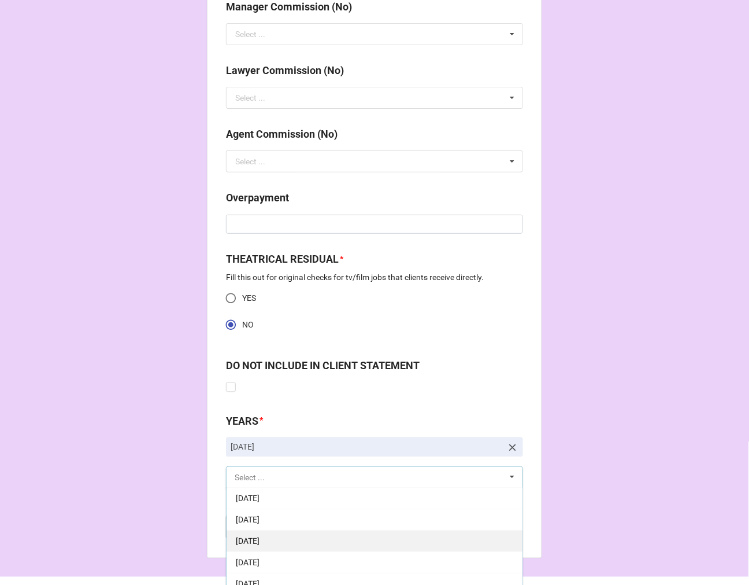
scroll to position [1498, 0]
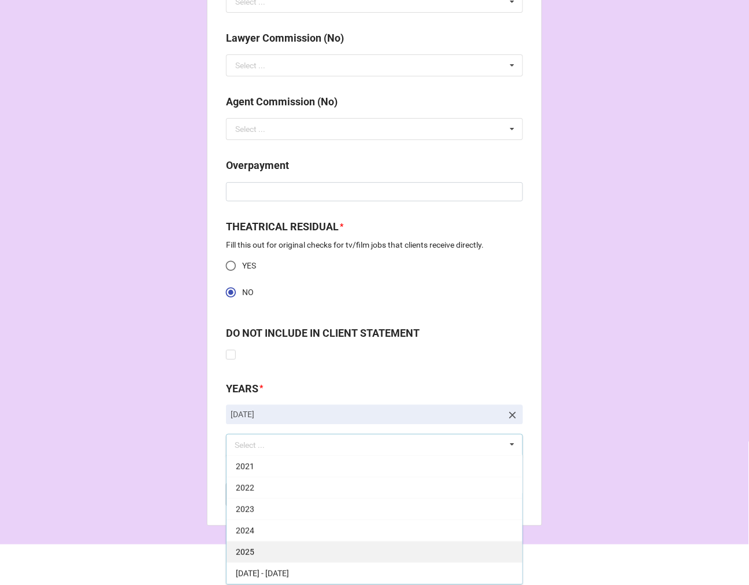
click at [267, 551] on div "2025" at bounding box center [375, 551] width 296 height 21
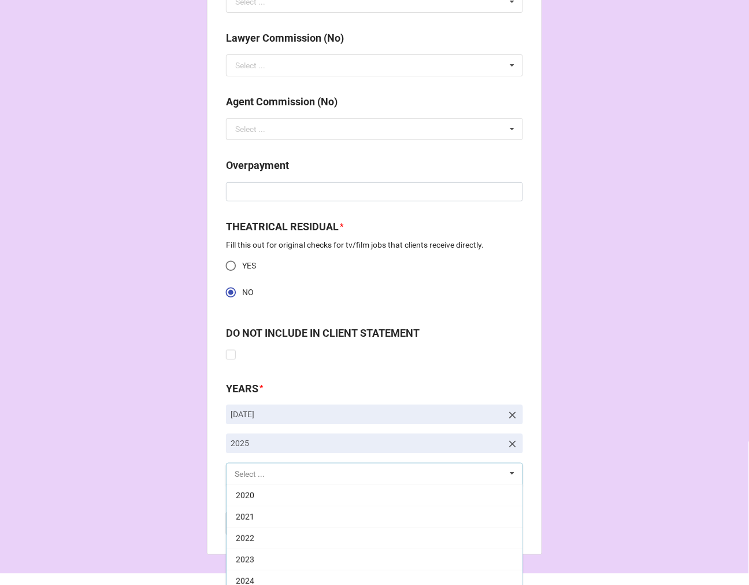
scroll to position [235, 0]
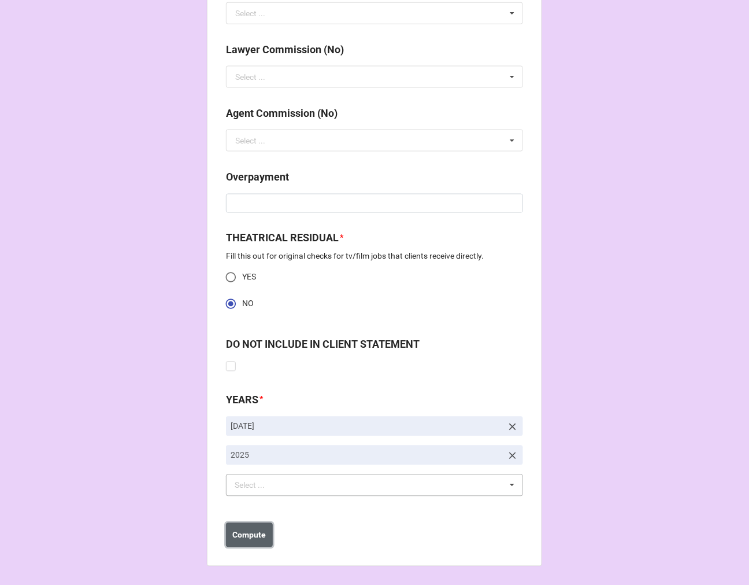
click at [247, 535] on b "Compute" at bounding box center [250, 535] width 34 height 12
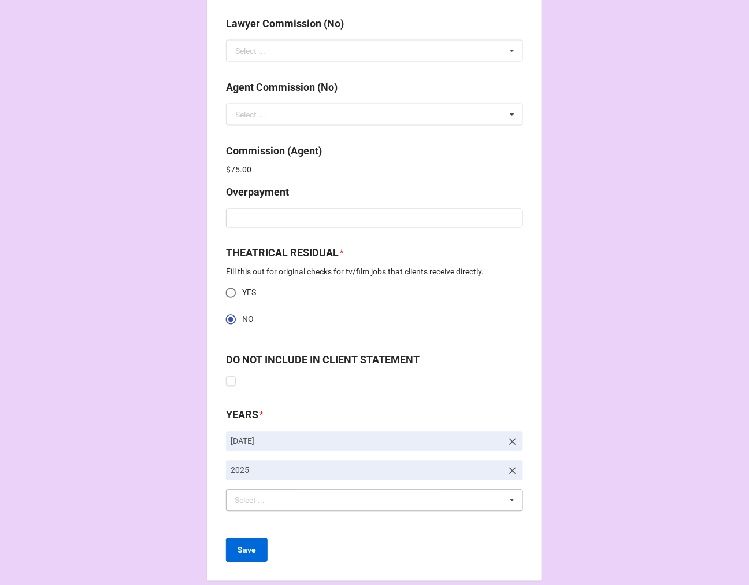
scroll to position [1528, 0]
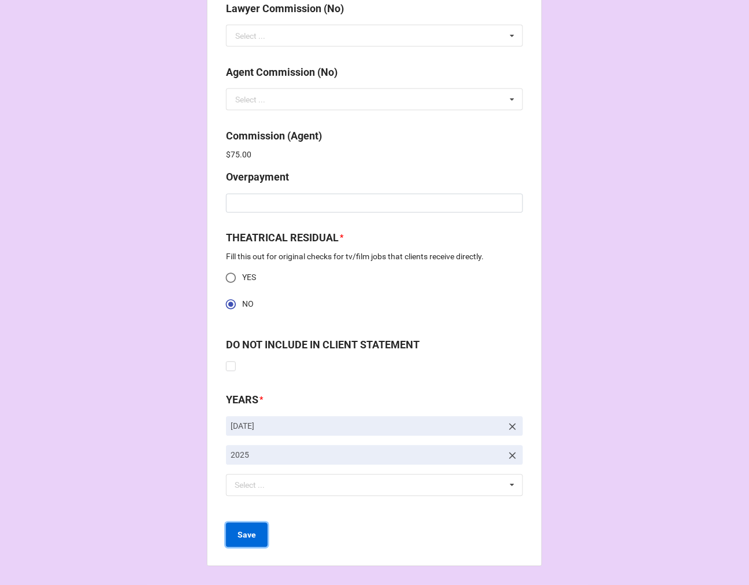
click at [241, 534] on b "Save" at bounding box center [247, 535] width 19 height 12
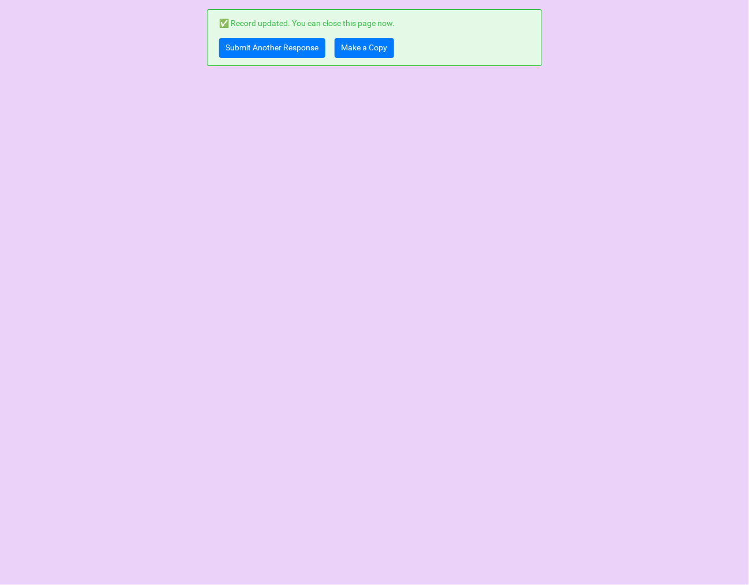
scroll to position [0, 0]
click at [249, 51] on link "Submit Another Response" at bounding box center [272, 48] width 106 height 20
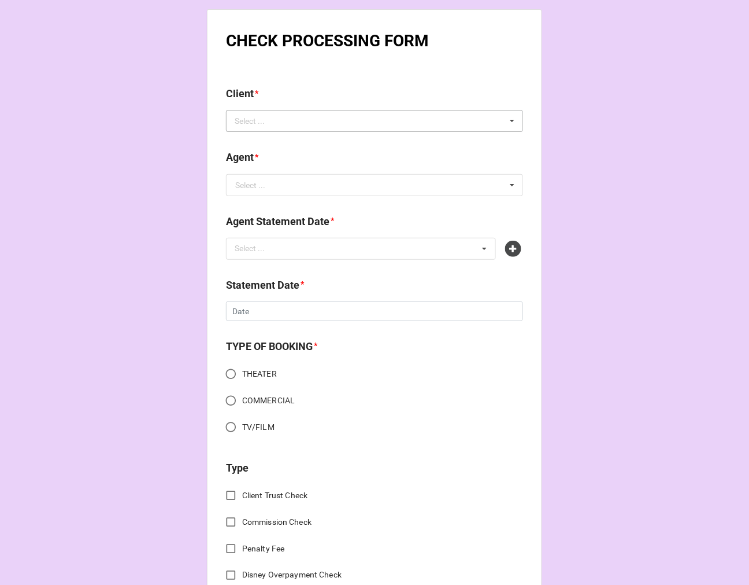
click at [273, 116] on div "Select ..." at bounding box center [257, 120] width 50 height 13
paste input "Yvonne Senat Jones"
type input "Yvonne Senat Jones"
click at [291, 147] on span "Yvonne Senat Jones" at bounding box center [267, 142] width 62 height 9
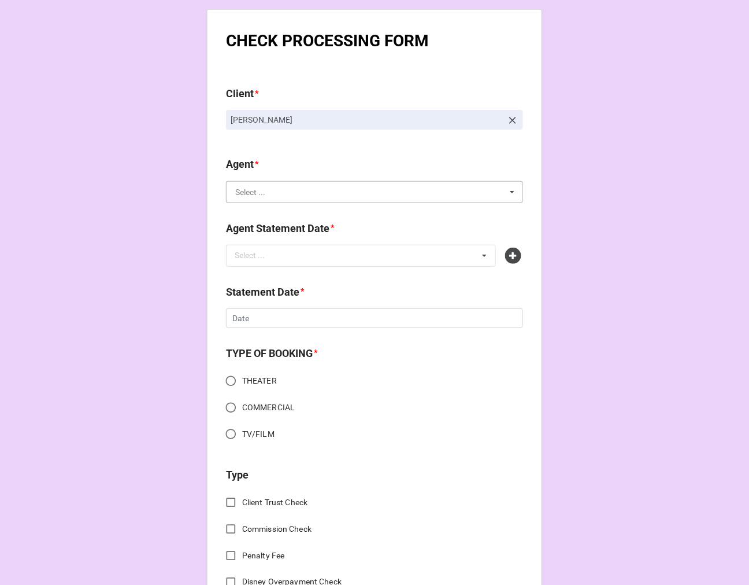
click at [283, 190] on input "text" at bounding box center [375, 192] width 296 height 21
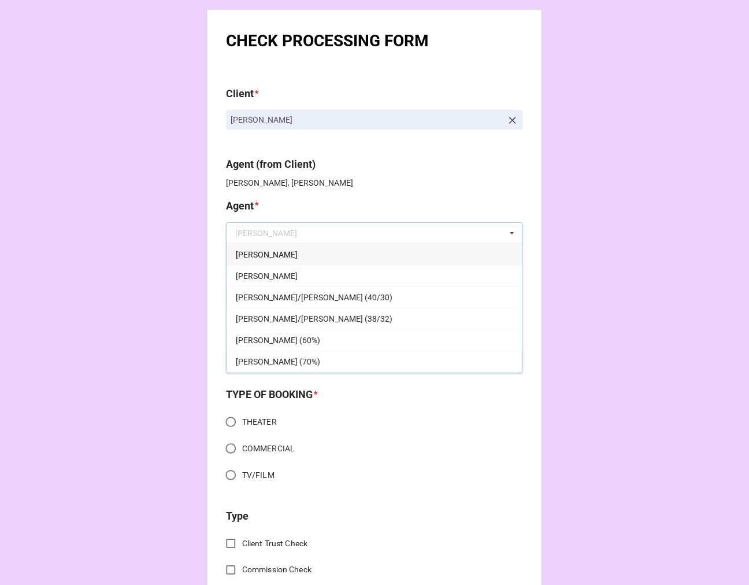
click at [257, 257] on div "[PERSON_NAME]" at bounding box center [375, 253] width 296 height 21
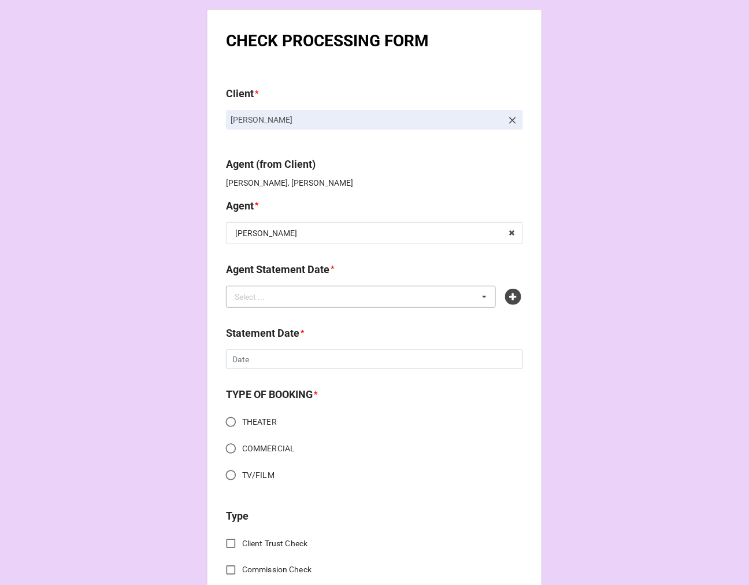
drag, startPoint x: 278, startPoint y: 293, endPoint x: 286, endPoint y: 294, distance: 8.7
click at [278, 294] on div "Select ... No results found." at bounding box center [361, 297] width 270 height 22
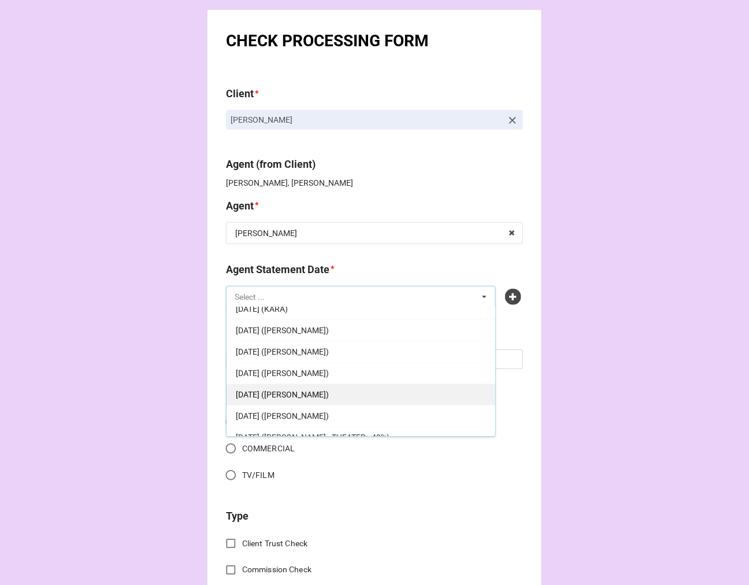
scroll to position [29, 0]
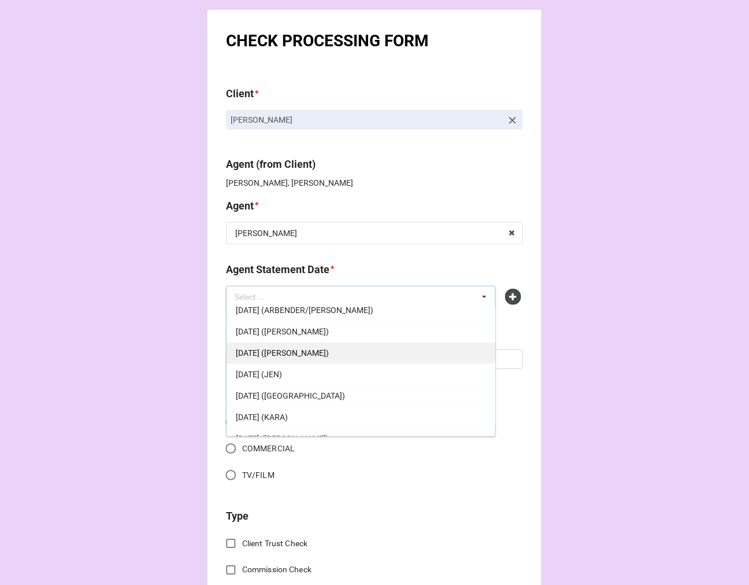
click at [348, 353] on div "[DATE] ([PERSON_NAME])" at bounding box center [361, 352] width 269 height 21
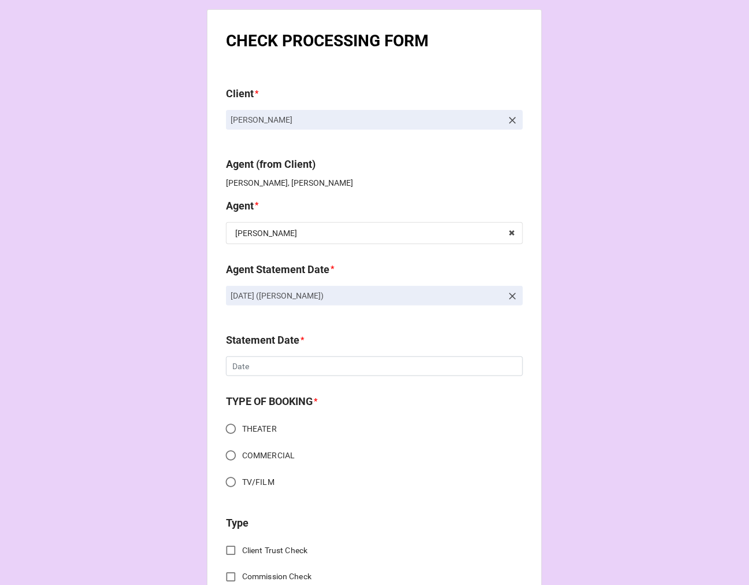
drag, startPoint x: 383, startPoint y: 293, endPoint x: 190, endPoint y: 304, distance: 193.4
click at [508, 296] on icon at bounding box center [513, 296] width 12 height 12
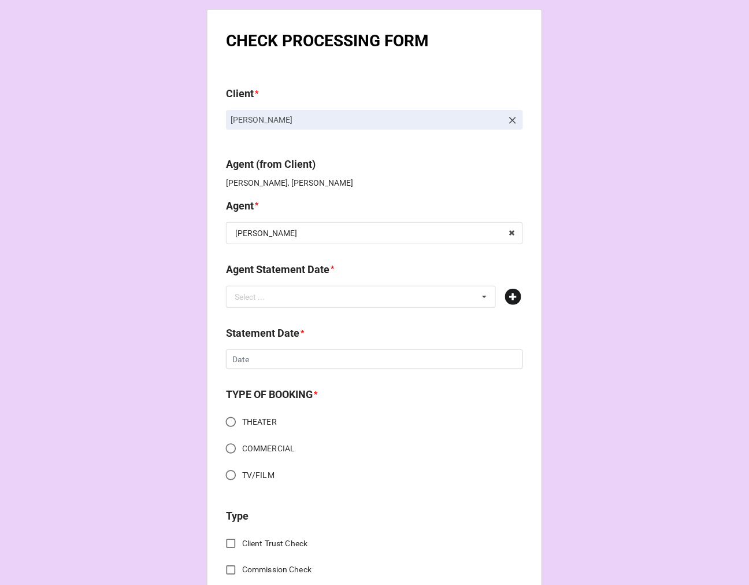
click at [509, 297] on icon at bounding box center [513, 297] width 16 height 16
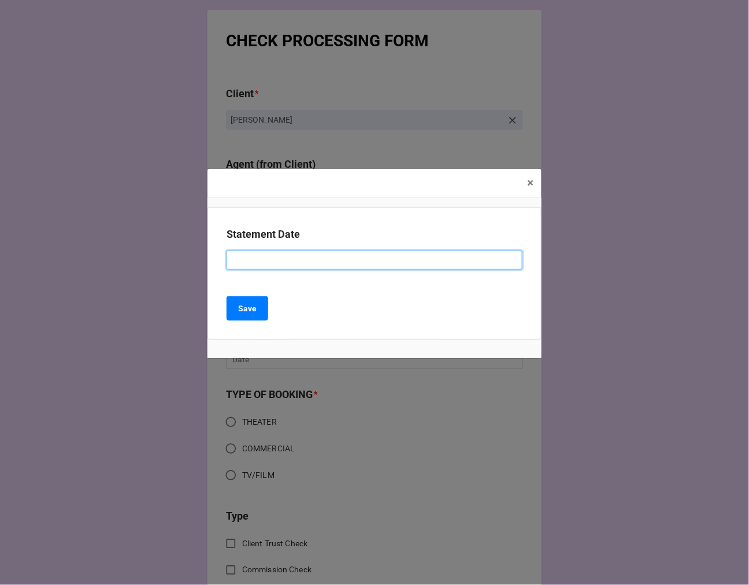
click at [315, 264] on input at bounding box center [375, 260] width 296 height 20
type input "[DATE] ([PERSON_NAME])"
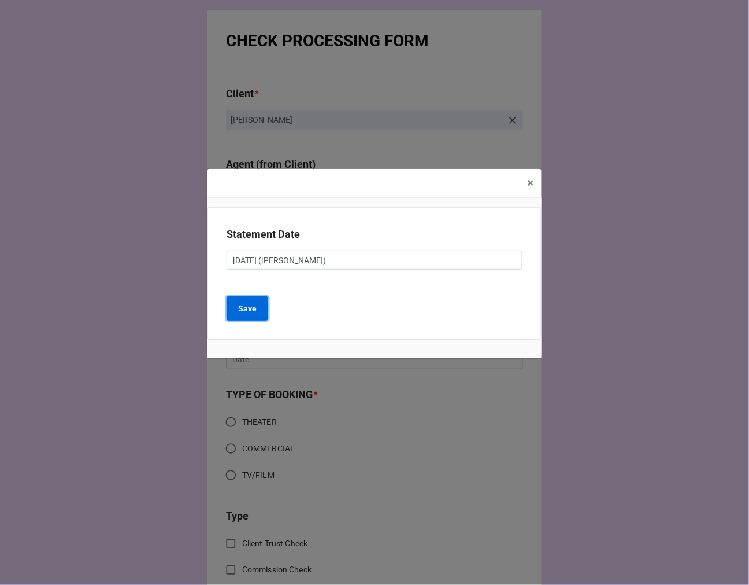
click at [250, 307] on b "Save" at bounding box center [247, 308] width 19 height 12
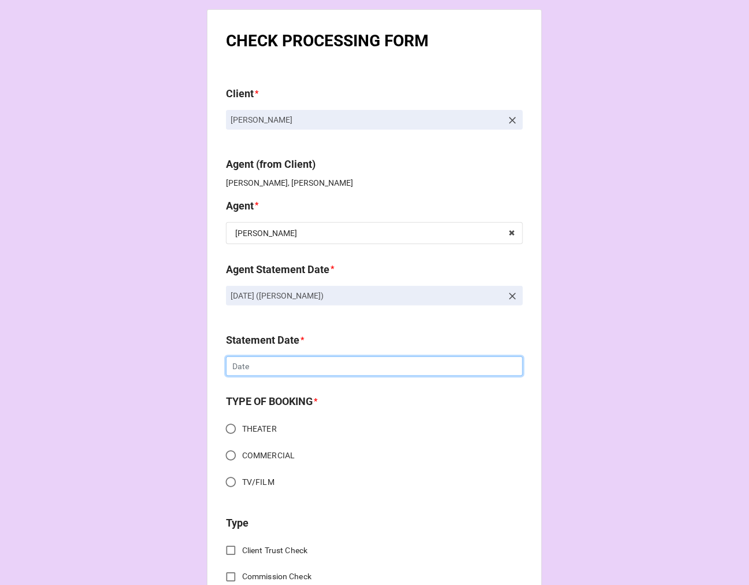
click at [268, 363] on input "text" at bounding box center [374, 366] width 297 height 20
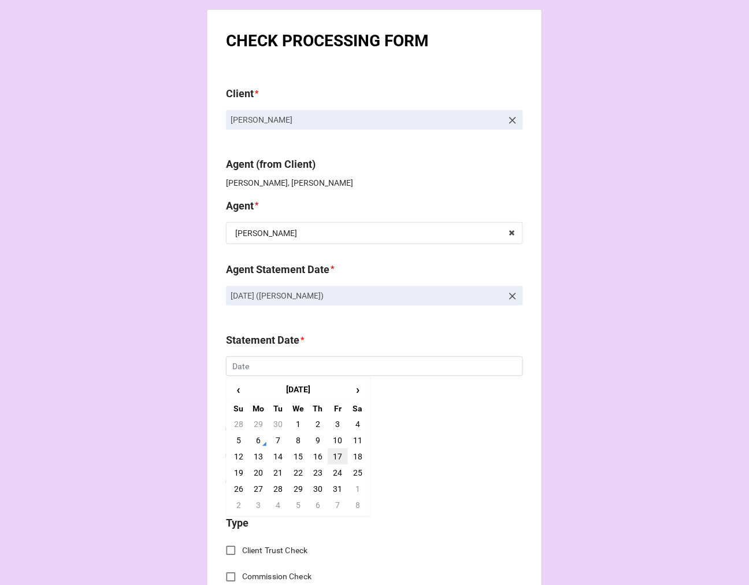
click at [334, 454] on td "17" at bounding box center [338, 456] width 20 height 16
type input "[DATE]"
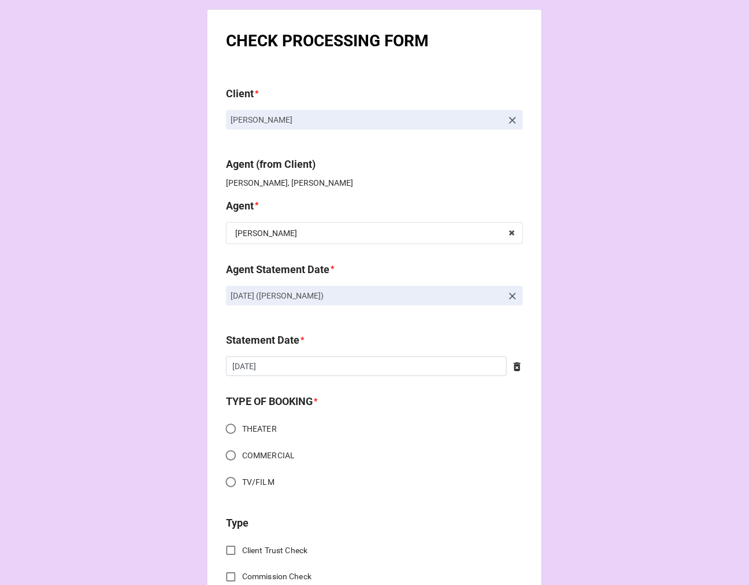
click at [228, 458] on input "COMMERCIAL" at bounding box center [231, 455] width 23 height 23
radio input "true"
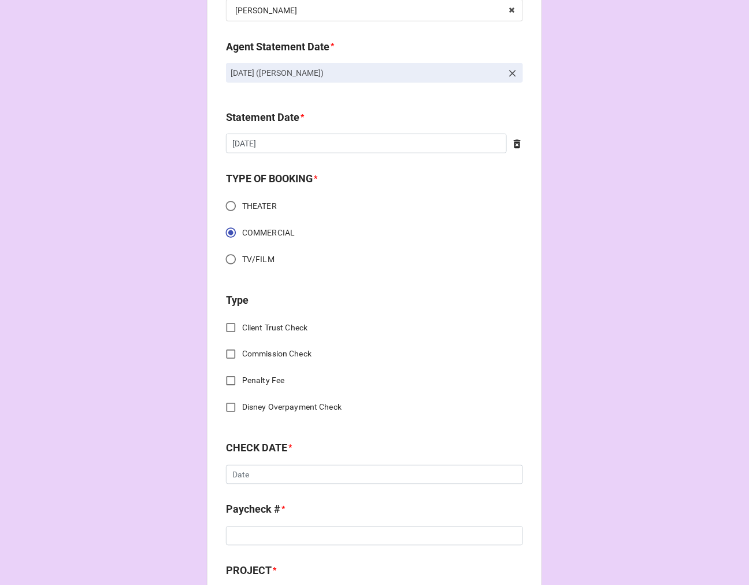
scroll to position [257, 0]
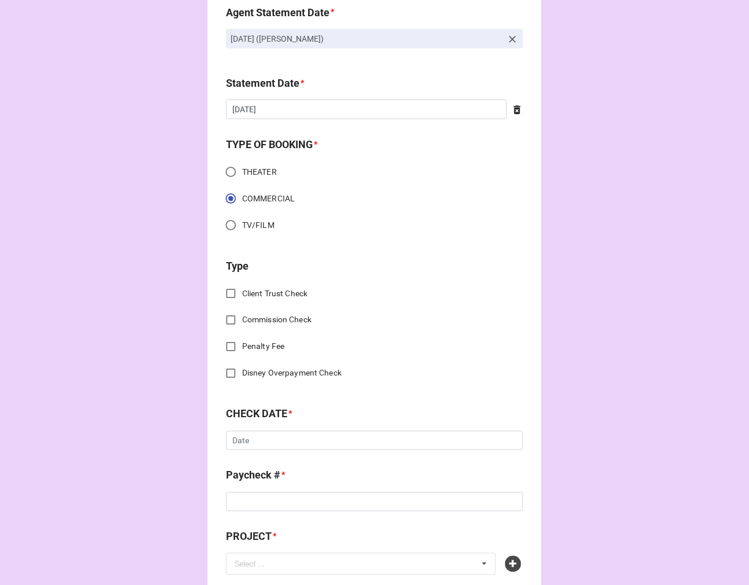
click at [228, 313] on input "Commission Check" at bounding box center [231, 320] width 23 height 23
checkbox input "true"
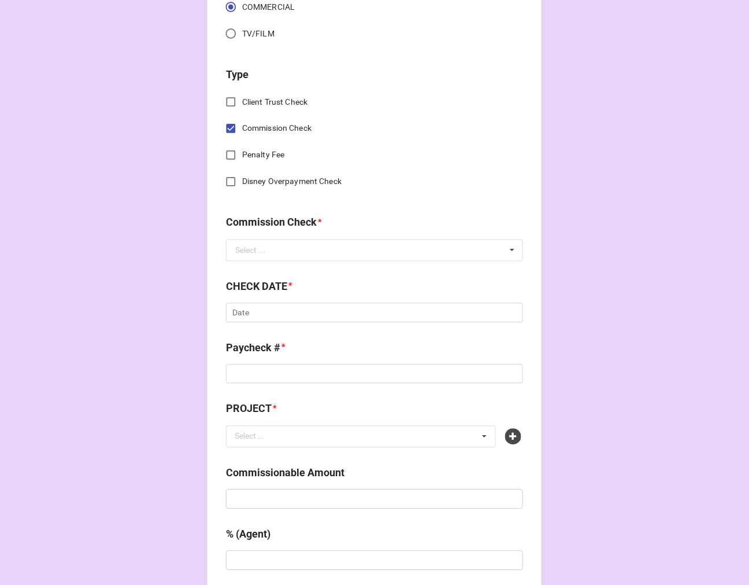
scroll to position [449, 0]
click at [268, 252] on input "text" at bounding box center [375, 249] width 296 height 21
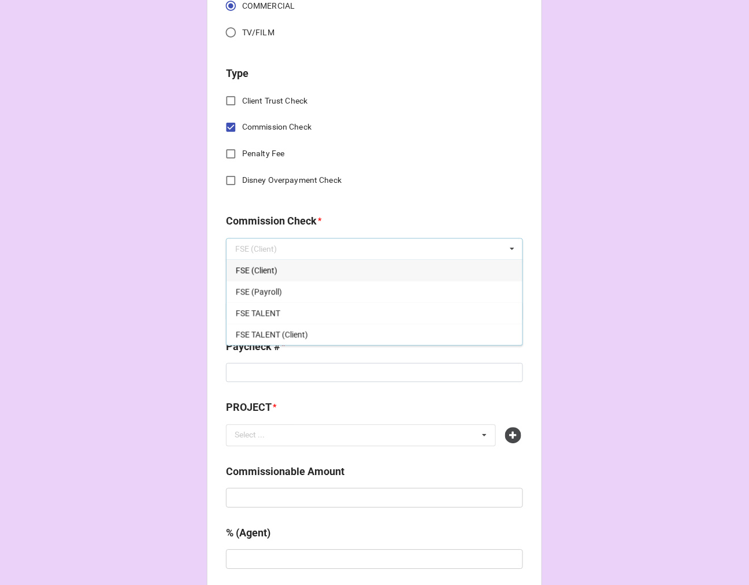
click at [264, 266] on span "FSE (Client)" at bounding box center [257, 270] width 42 height 9
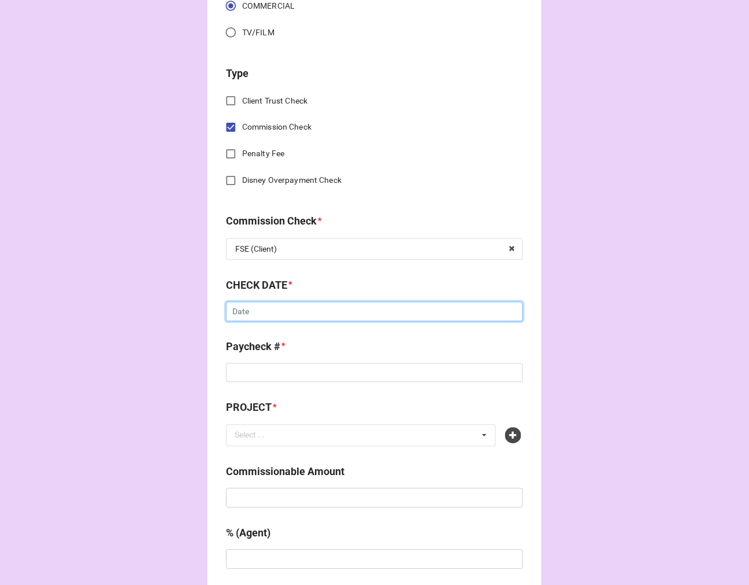
click at [267, 309] on input "text" at bounding box center [374, 312] width 297 height 20
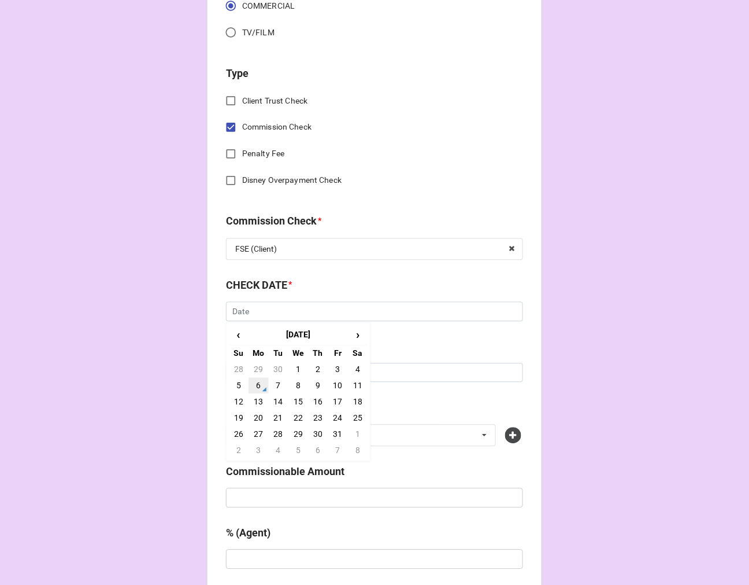
click at [257, 385] on td "6" at bounding box center [259, 386] width 20 height 16
type input "[DATE]"
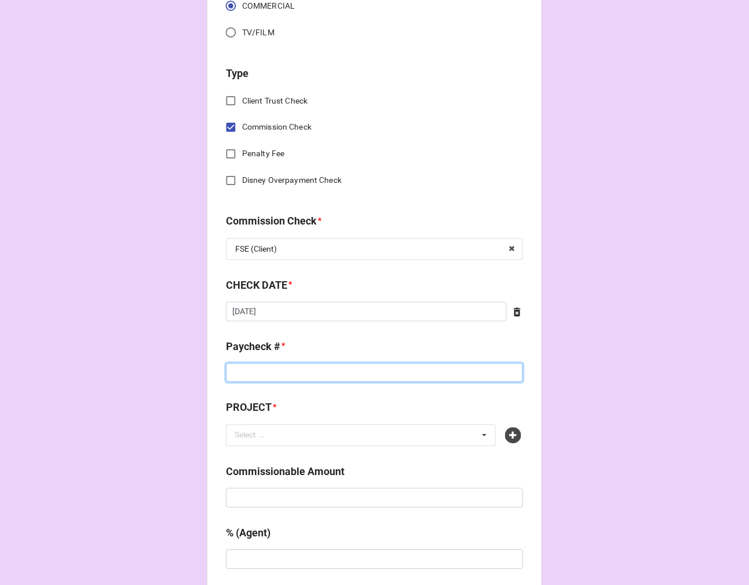
click at [255, 376] on input at bounding box center [374, 373] width 297 height 20
type input "ZELLE"
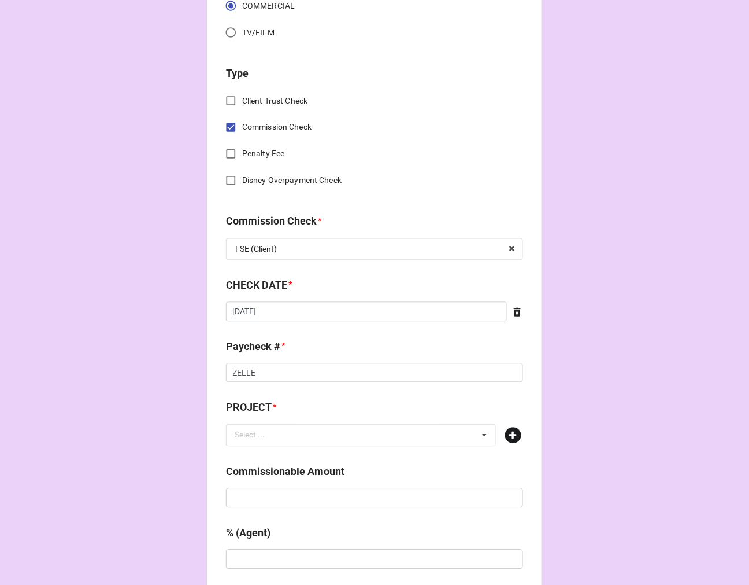
click at [515, 433] on icon at bounding box center [513, 435] width 16 height 16
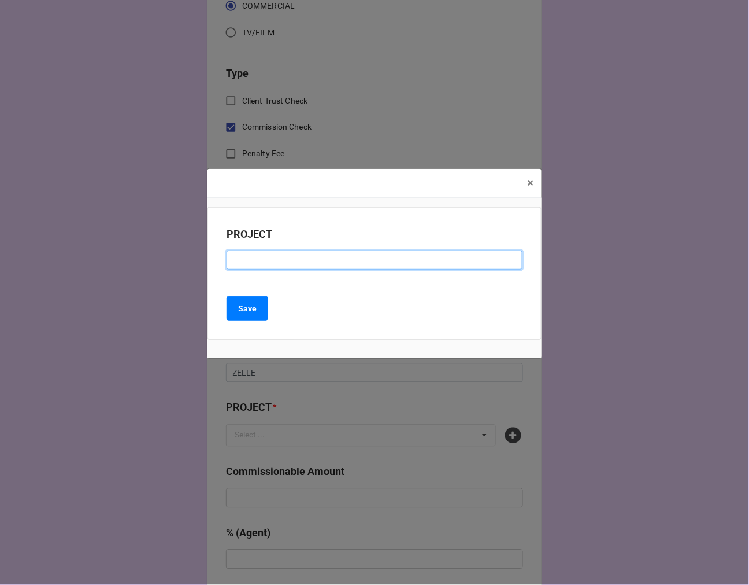
click at [438, 256] on input at bounding box center [375, 260] width 296 height 20
type input "DOUBLES"
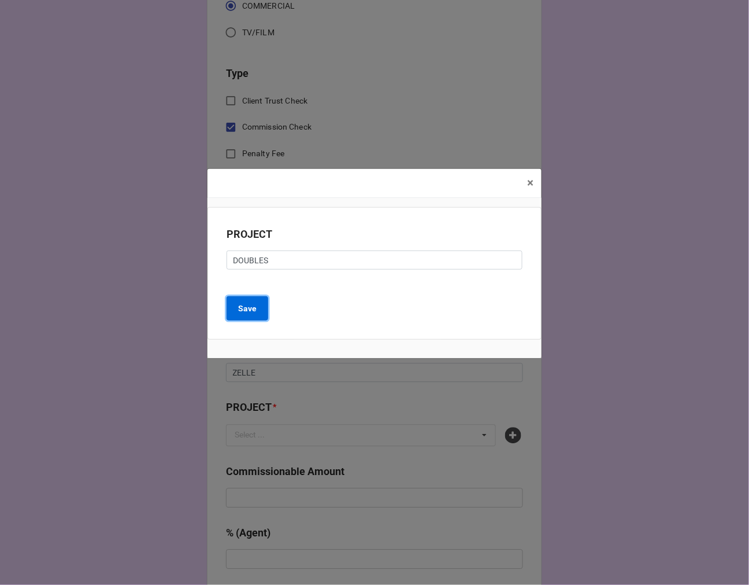
click at [258, 309] on button "Save" at bounding box center [248, 308] width 42 height 24
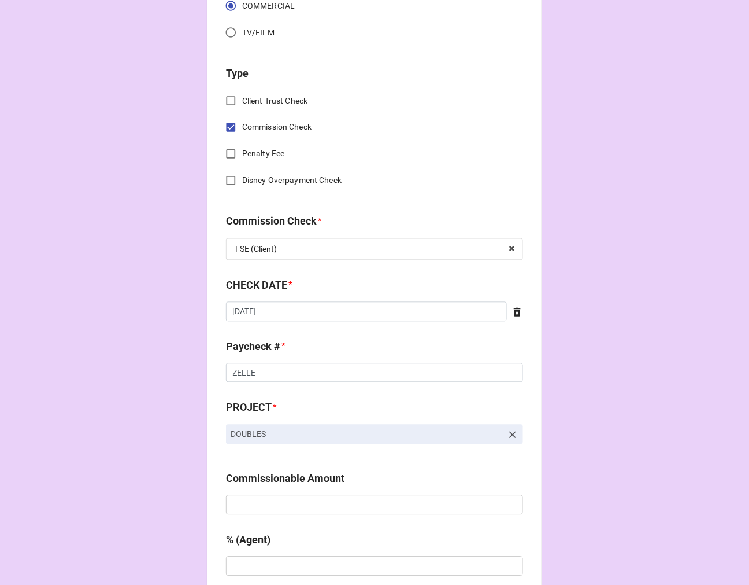
scroll to position [642, 0]
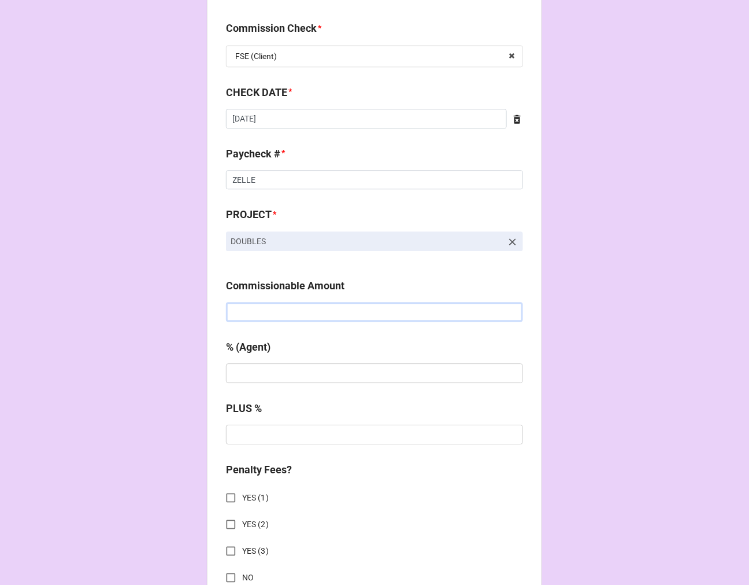
click at [256, 305] on input "text" at bounding box center [374, 312] width 297 height 20
type input "$400.00"
type input "10%"
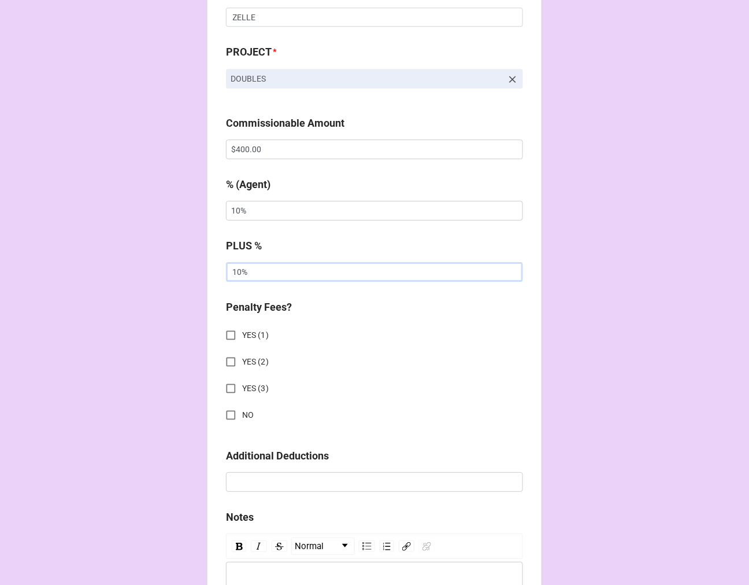
scroll to position [963, 0]
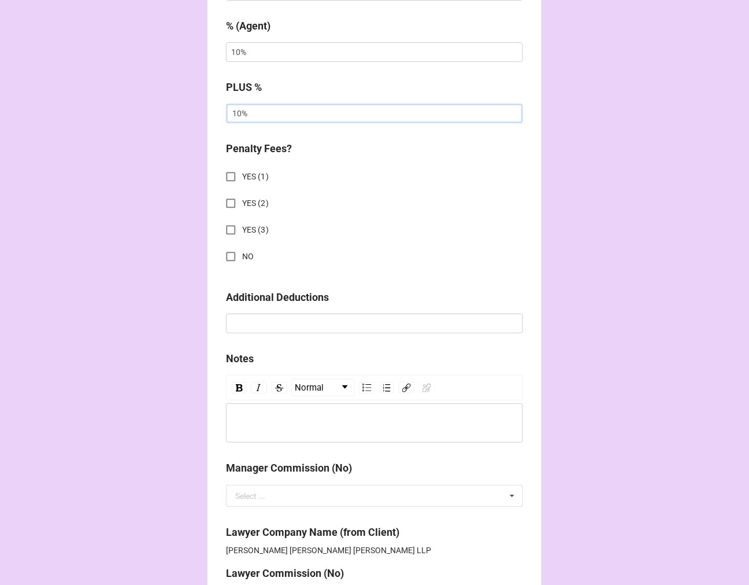
type input "10%"
click at [227, 255] on input "NO" at bounding box center [231, 256] width 23 height 23
checkbox input "true"
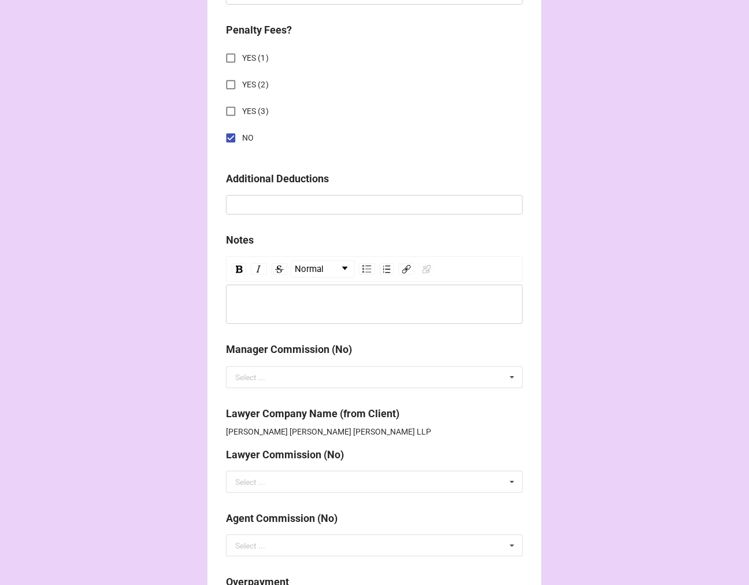
scroll to position [1417, 0]
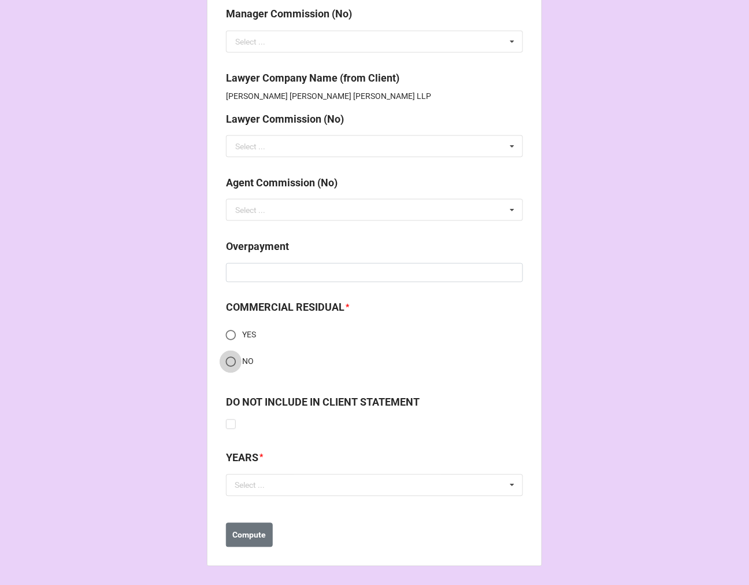
click at [229, 363] on input "NO" at bounding box center [231, 361] width 23 height 23
radio input "true"
click at [276, 485] on div "Select ..." at bounding box center [257, 484] width 50 height 13
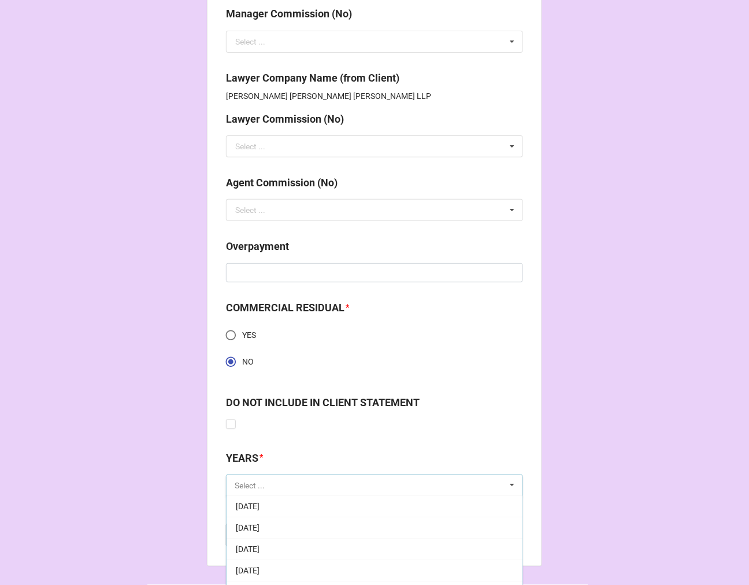
scroll to position [128, 0]
click at [260, 567] on span "[DATE]" at bounding box center [248, 570] width 24 height 9
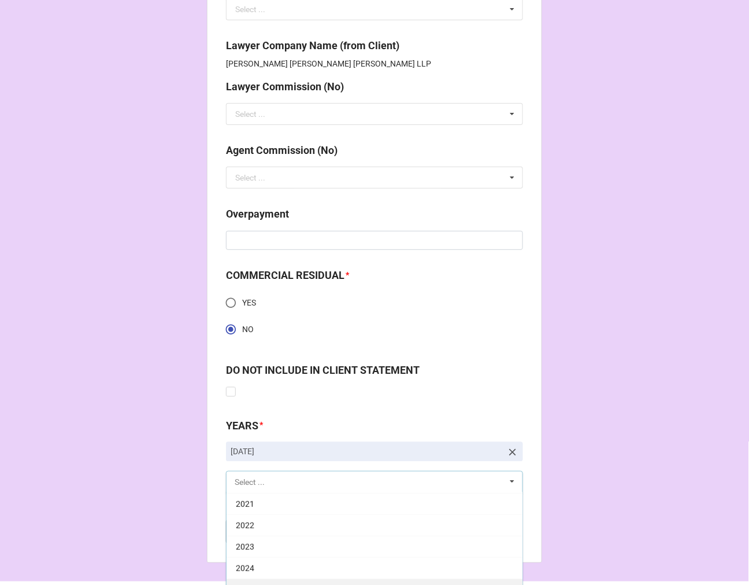
scroll to position [1482, 0]
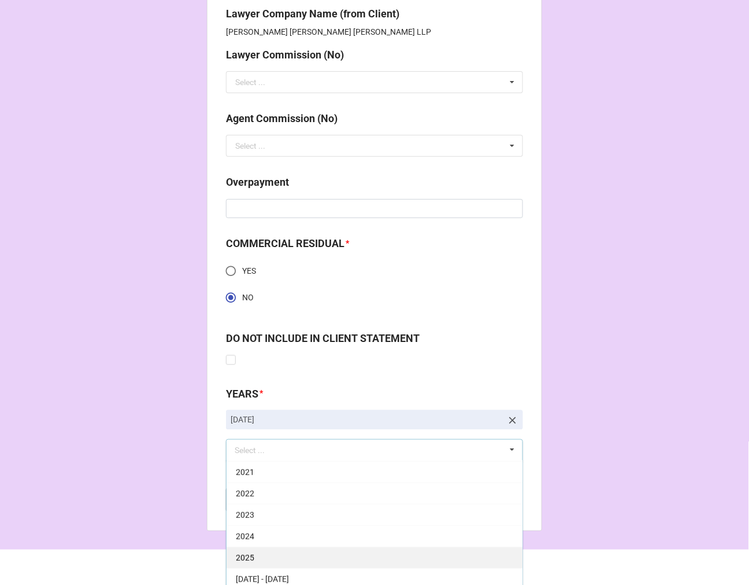
click at [264, 557] on div "2025" at bounding box center [375, 556] width 296 height 21
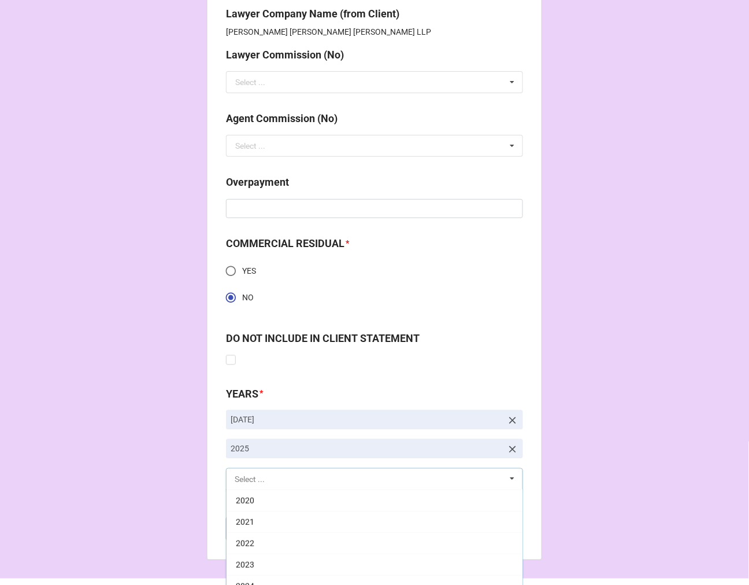
scroll to position [235, 0]
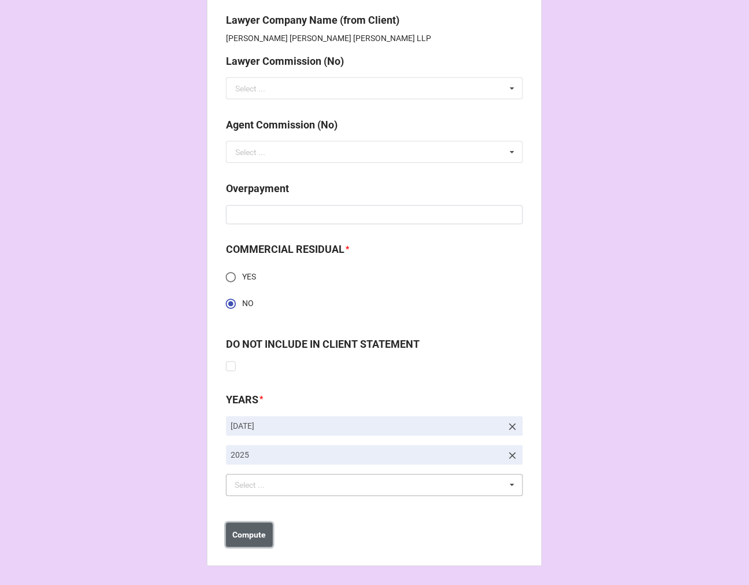
click at [243, 536] on b "Compute" at bounding box center [250, 535] width 34 height 12
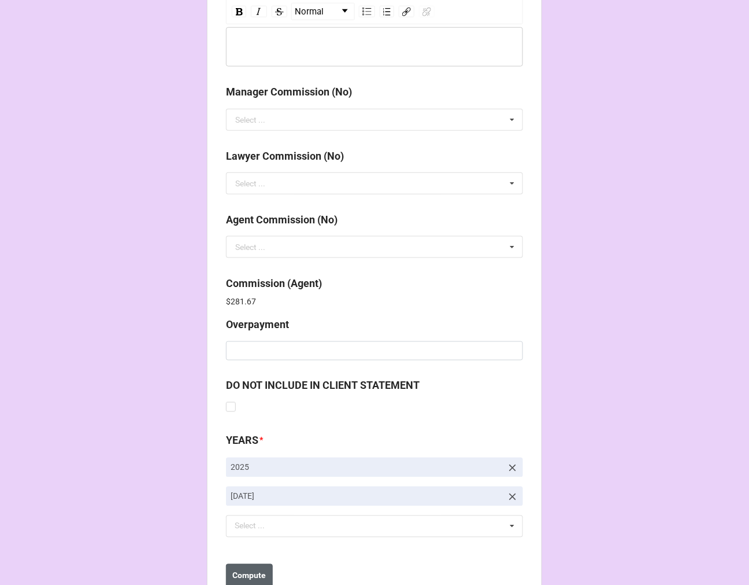
scroll to position [1380, 0]
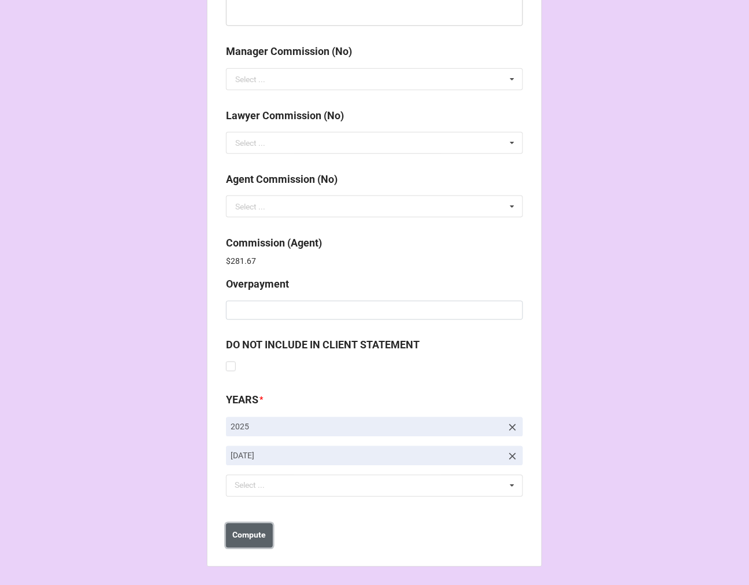
click at [256, 534] on b "Compute" at bounding box center [250, 535] width 34 height 12
click at [256, 534] on button "Save" at bounding box center [247, 535] width 42 height 24
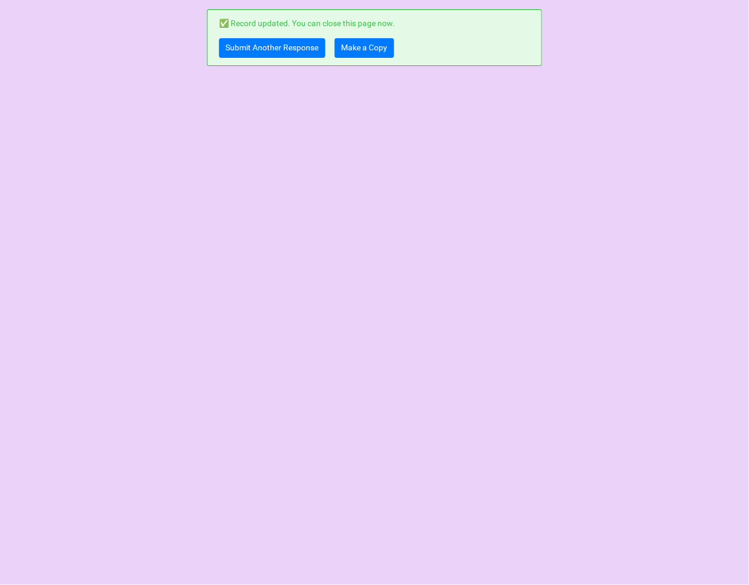
scroll to position [0, 0]
click at [363, 43] on link "Make a Copy" at bounding box center [365, 48] width 60 height 20
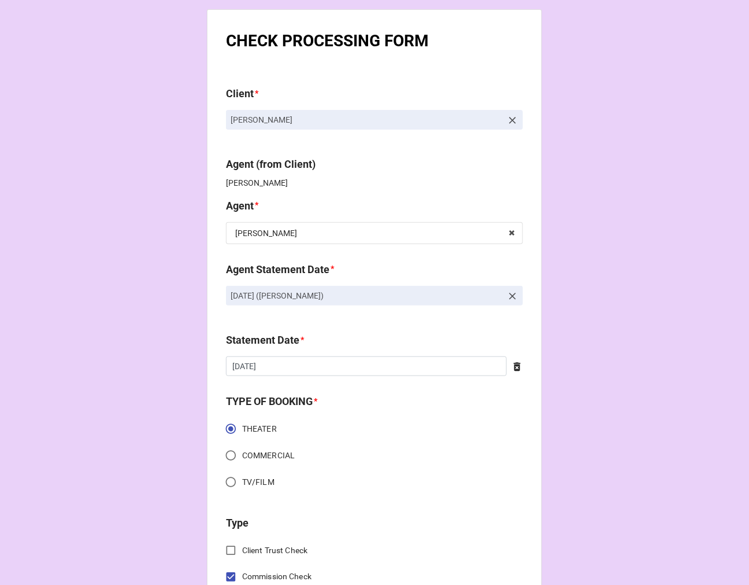
click at [509, 294] on icon at bounding box center [513, 296] width 12 height 12
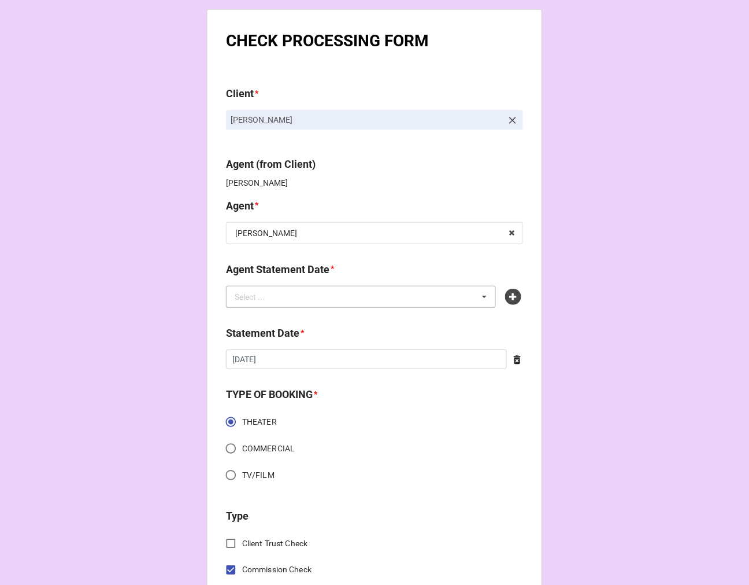
click at [426, 304] on div "Select ... No results found." at bounding box center [361, 297] width 270 height 22
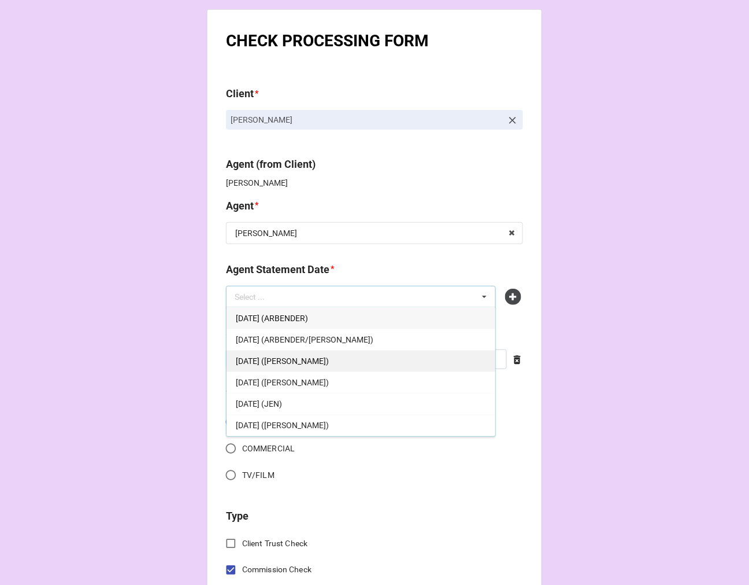
click at [329, 364] on span "[DATE] ([PERSON_NAME])" at bounding box center [282, 360] width 93 height 9
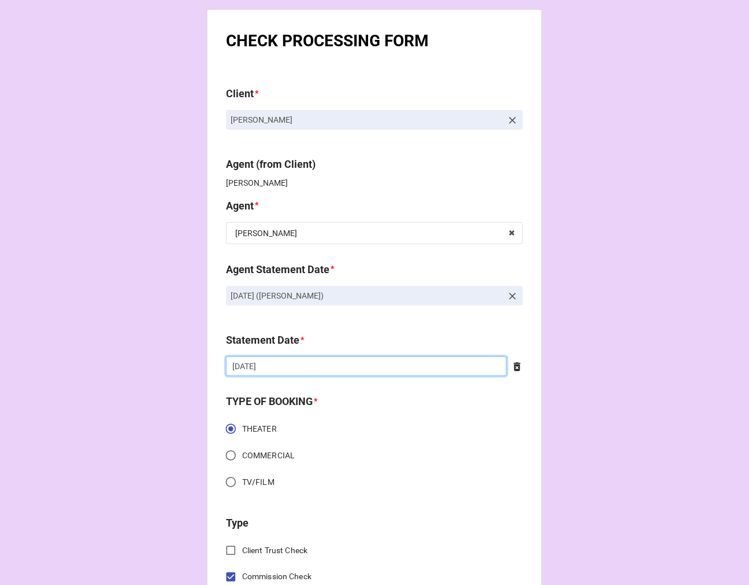
click at [287, 360] on input "[DATE]" at bounding box center [366, 366] width 281 height 20
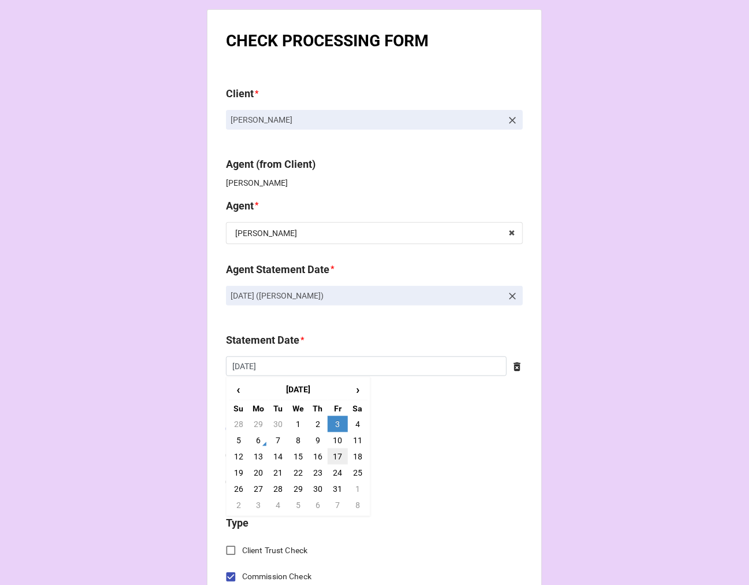
click at [337, 457] on td "17" at bounding box center [338, 456] width 20 height 16
type input "[DATE]"
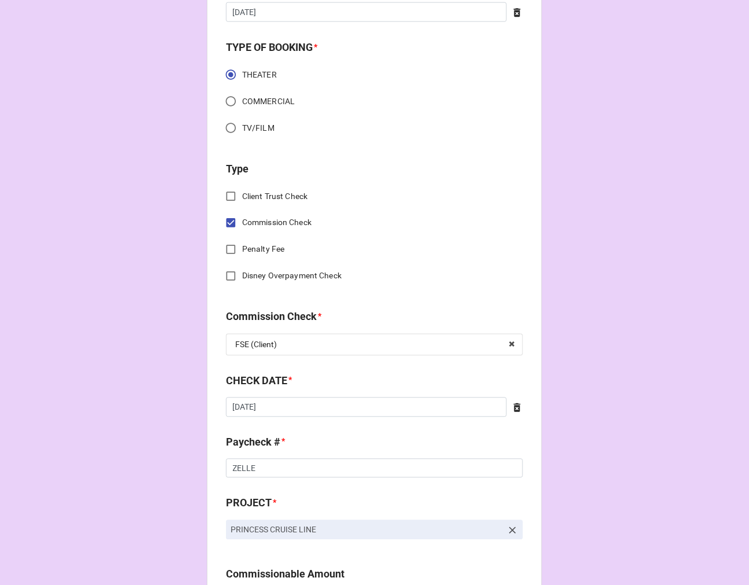
scroll to position [385, 0]
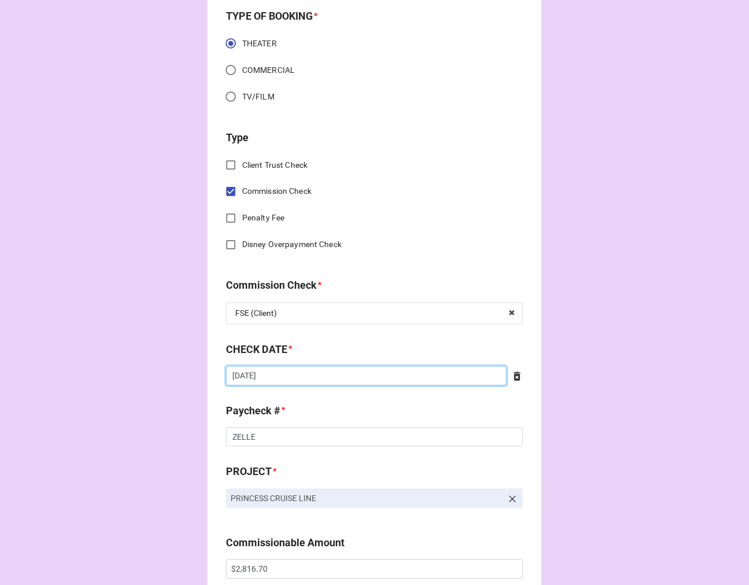
click at [295, 378] on input "[DATE]" at bounding box center [366, 376] width 281 height 20
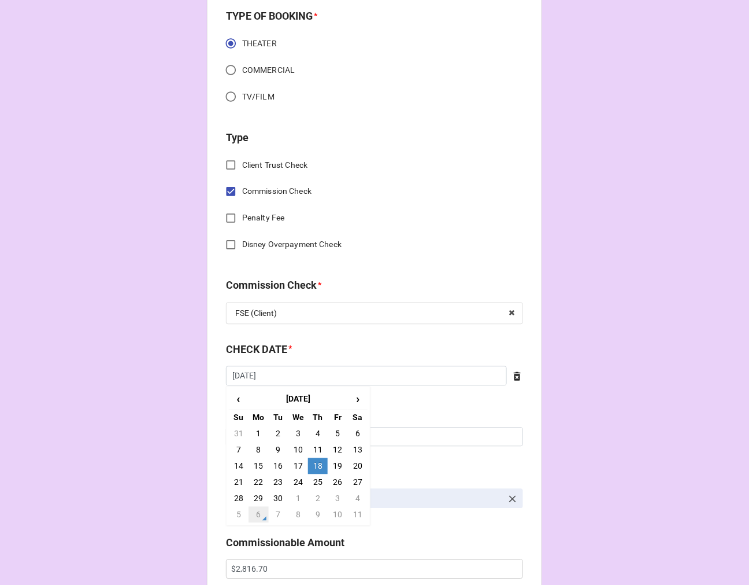
click at [257, 515] on td "6" at bounding box center [259, 515] width 20 height 16
type input "[DATE]"
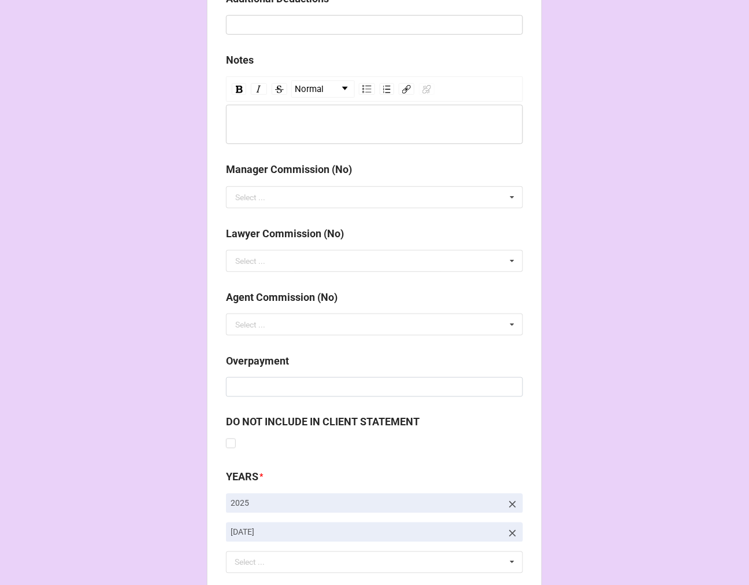
scroll to position [1339, 0]
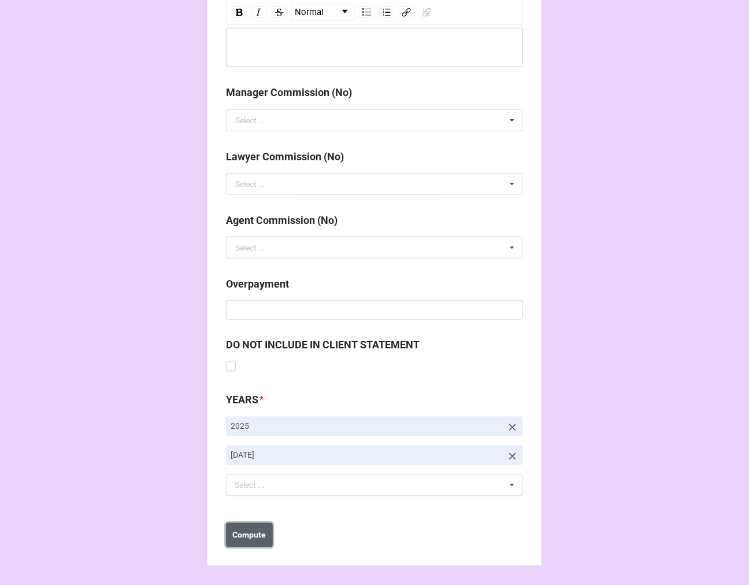
click at [260, 540] on b "Compute" at bounding box center [250, 535] width 34 height 12
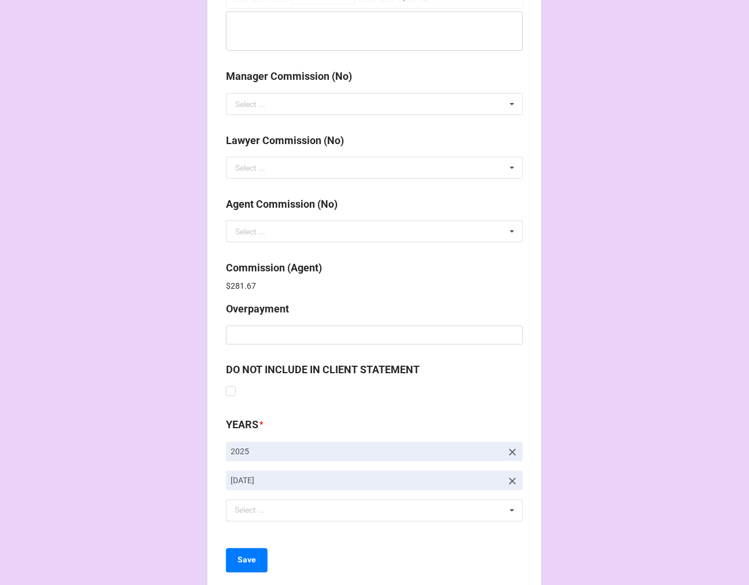
scroll to position [1380, 0]
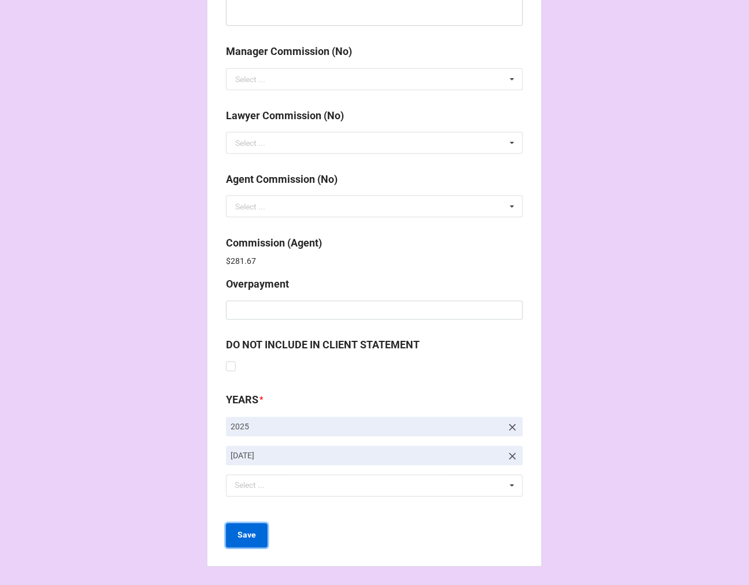
click at [246, 537] on b "Save" at bounding box center [247, 535] width 19 height 12
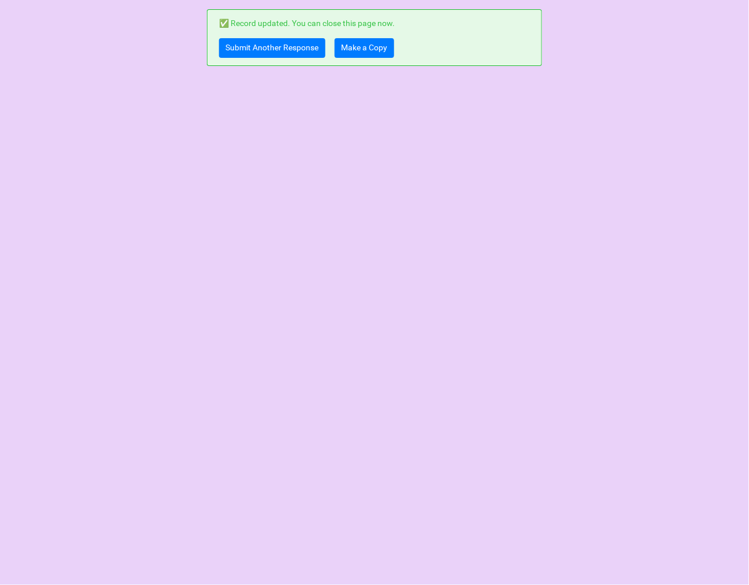
scroll to position [0, 0]
